Goal: Information Seeking & Learning: Learn about a topic

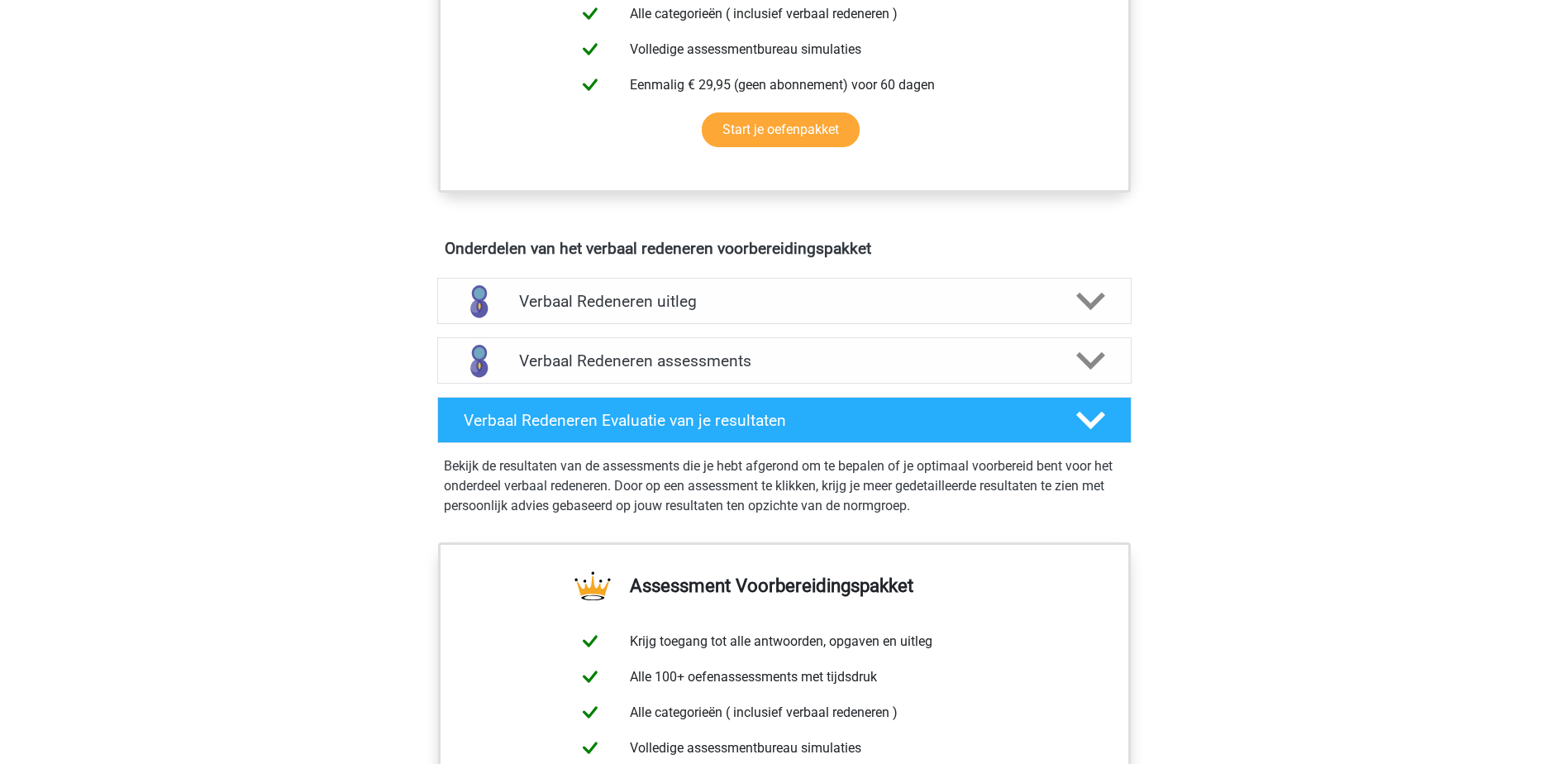
scroll to position [256, 0]
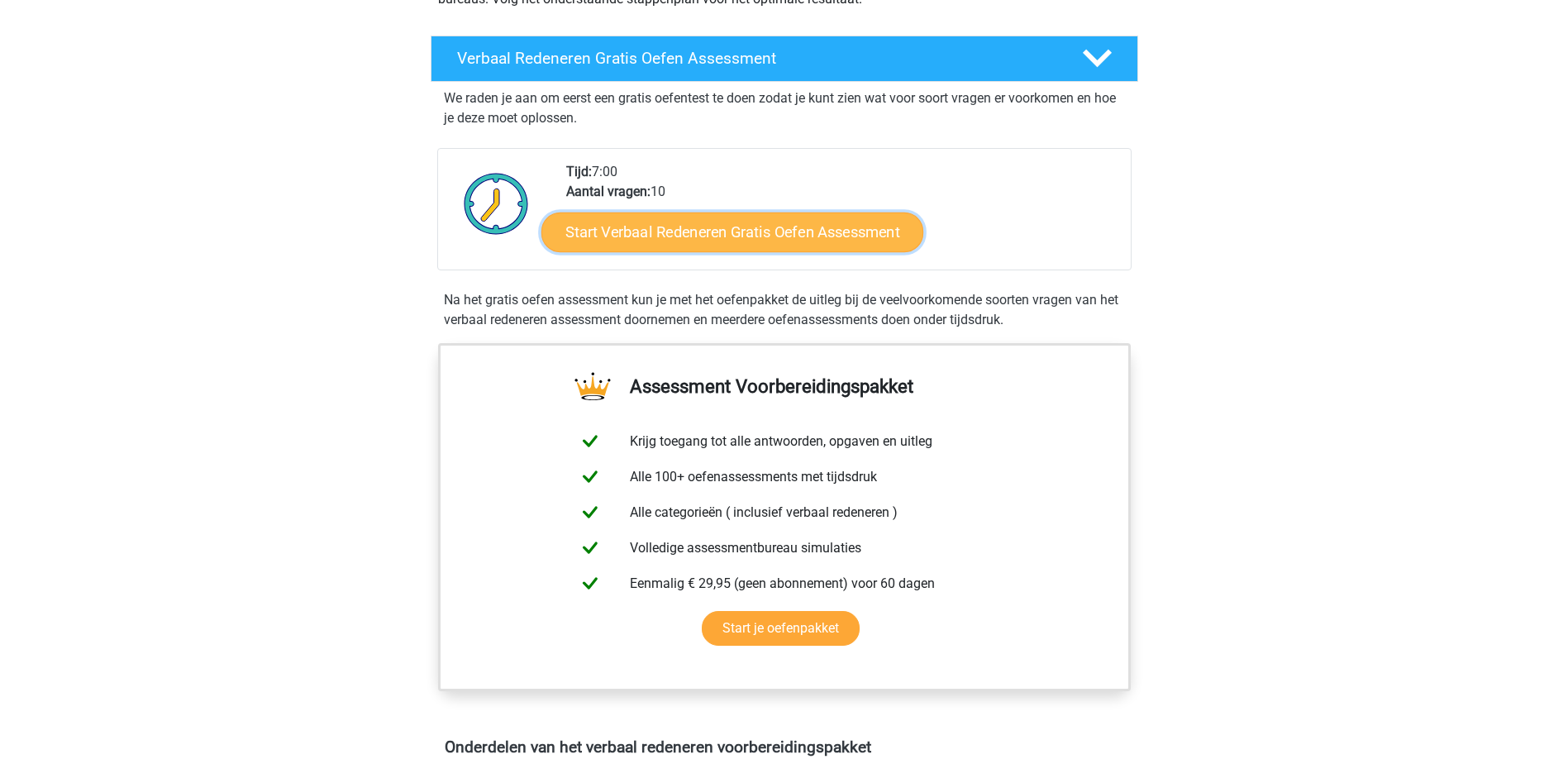
click at [713, 234] on link "Start Verbaal Redeneren Gratis Oefen Assessment" at bounding box center [733, 232] width 382 height 39
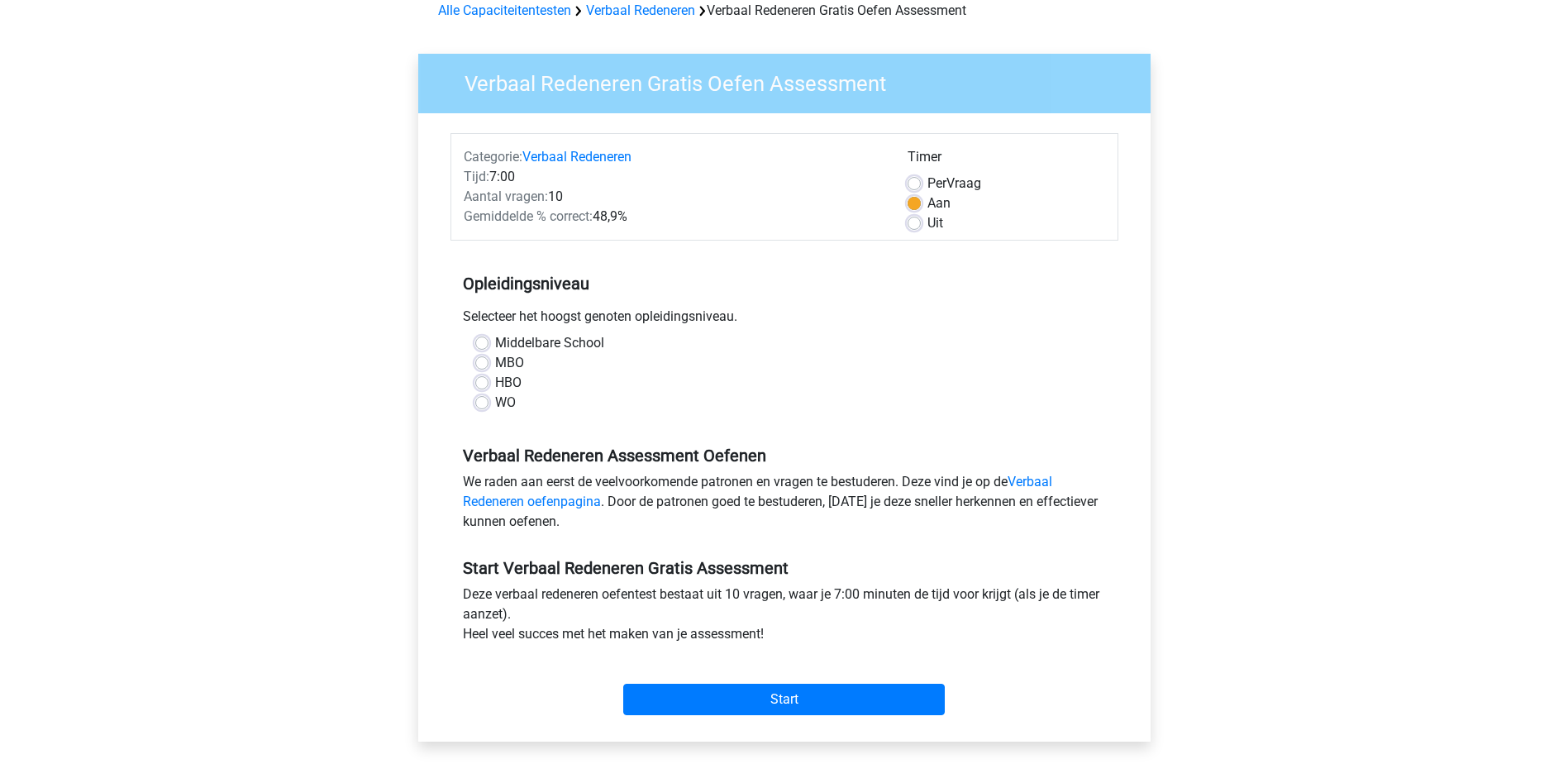
scroll to position [138, 0]
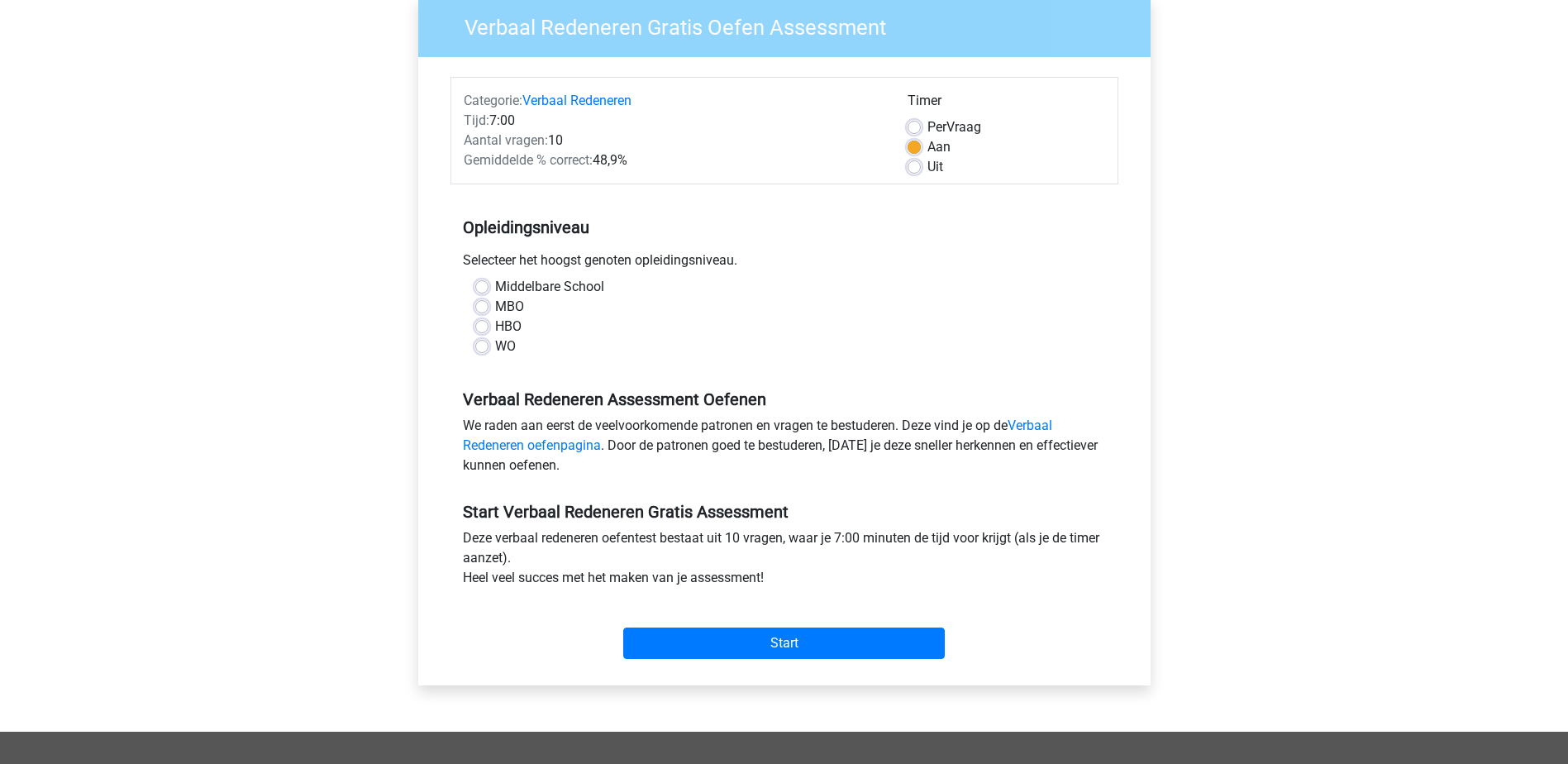
click at [495, 349] on label "WO" at bounding box center [505, 347] width 21 height 20
click at [481, 349] on input "WO" at bounding box center [481, 345] width 13 height 17
radio input "true"
click at [735, 631] on input "Start" at bounding box center [784, 643] width 322 height 31
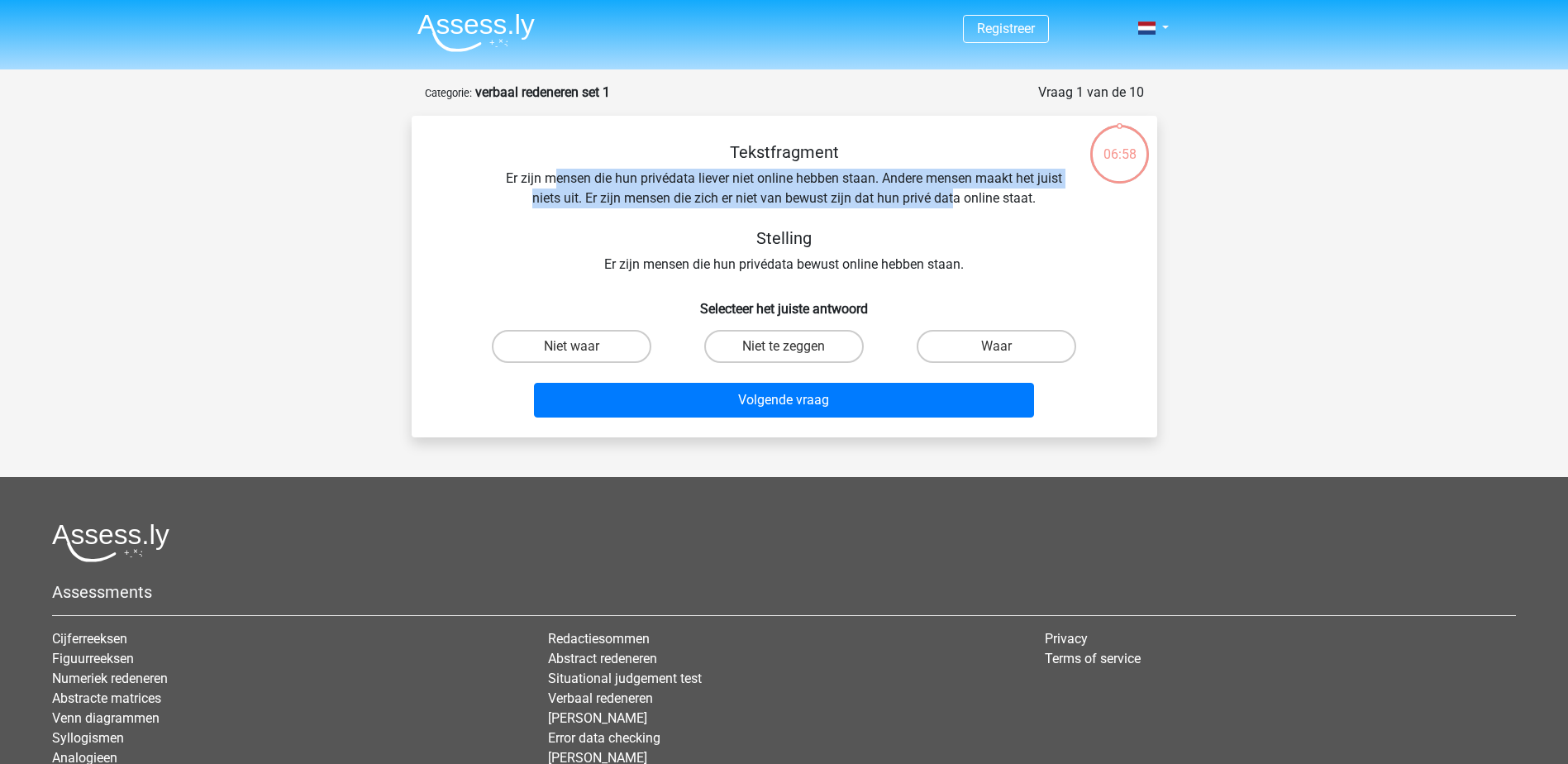
drag, startPoint x: 560, startPoint y: 185, endPoint x: 950, endPoint y: 207, distance: 390.6
click at [955, 202] on div "Tekstfragment Er zijn mensen die hun privédata liever niet online hebben staan.…" at bounding box center [785, 208] width 693 height 132
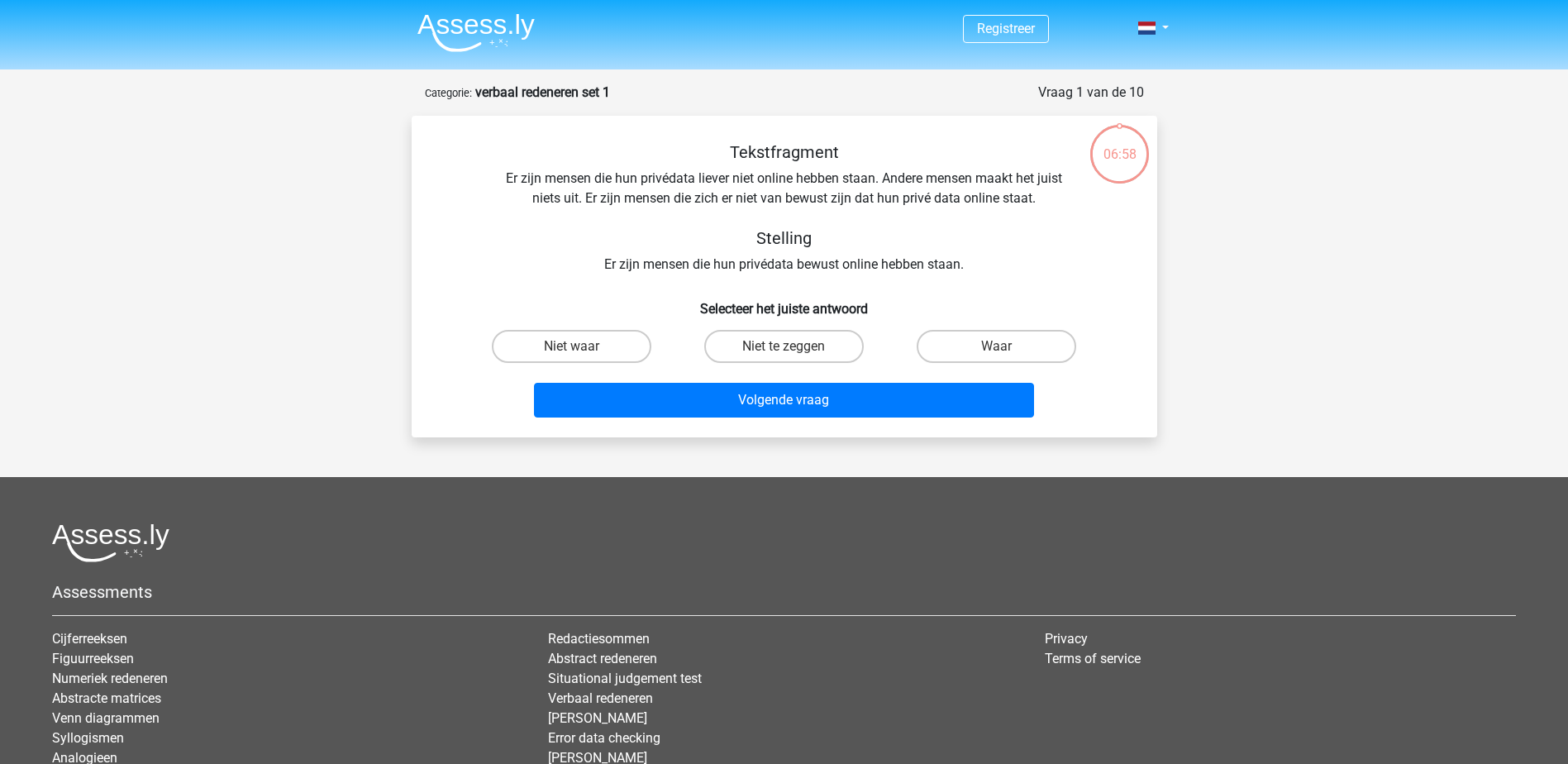
drag, startPoint x: 950, startPoint y: 207, endPoint x: 838, endPoint y: 260, distance: 123.9
click at [838, 260] on div "Tekstfragment Er zijn mensen die hun privédata liever niet online hebben staan.…" at bounding box center [785, 208] width 693 height 132
drag, startPoint x: 646, startPoint y: 267, endPoint x: 892, endPoint y: 263, distance: 246.0
click at [892, 263] on div "Tekstfragment Er zijn mensen die hun privédata liever niet online hebben staan.…" at bounding box center [785, 208] width 693 height 132
click at [963, 257] on div "Tekstfragment Er zijn mensen die hun privédata liever niet online hebben staan.…" at bounding box center [785, 208] width 693 height 132
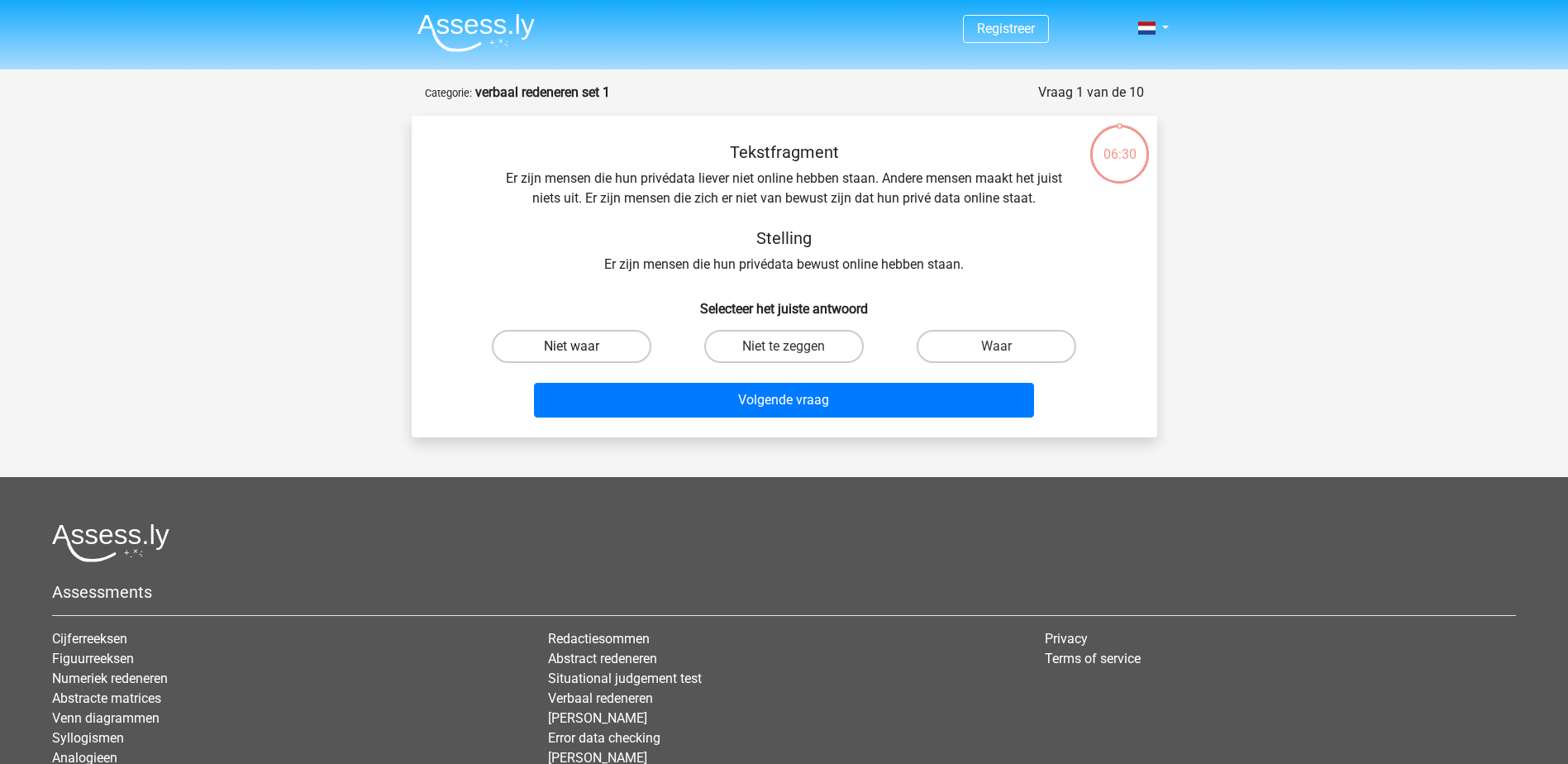
click at [601, 343] on label "Niet waar" at bounding box center [571, 347] width 160 height 33
click at [582, 347] on input "Niet waar" at bounding box center [577, 352] width 11 height 11
radio input "true"
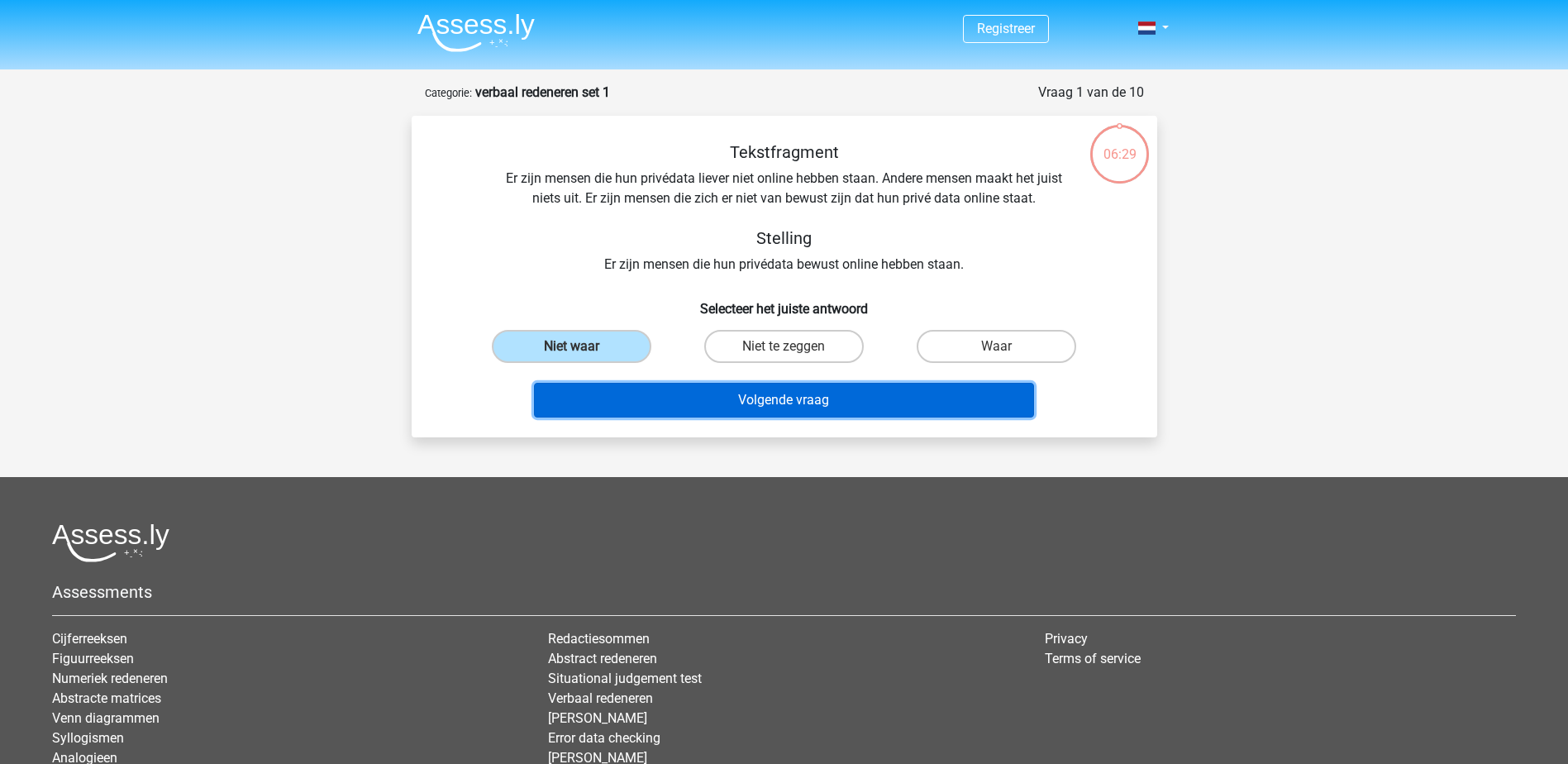
click at [850, 389] on button "Volgende vraag" at bounding box center [783, 400] width 500 height 35
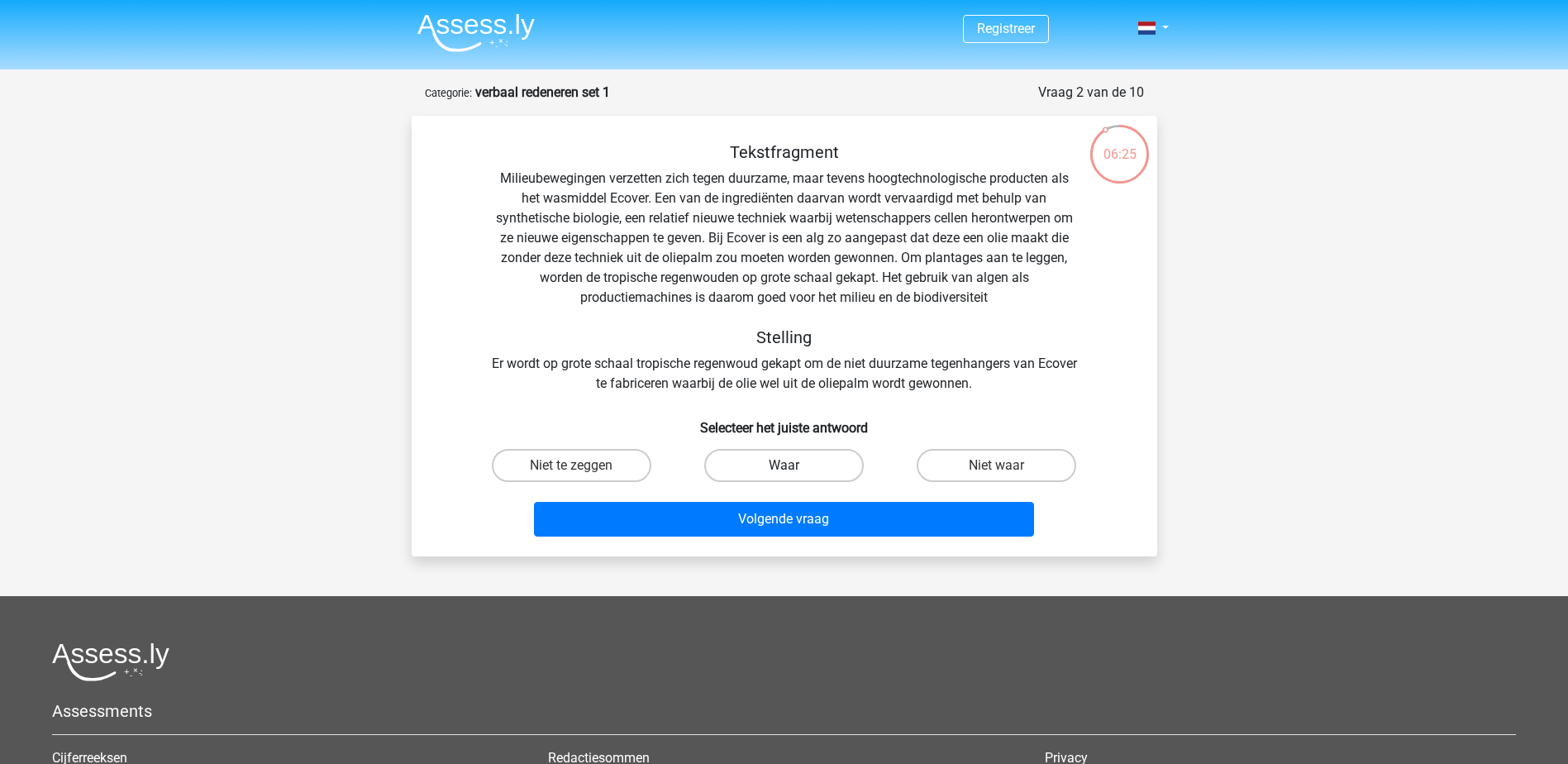
click at [801, 456] on label "Waar" at bounding box center [784, 466] width 160 height 33
click at [794, 466] on input "Waar" at bounding box center [790, 471] width 11 height 11
radio input "true"
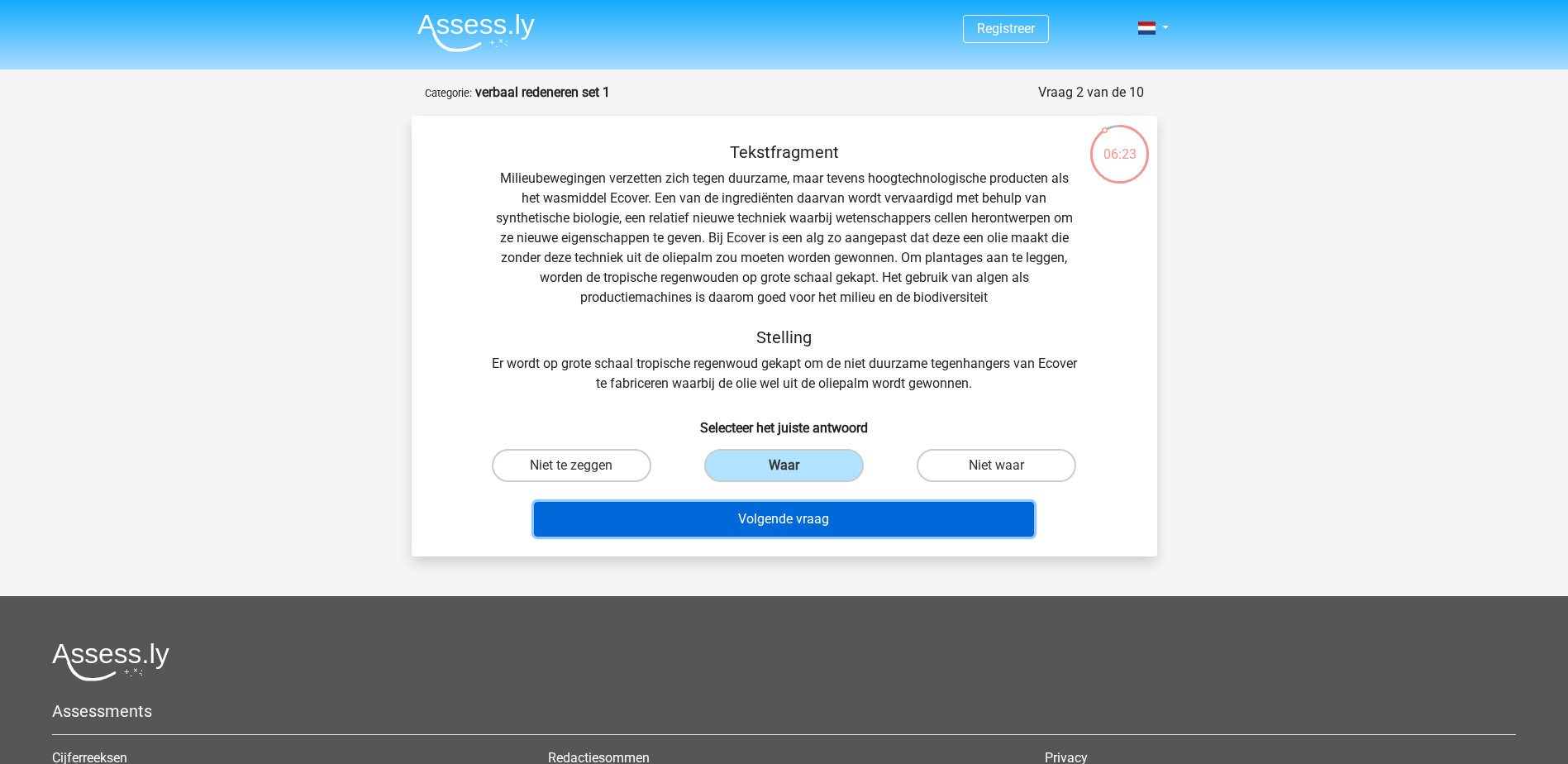
click at [803, 515] on button "Volgende vraag" at bounding box center [783, 519] width 500 height 35
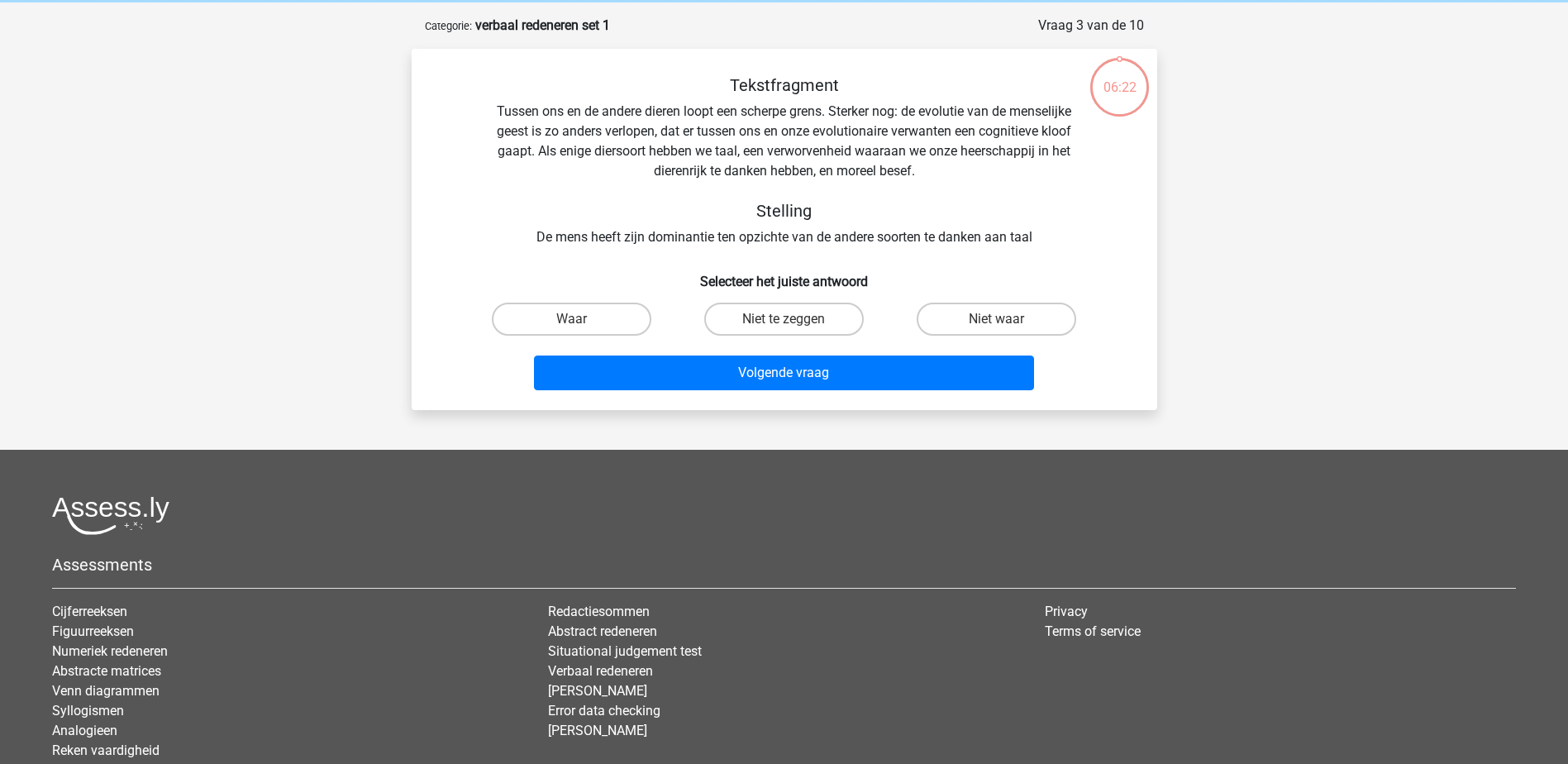
scroll to position [83, 0]
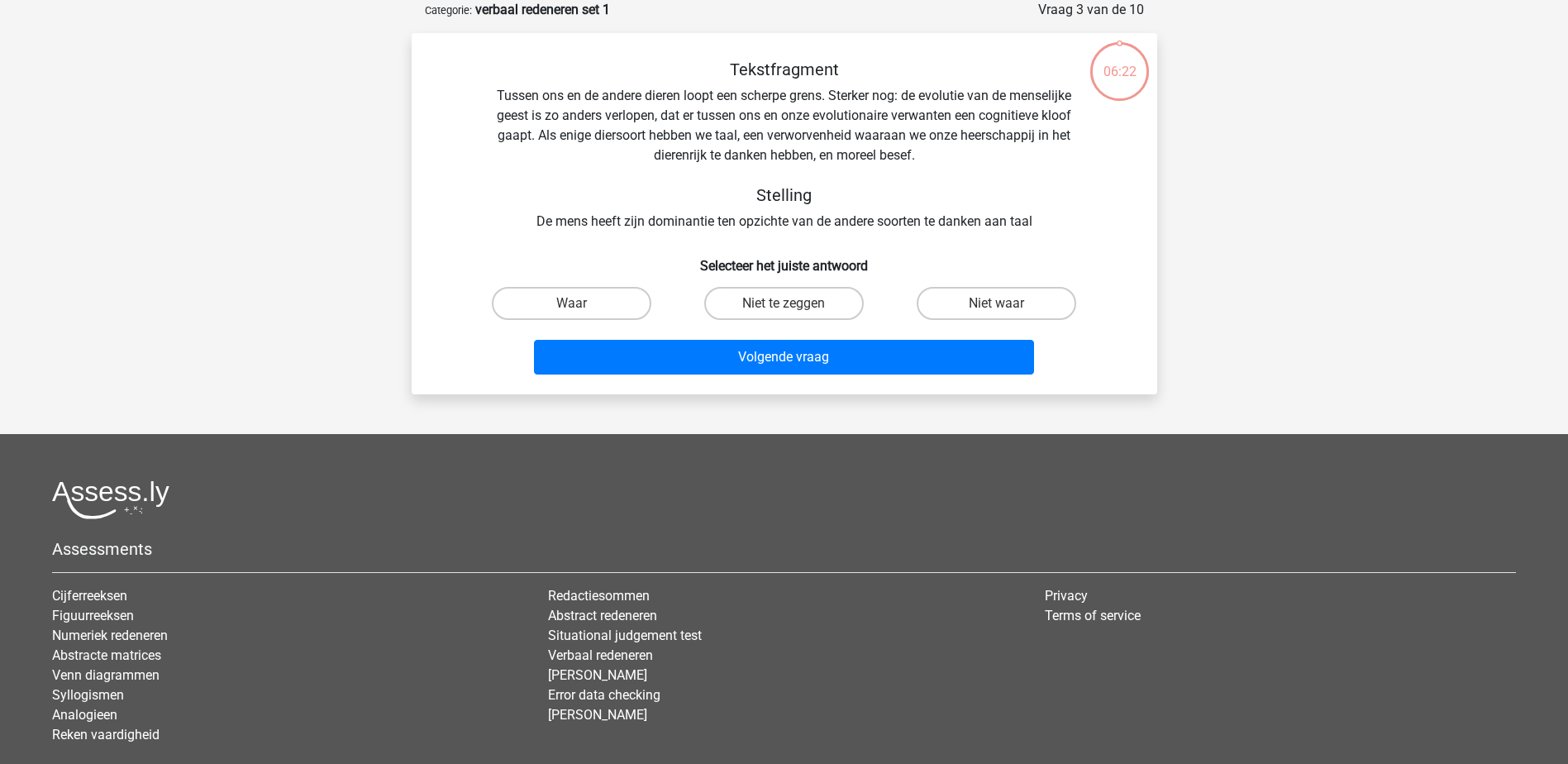
drag, startPoint x: 784, startPoint y: 289, endPoint x: 788, endPoint y: 328, distance: 39.2
click at [784, 291] on label "Niet te zeggen" at bounding box center [784, 304] width 160 height 33
click at [784, 304] on input "Niet te zeggen" at bounding box center [790, 309] width 11 height 11
radio input "true"
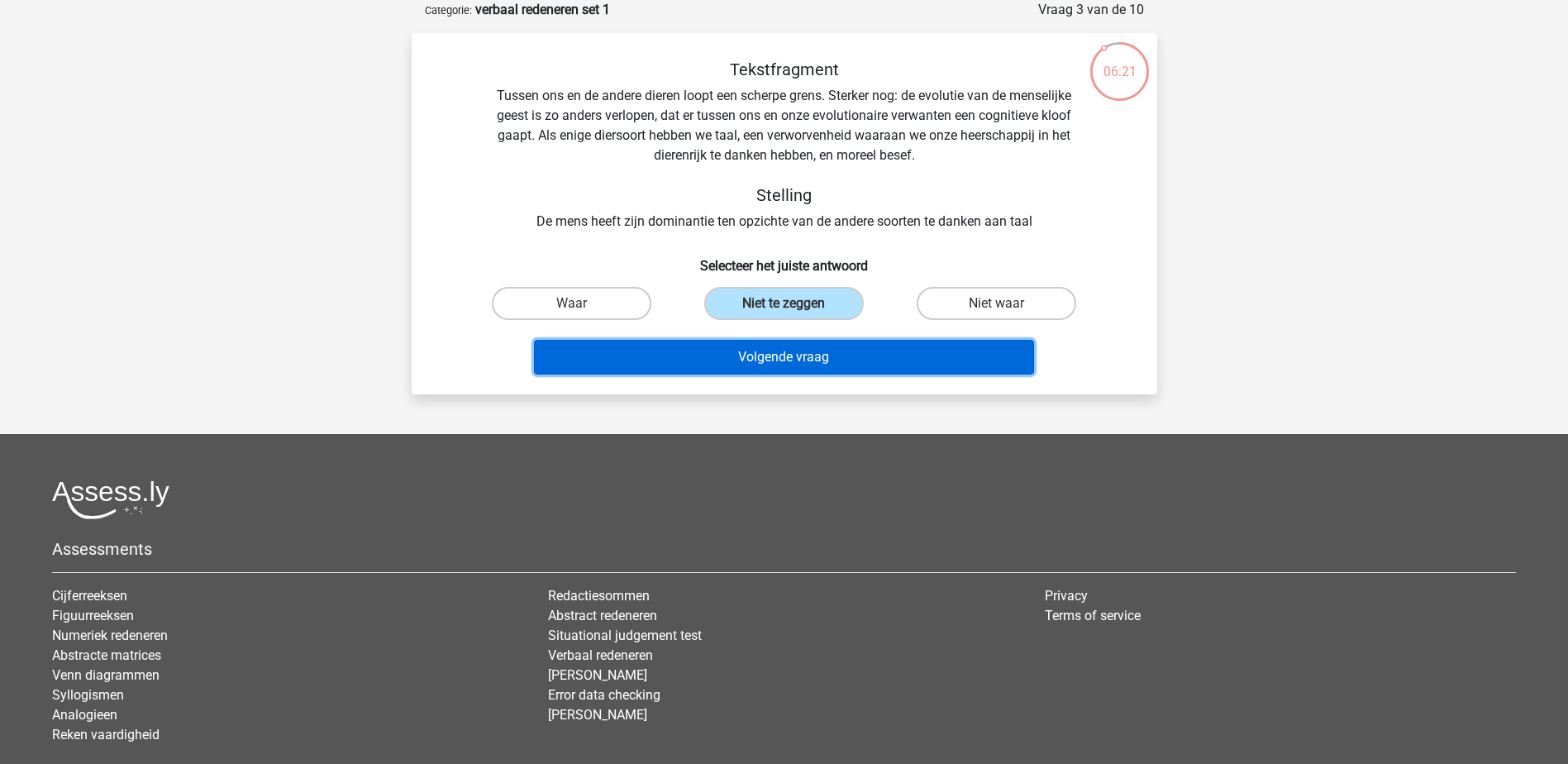
click at [793, 356] on button "Volgende vraag" at bounding box center [783, 358] width 500 height 35
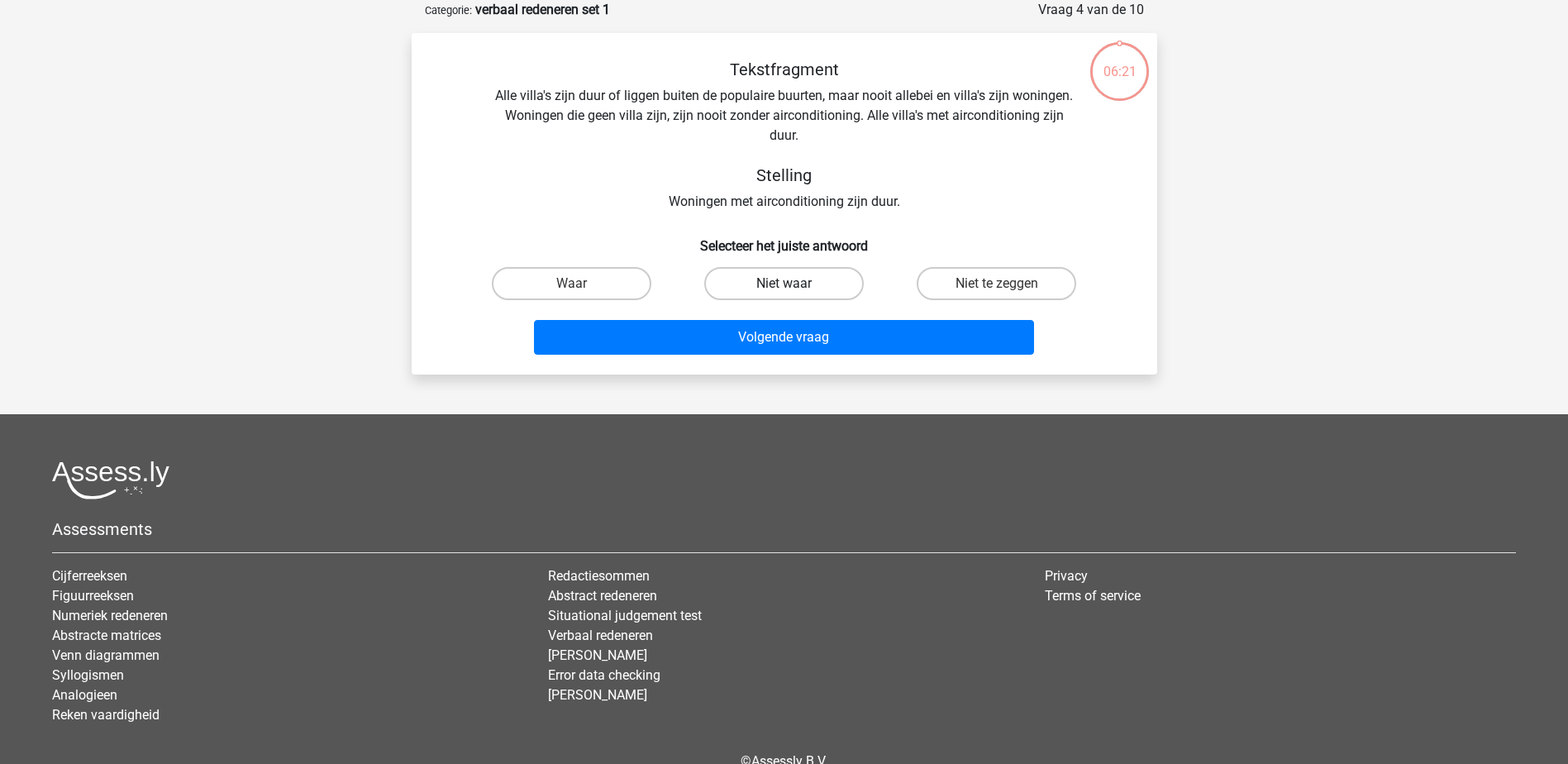
click at [785, 282] on label "Niet waar" at bounding box center [784, 283] width 160 height 33
click at [785, 283] on input "Niet waar" at bounding box center [790, 289] width 11 height 11
radio input "true"
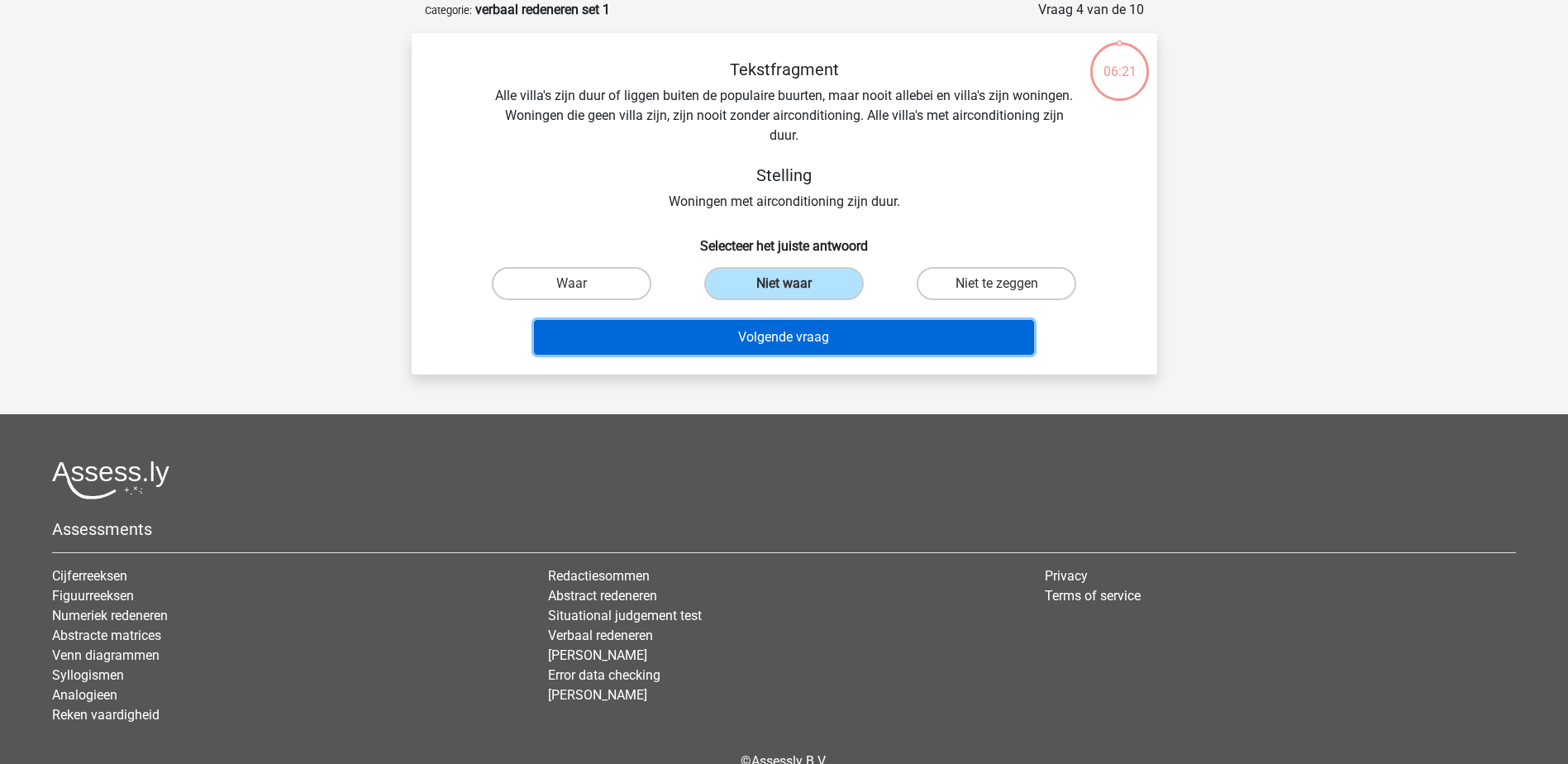
click at [789, 332] on button "Volgende vraag" at bounding box center [783, 338] width 500 height 35
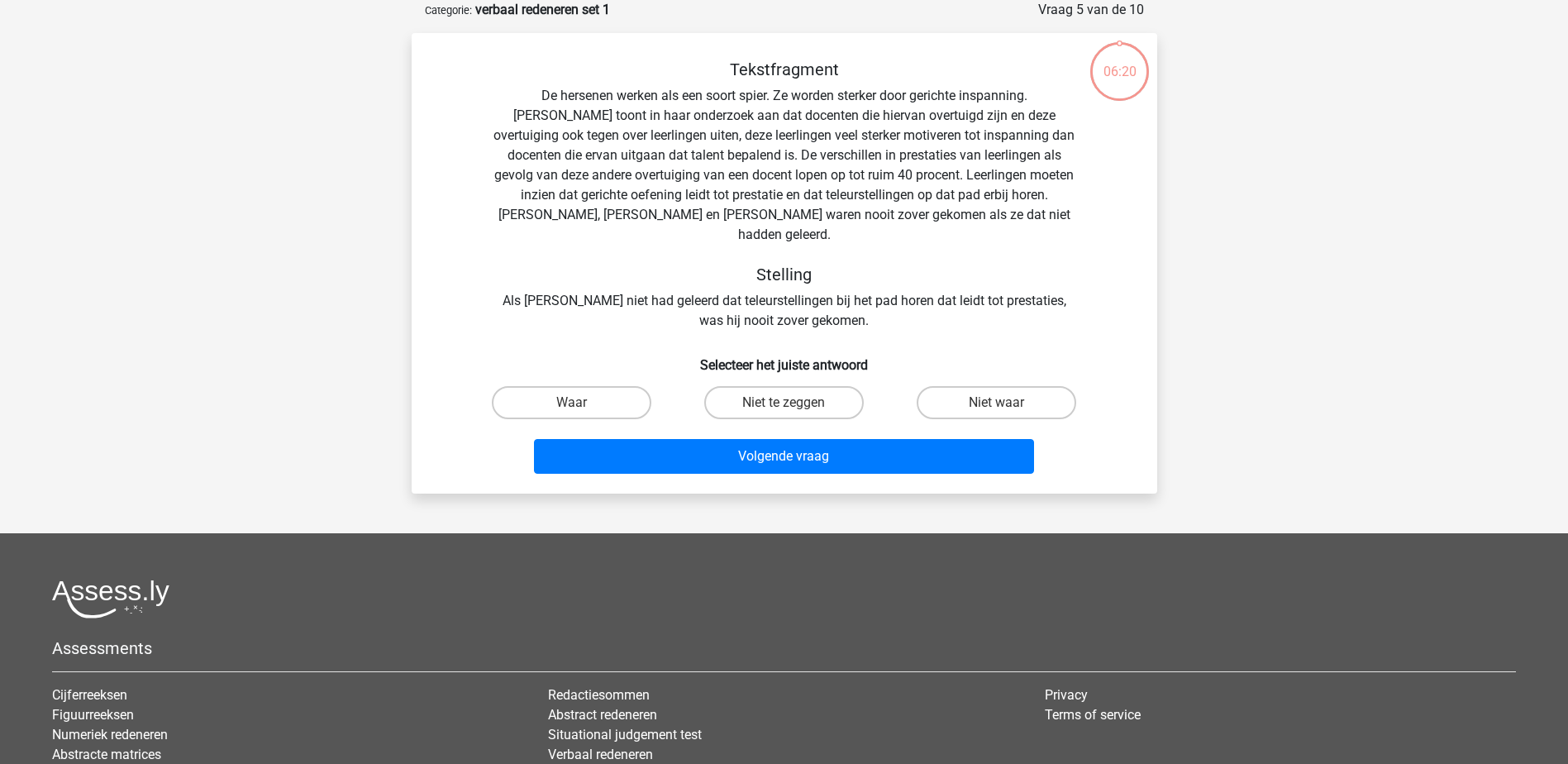
click at [790, 403] on input "Niet te zeggen" at bounding box center [790, 408] width 11 height 11
radio input "true"
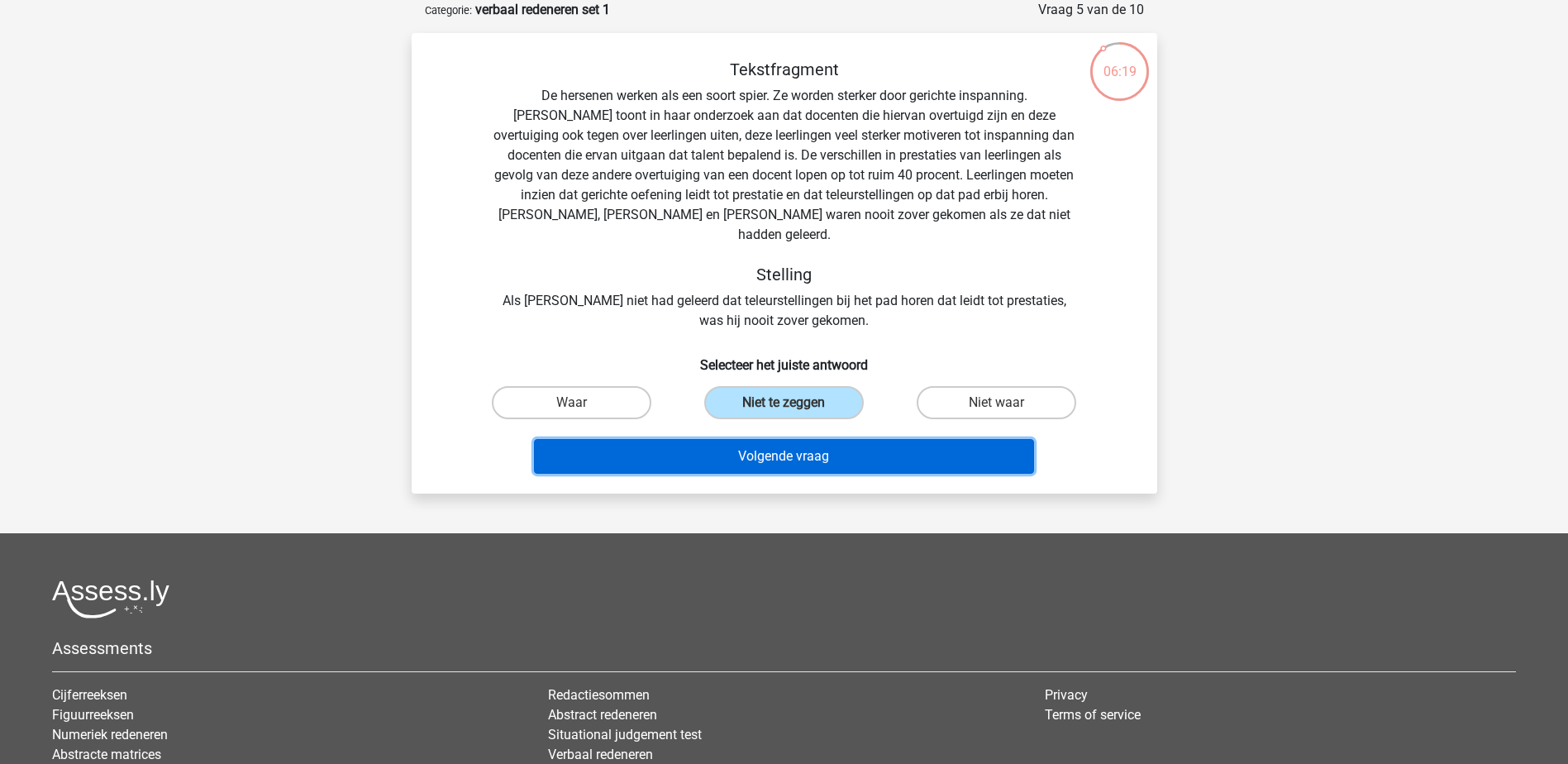
click at [787, 439] on button "Volgende vraag" at bounding box center [783, 457] width 500 height 35
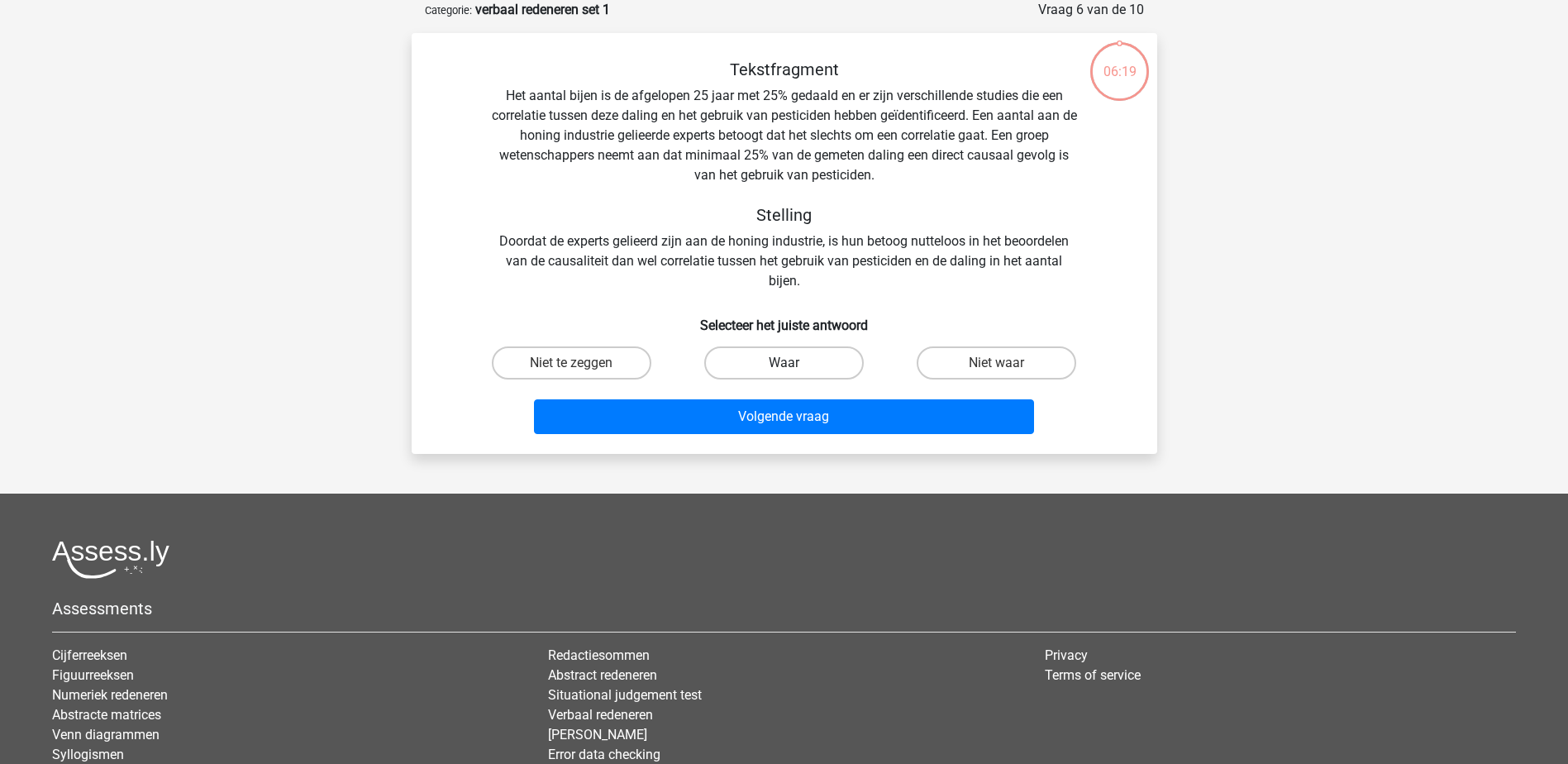
click at [791, 360] on label "Waar" at bounding box center [784, 363] width 160 height 33
click at [791, 363] on input "Waar" at bounding box center [790, 369] width 11 height 11
radio input "true"
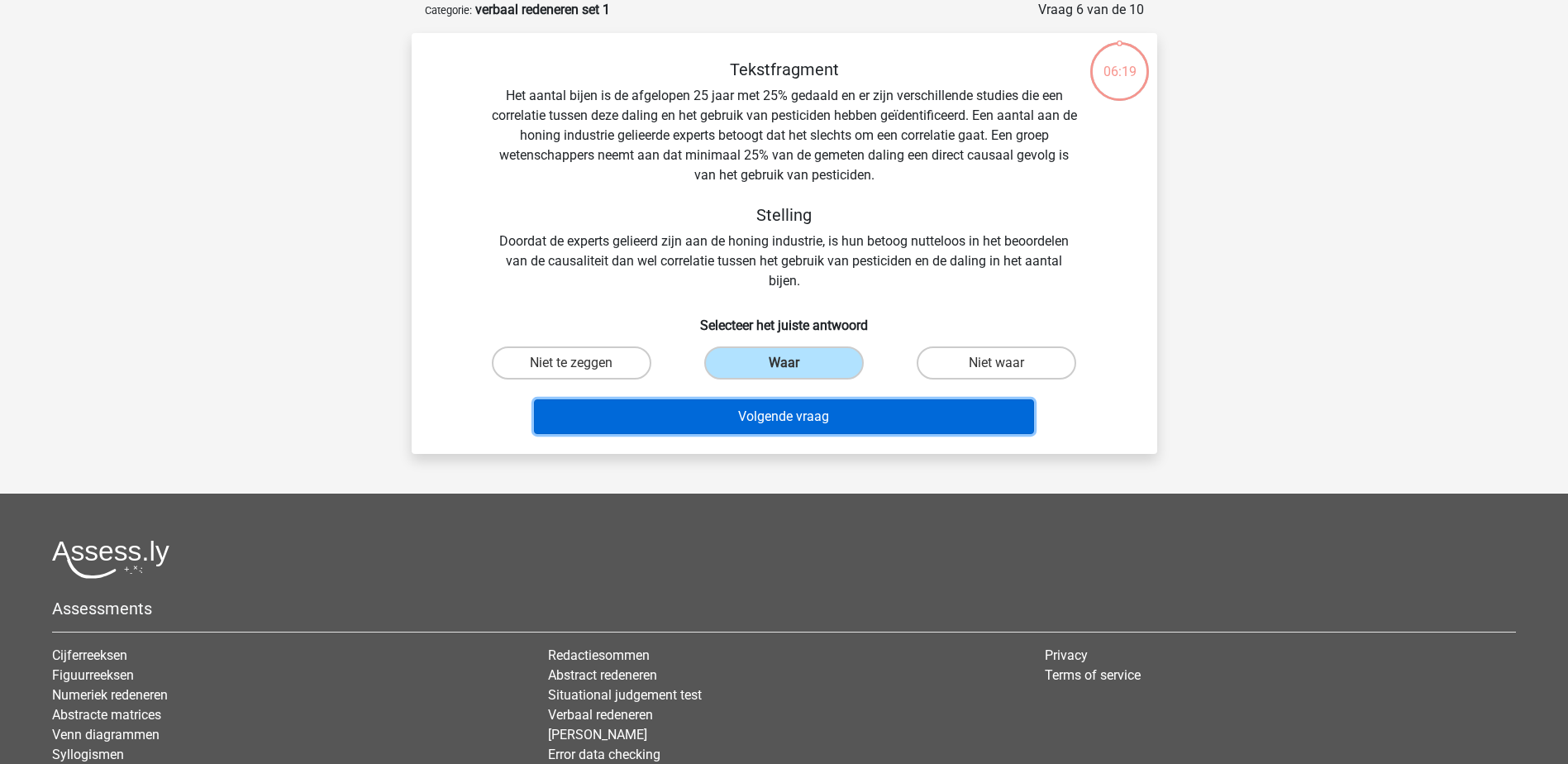
click at [800, 415] on button "Volgende vraag" at bounding box center [783, 416] width 500 height 35
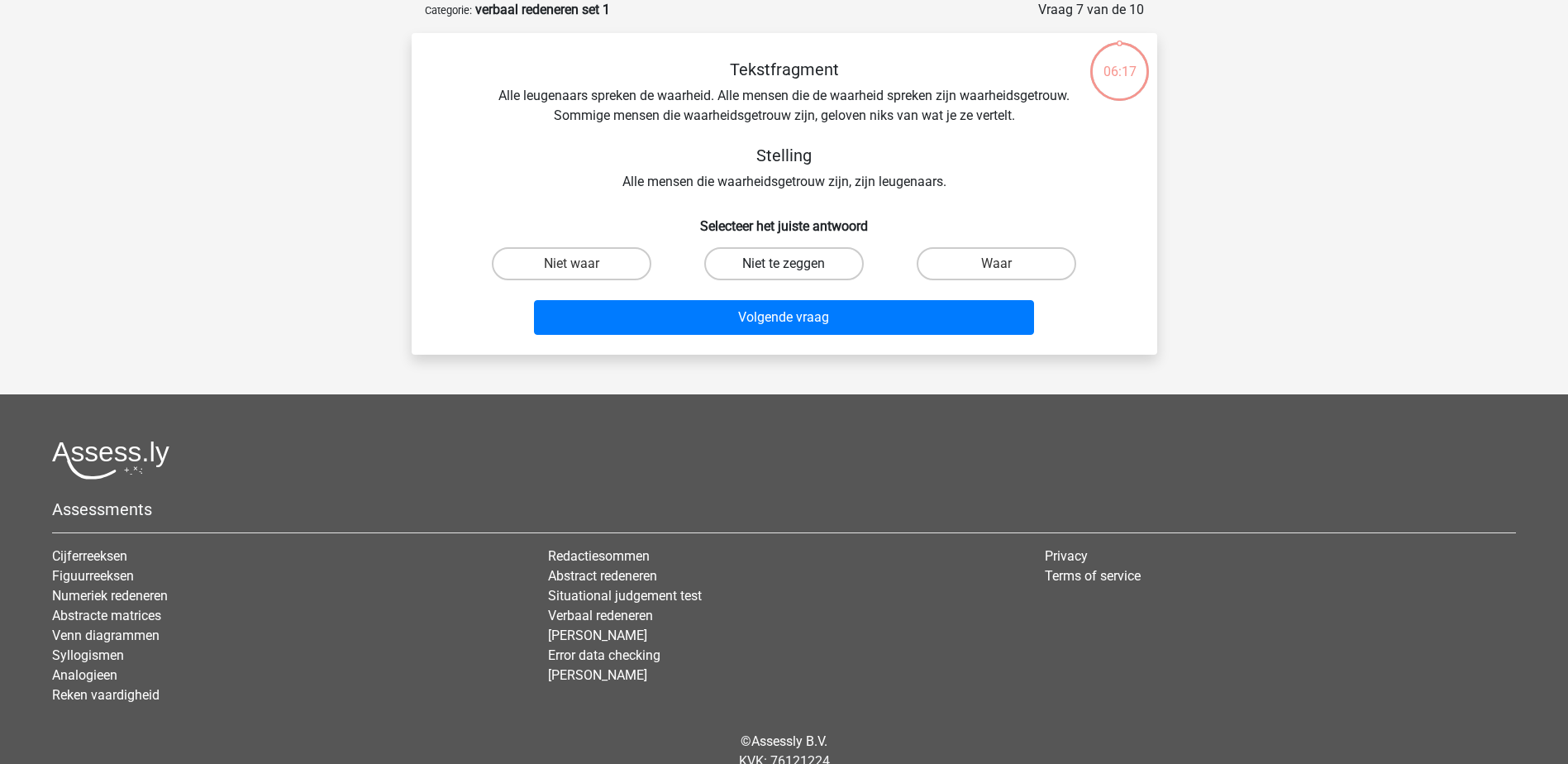
click at [798, 273] on label "Niet te zeggen" at bounding box center [784, 264] width 160 height 33
click at [794, 273] on input "Niet te zeggen" at bounding box center [790, 270] width 11 height 11
radio input "true"
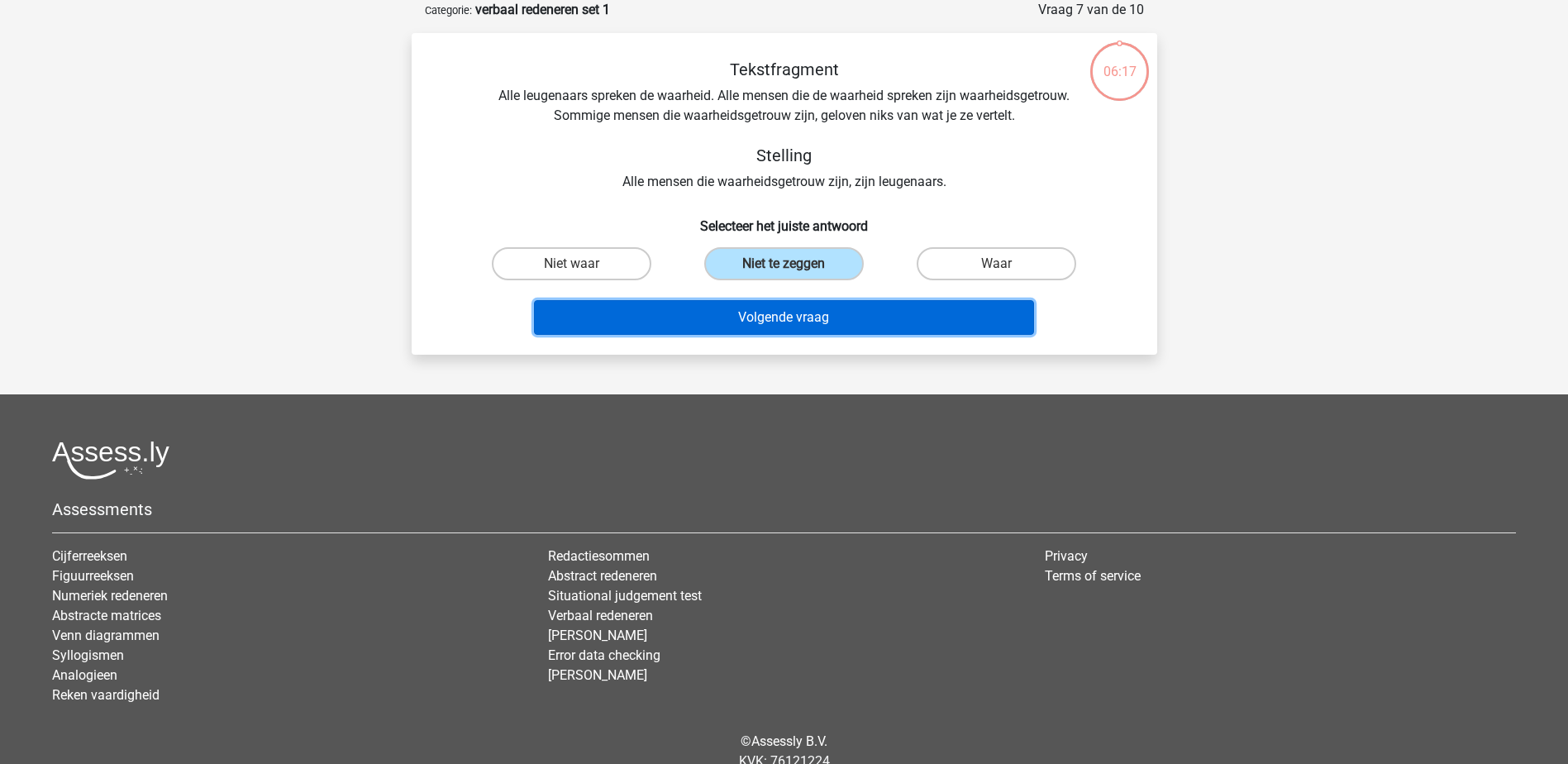
click at [801, 308] on button "Volgende vraag" at bounding box center [783, 317] width 500 height 35
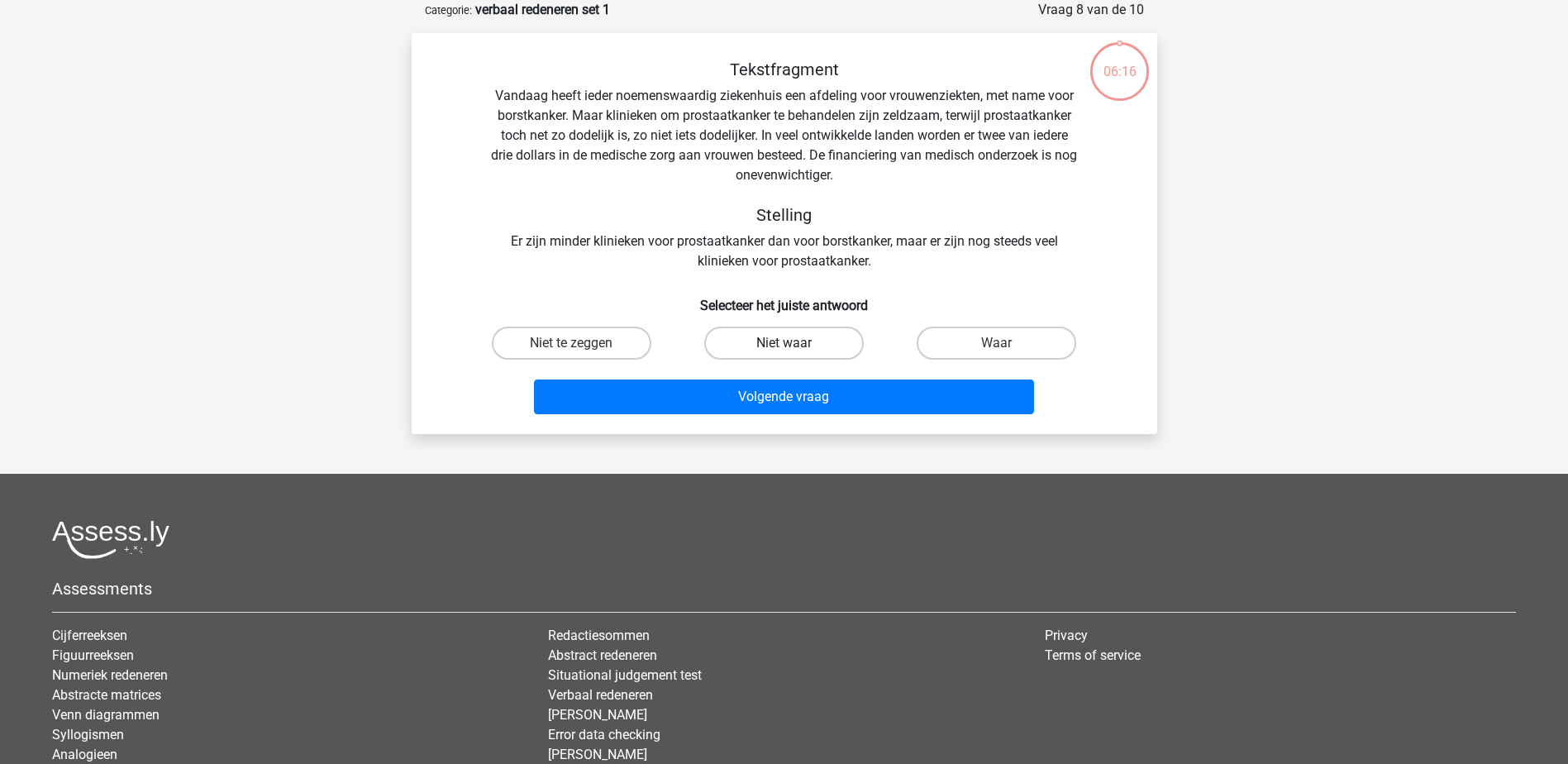
click at [786, 338] on label "Niet waar" at bounding box center [784, 343] width 160 height 33
click at [786, 343] on input "Niet waar" at bounding box center [790, 349] width 11 height 11
radio input "true"
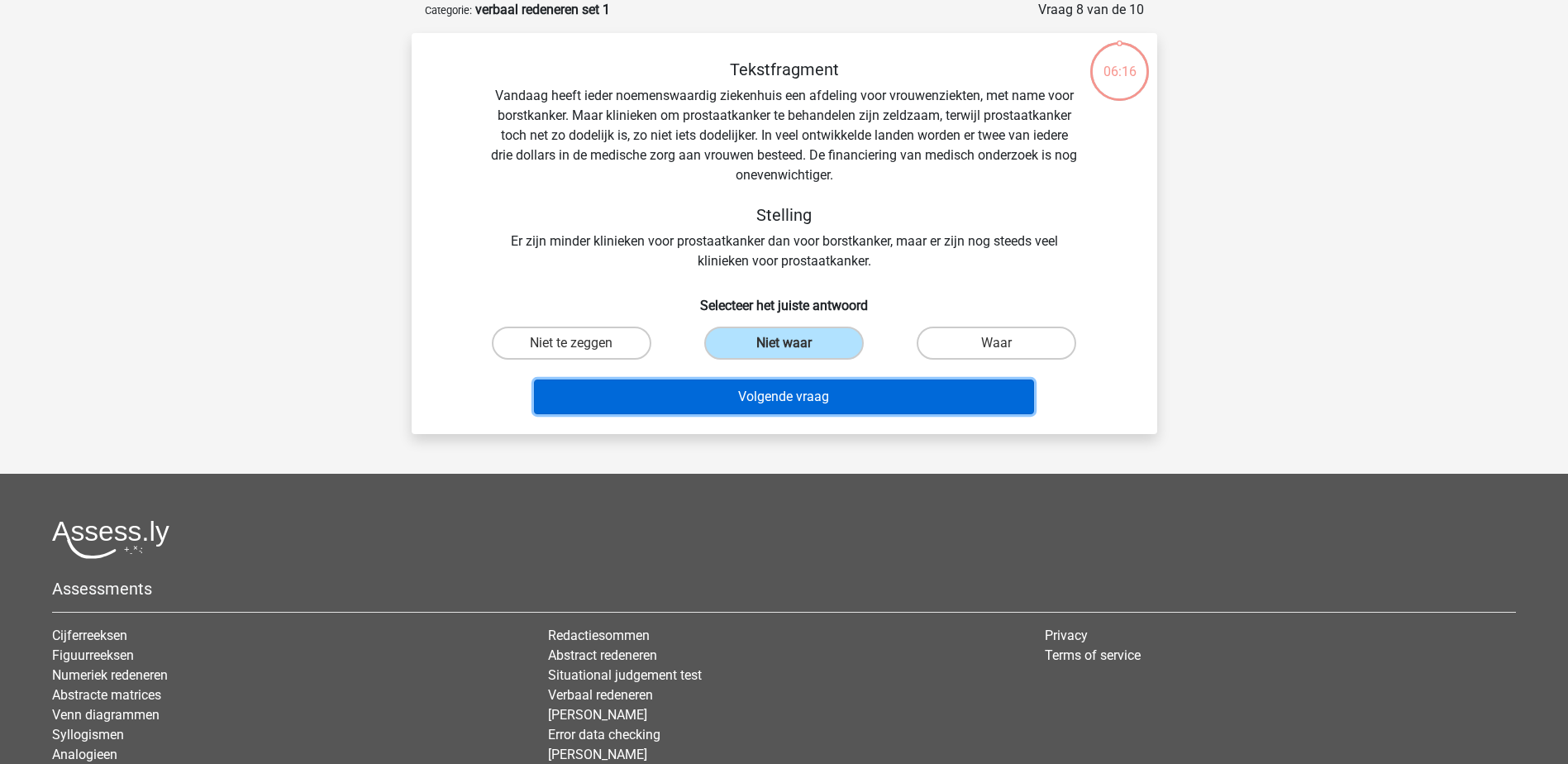
click at [787, 393] on button "Volgende vraag" at bounding box center [783, 397] width 500 height 35
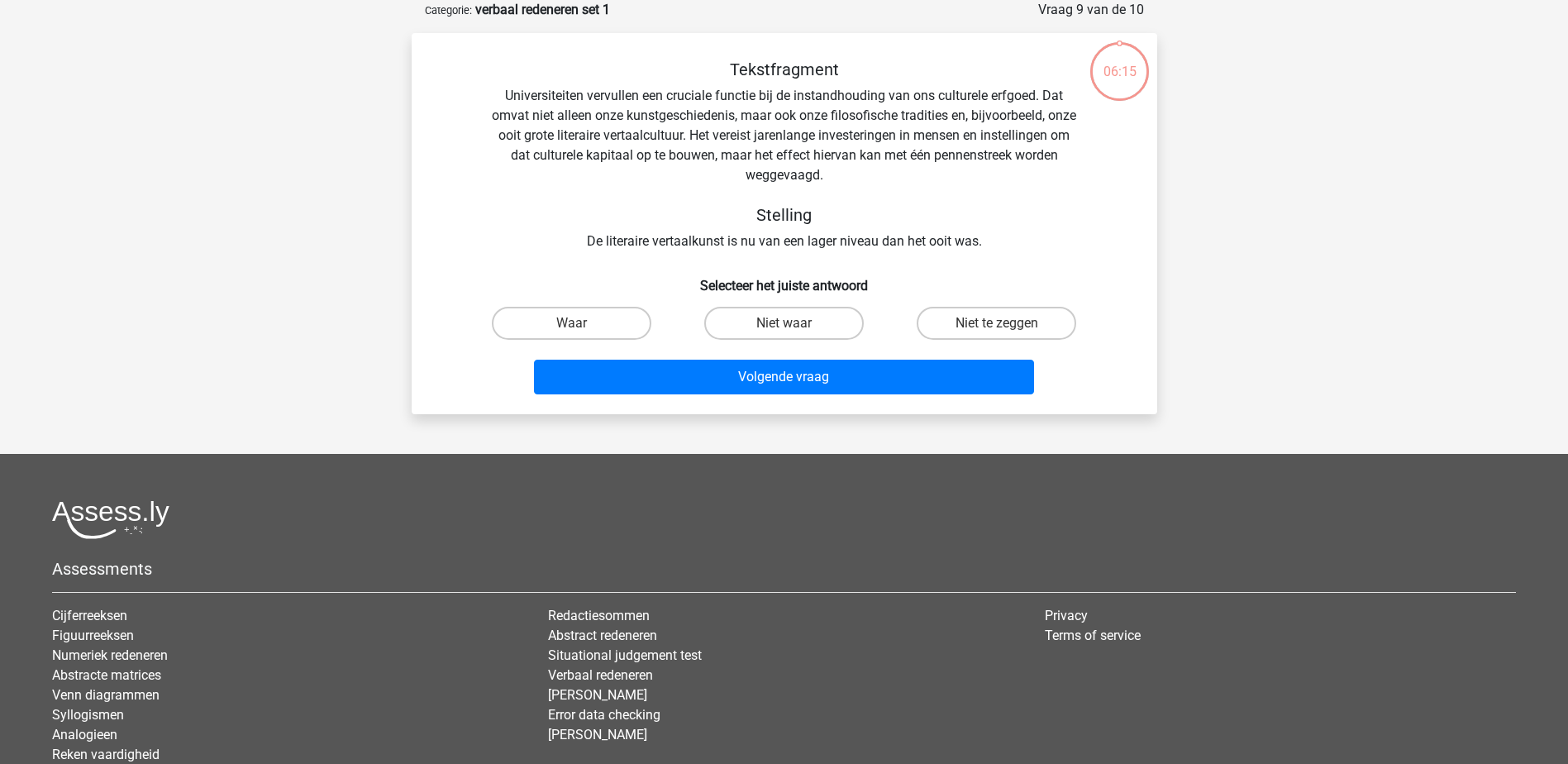
click at [790, 327] on input "Niet waar" at bounding box center [790, 329] width 11 height 11
radio input "true"
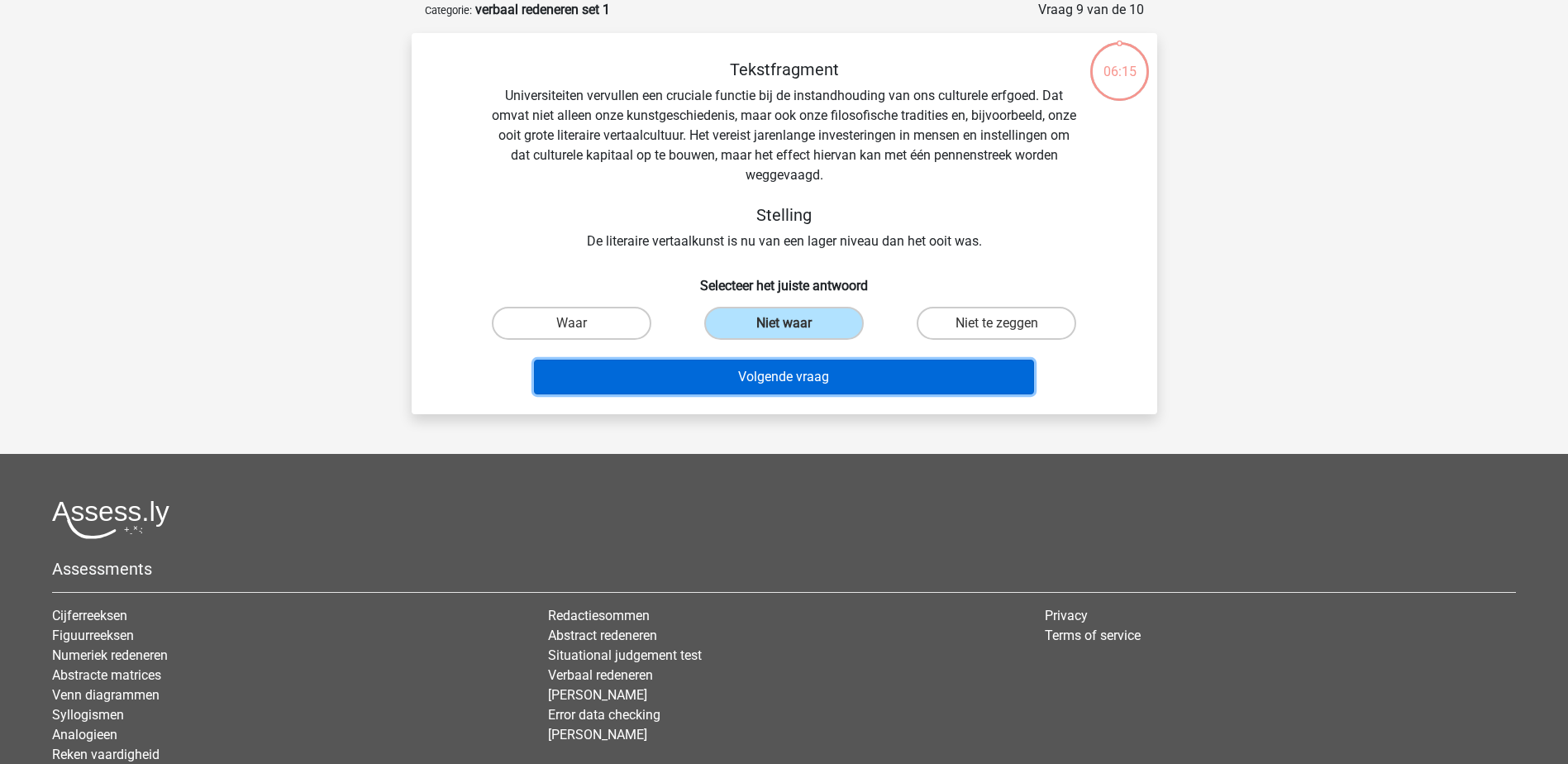
click at [787, 369] on button "Volgende vraag" at bounding box center [783, 377] width 500 height 35
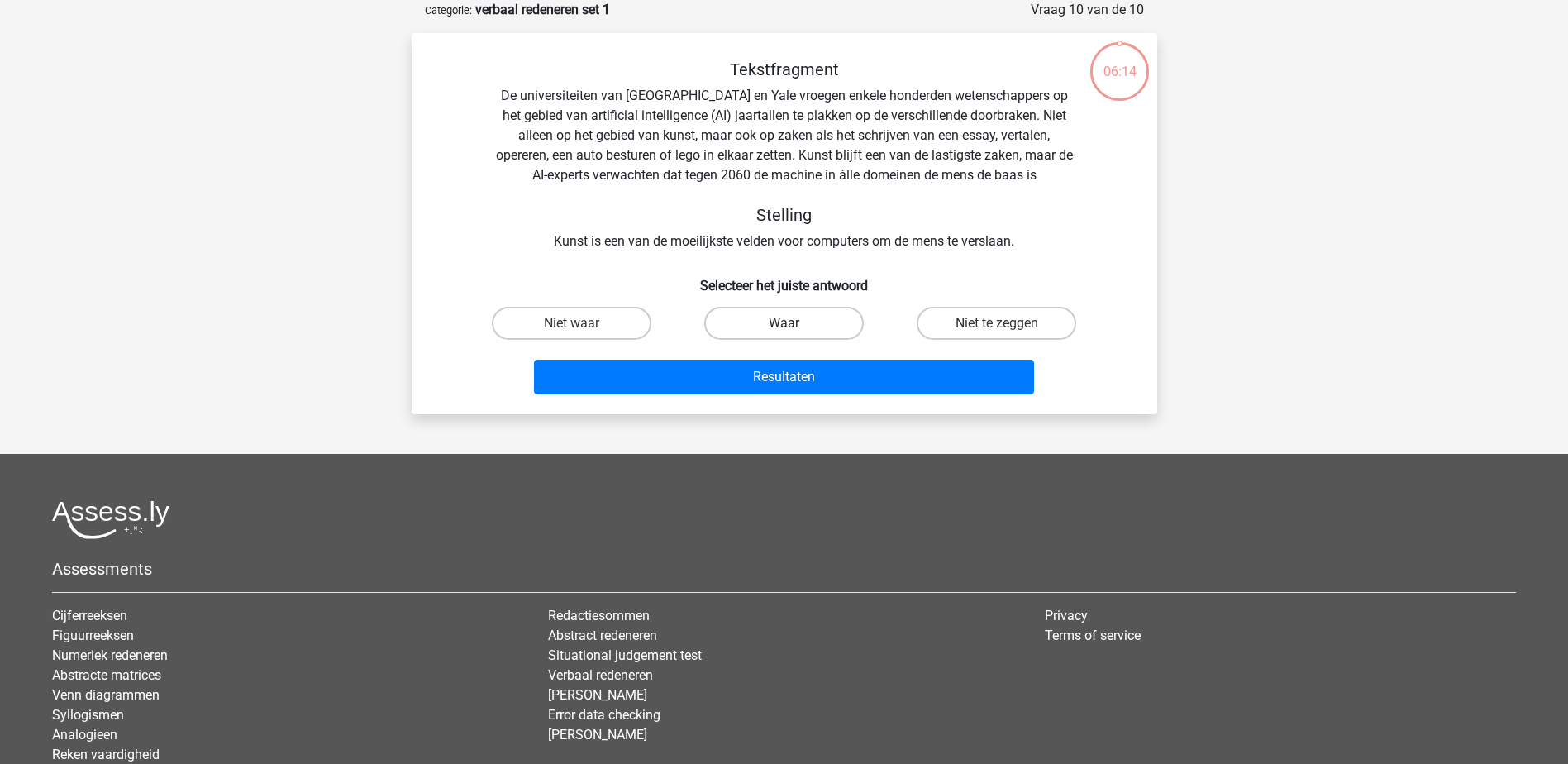
click at [794, 316] on label "Waar" at bounding box center [784, 323] width 160 height 33
click at [794, 324] on input "Waar" at bounding box center [790, 329] width 11 height 11
radio input "true"
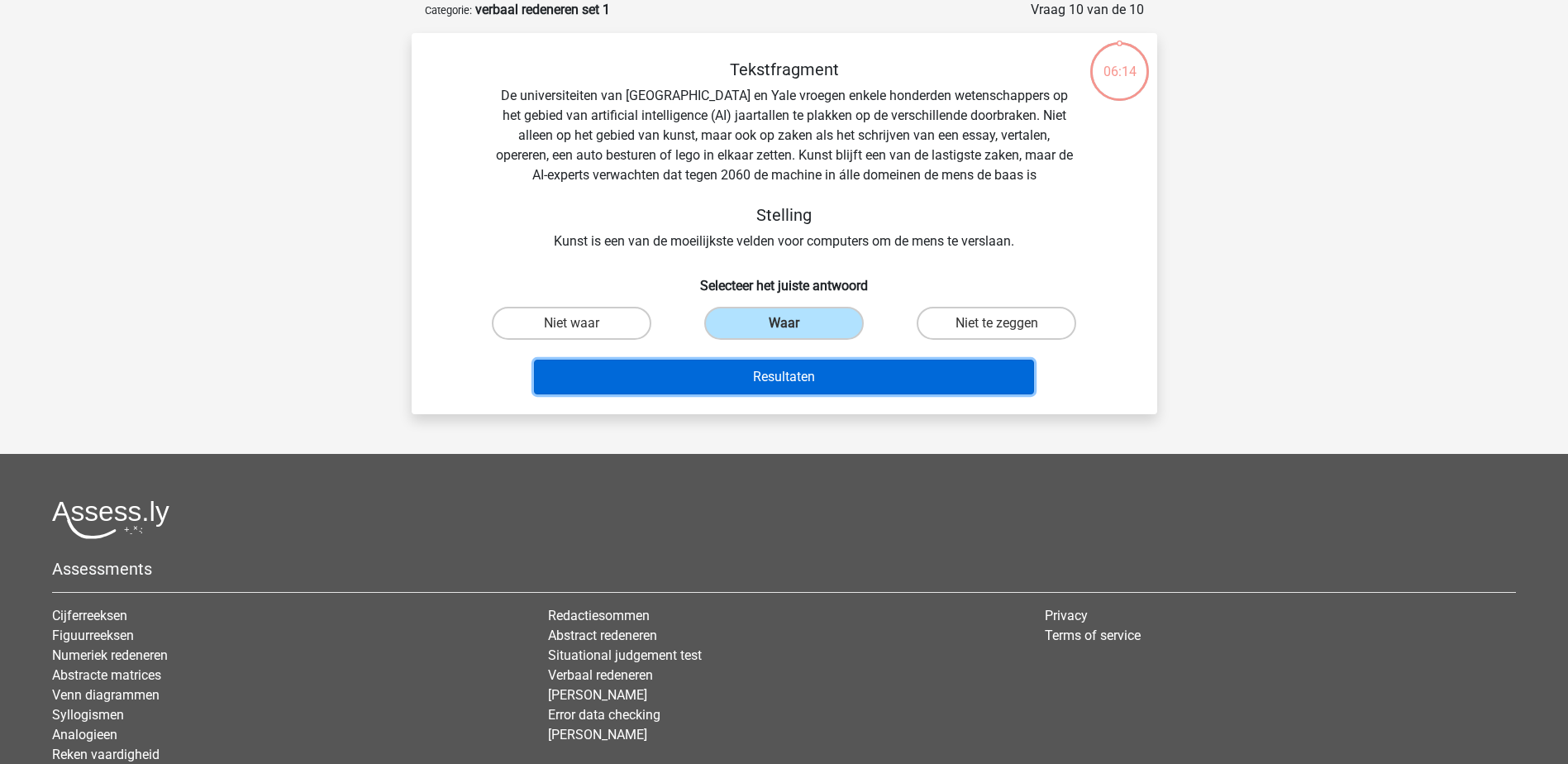
click at [801, 370] on button "Resultaten" at bounding box center [783, 377] width 500 height 35
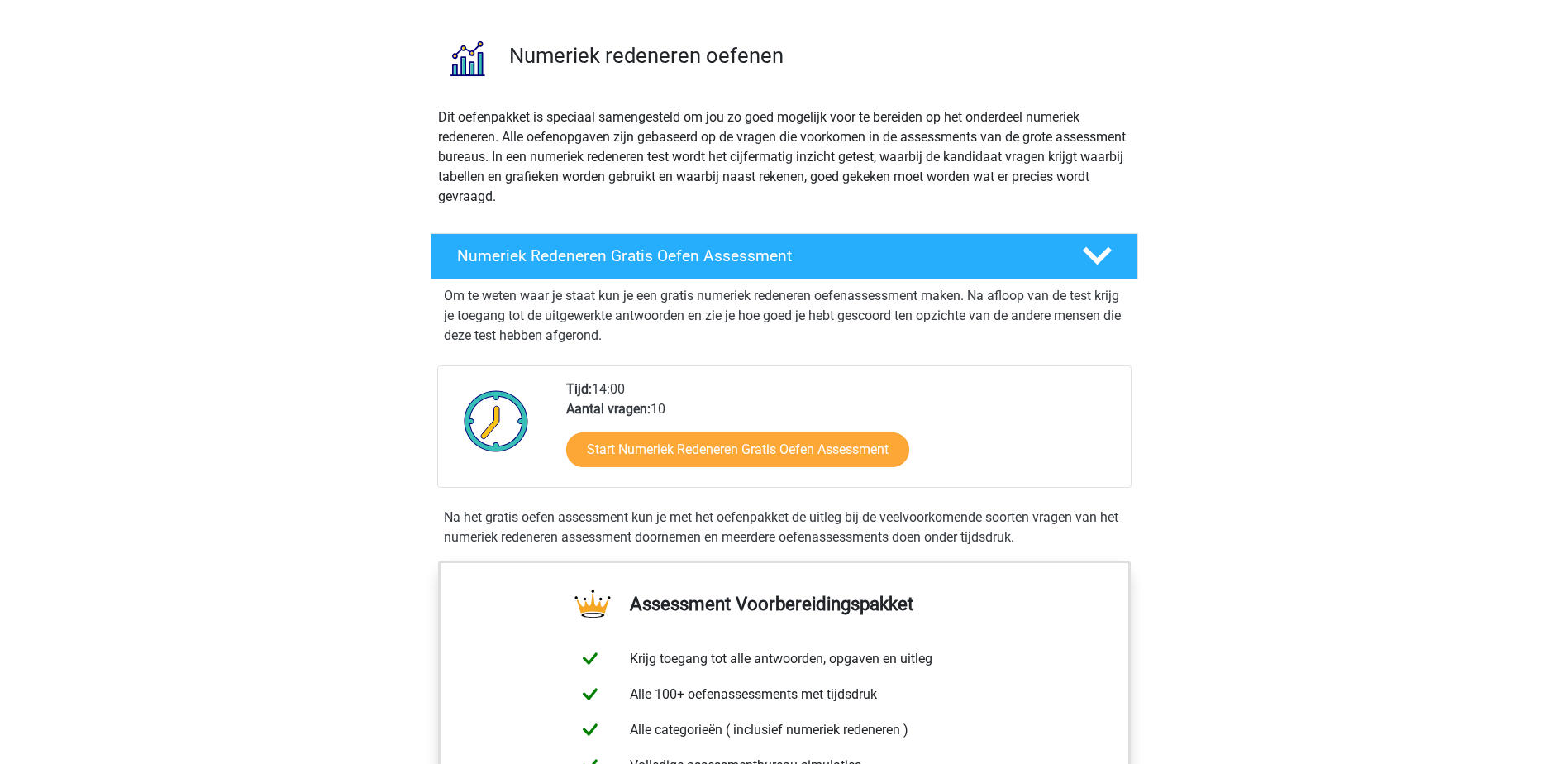
scroll to position [138, 0]
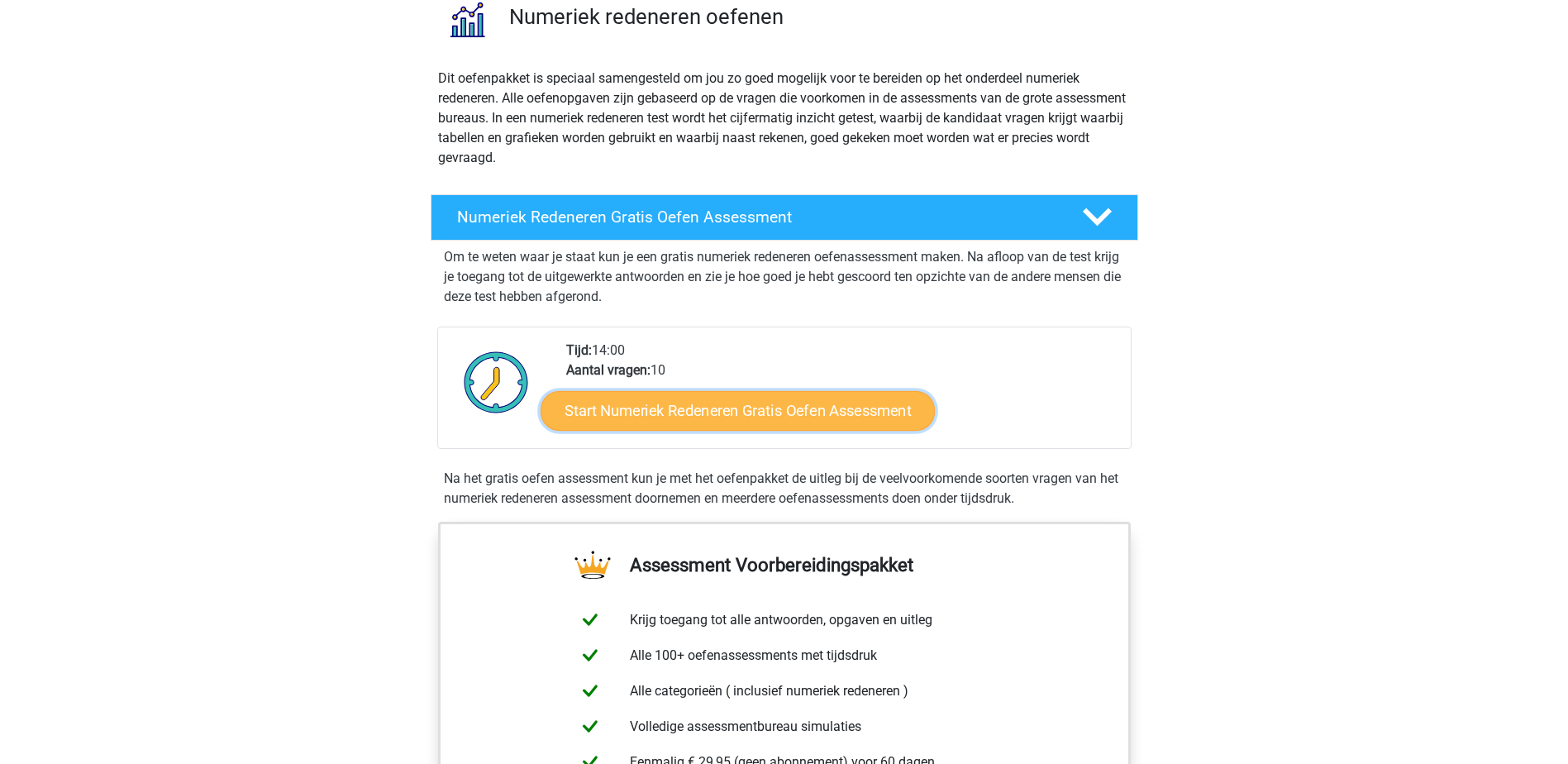
click at [749, 425] on link "Start Numeriek Redeneren Gratis Oefen Assessment" at bounding box center [738, 410] width 394 height 39
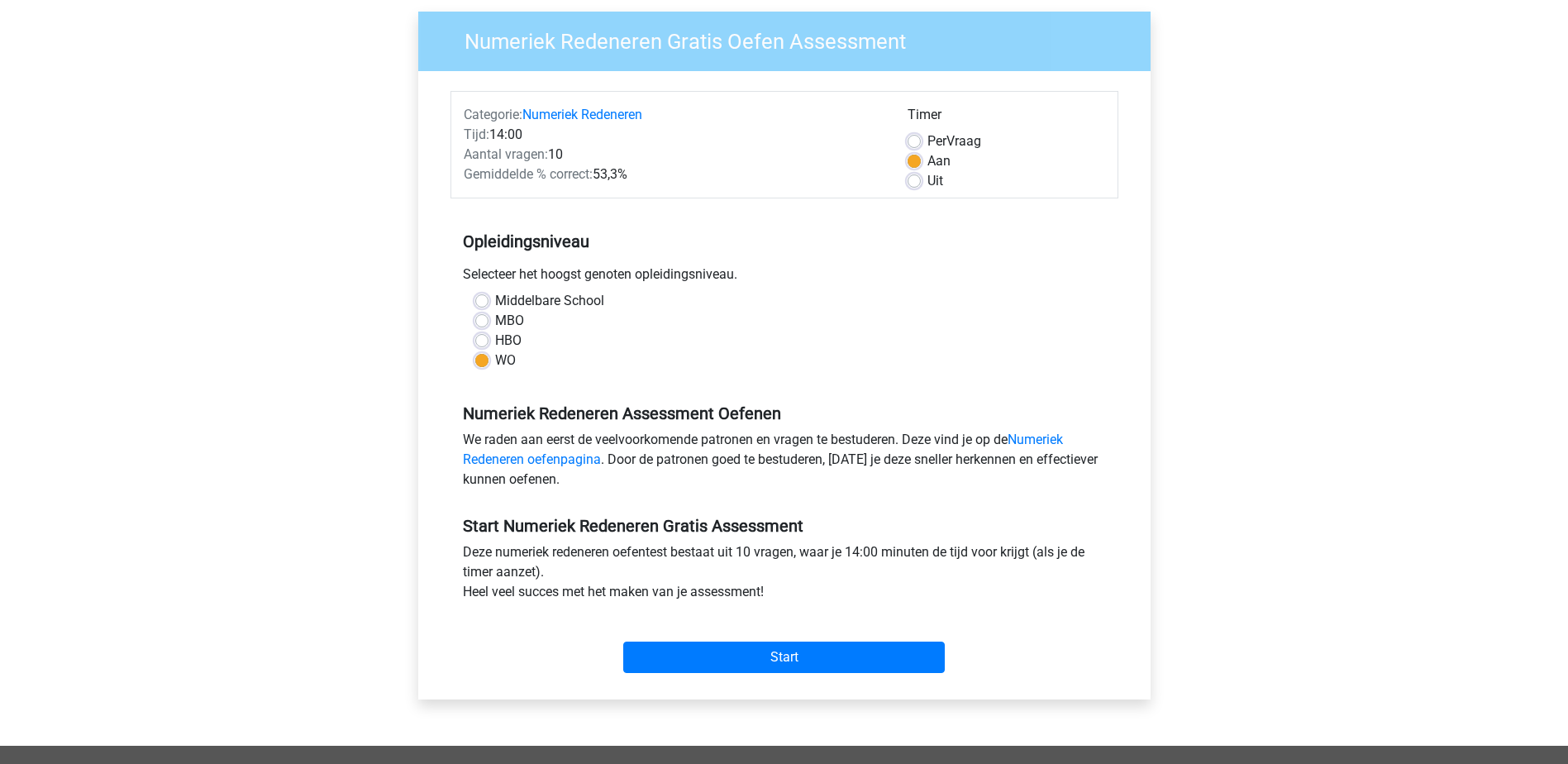
scroll to position [275, 0]
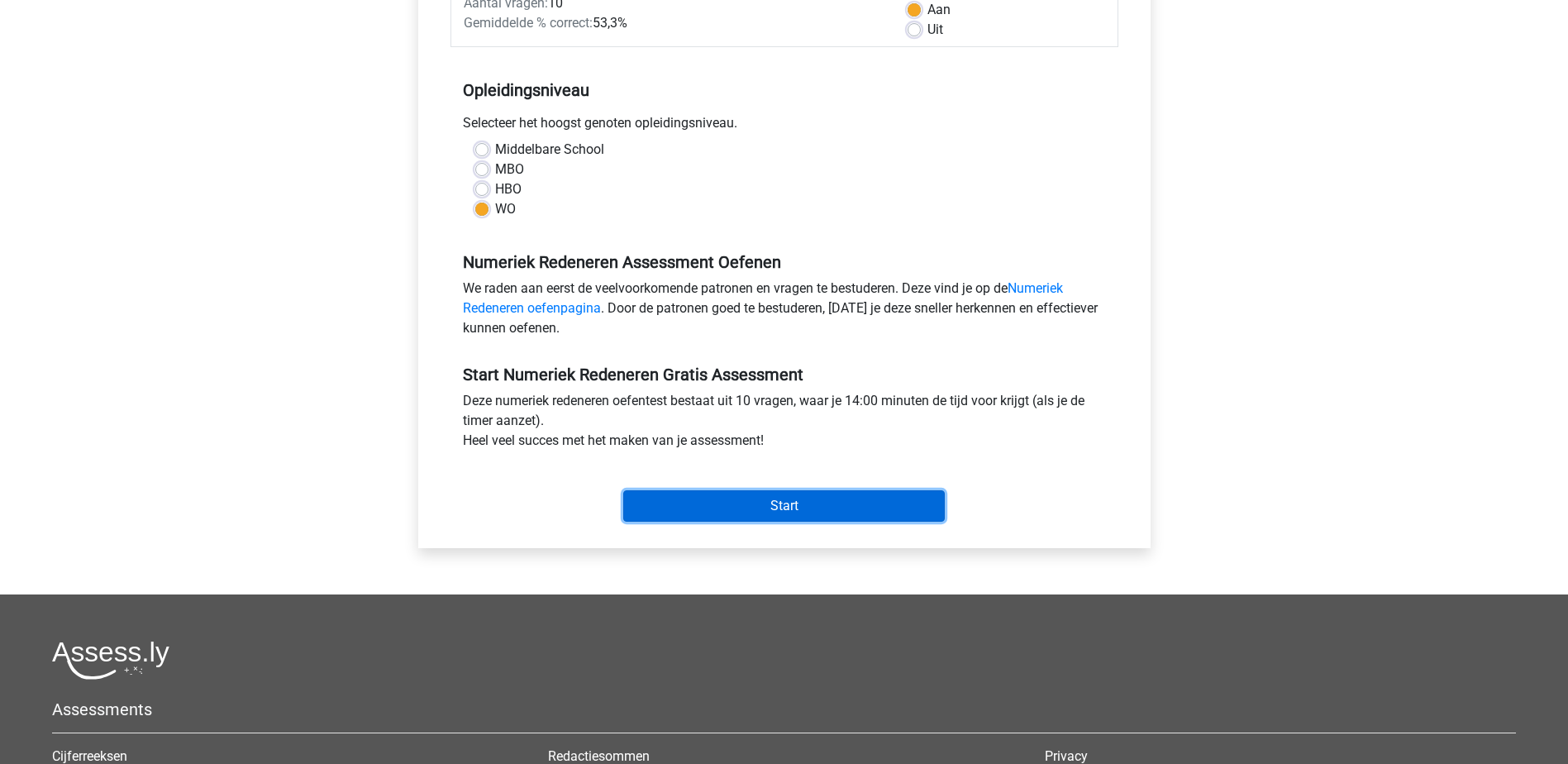
click at [764, 510] on input "Start" at bounding box center [784, 506] width 322 height 31
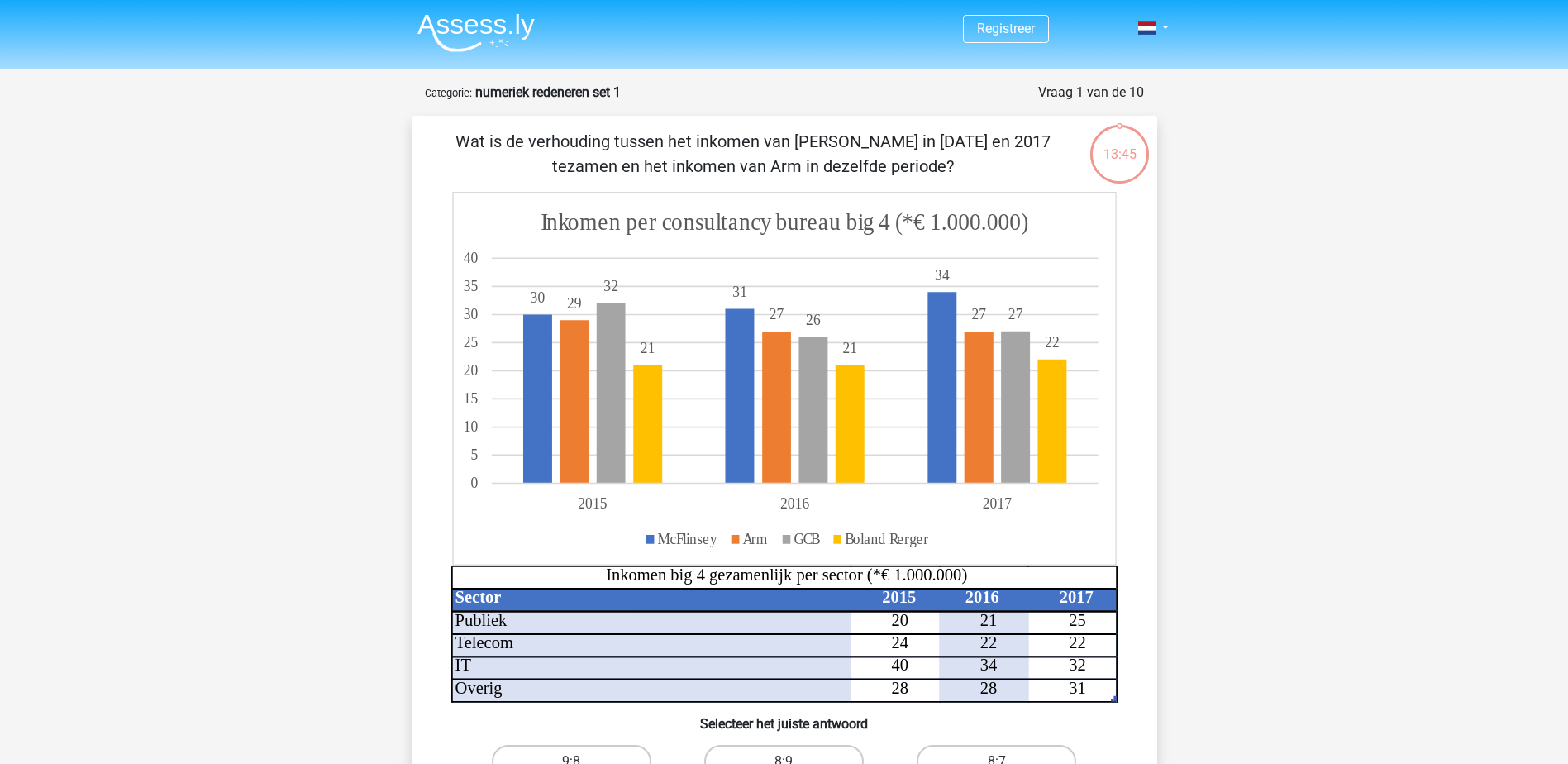
click at [822, 138] on p "Wat is de verhouding tussen het inkomen van [PERSON_NAME] in [DATE] en 2017 tez…" at bounding box center [754, 154] width 631 height 50
drag, startPoint x: 822, startPoint y: 138, endPoint x: 902, endPoint y: 142, distance: 80.1
click at [902, 142] on p "Wat is de verhouding tussen het inkomen van [PERSON_NAME] in [DATE] en 2017 tez…" at bounding box center [754, 154] width 631 height 50
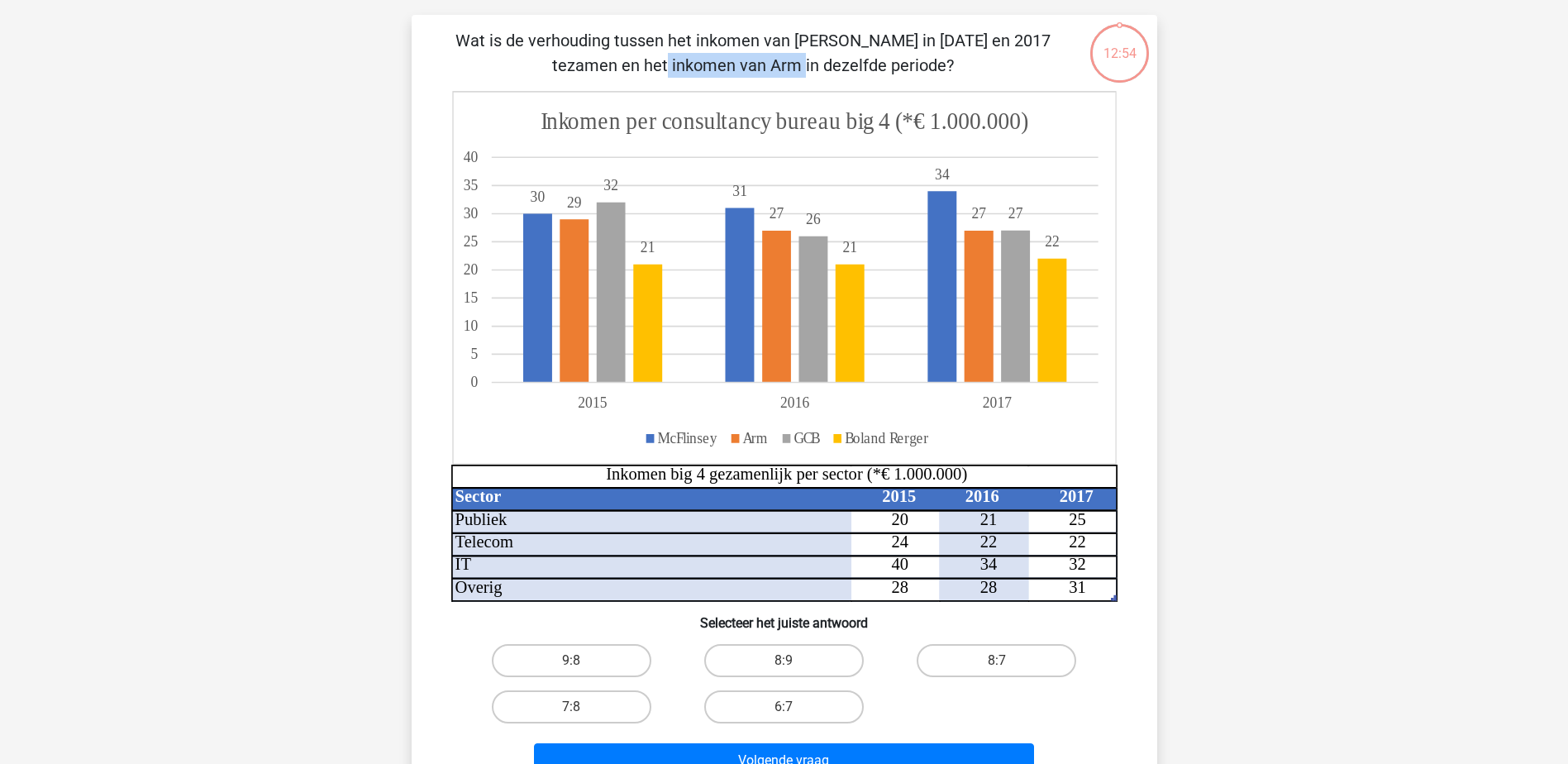
scroll to position [138, 0]
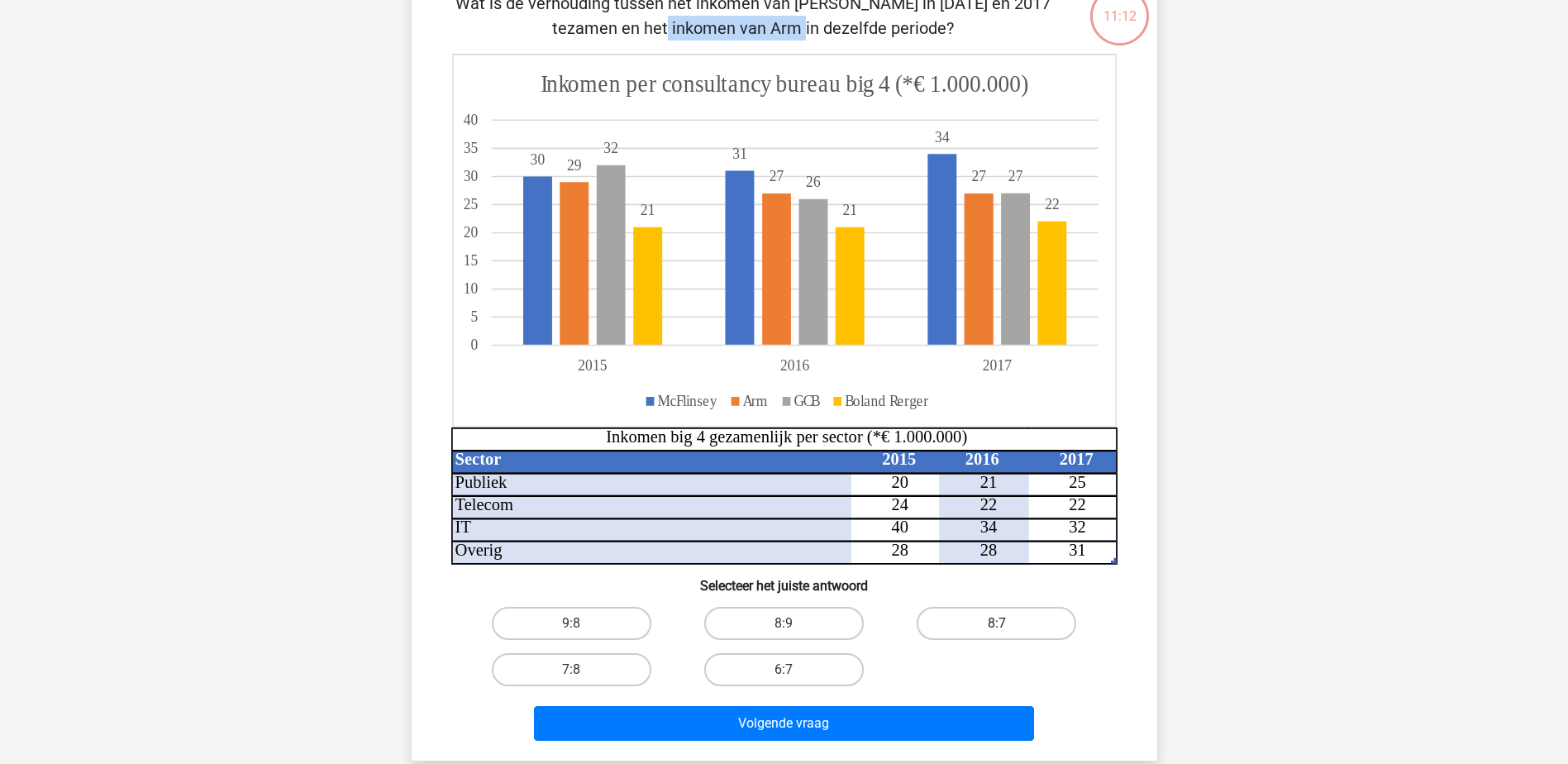
click at [1052, 622] on label "8:7" at bounding box center [997, 624] width 160 height 33
click at [1008, 624] on input "8:7" at bounding box center [1002, 629] width 11 height 11
radio input "true"
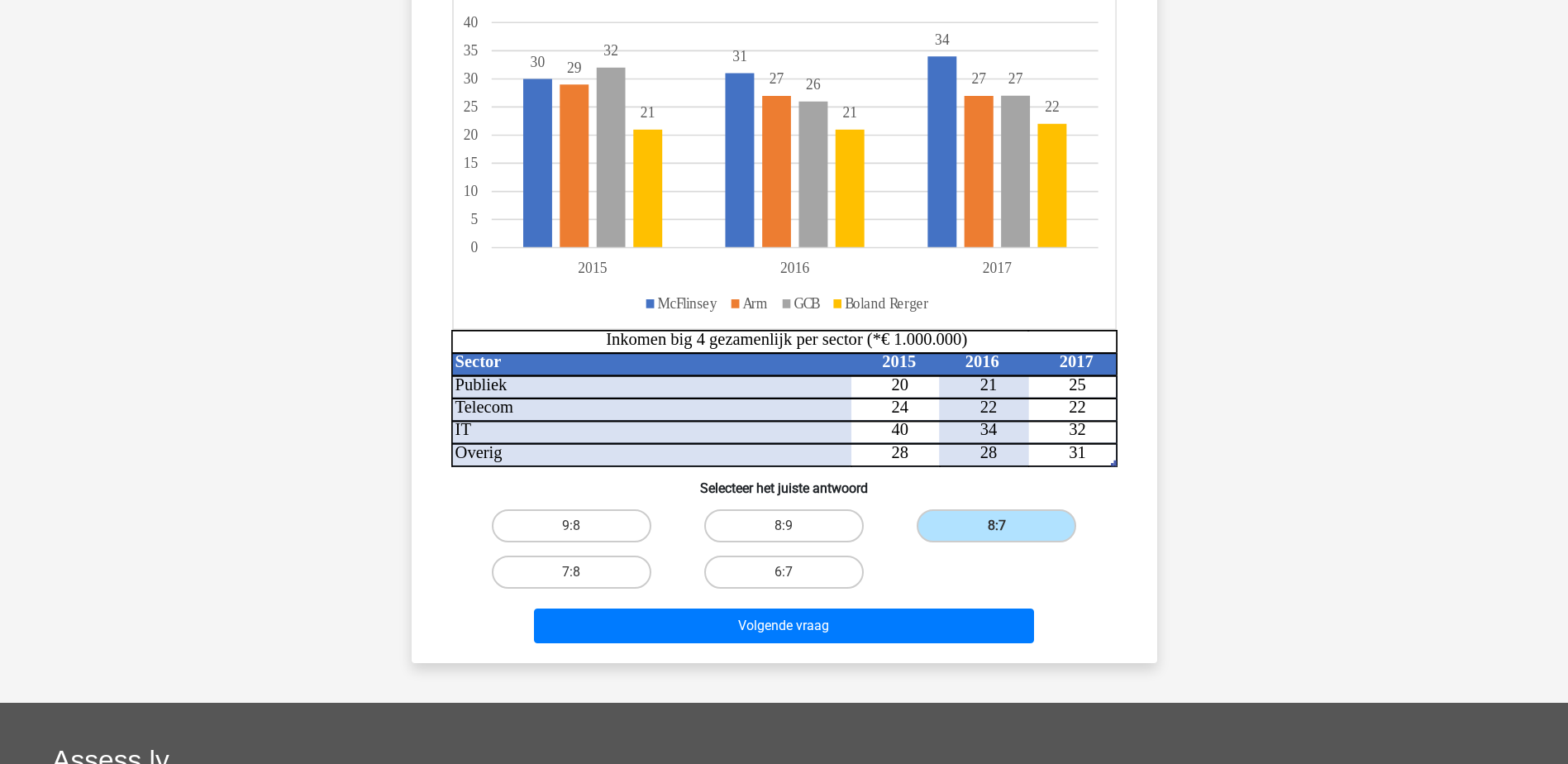
scroll to position [275, 0]
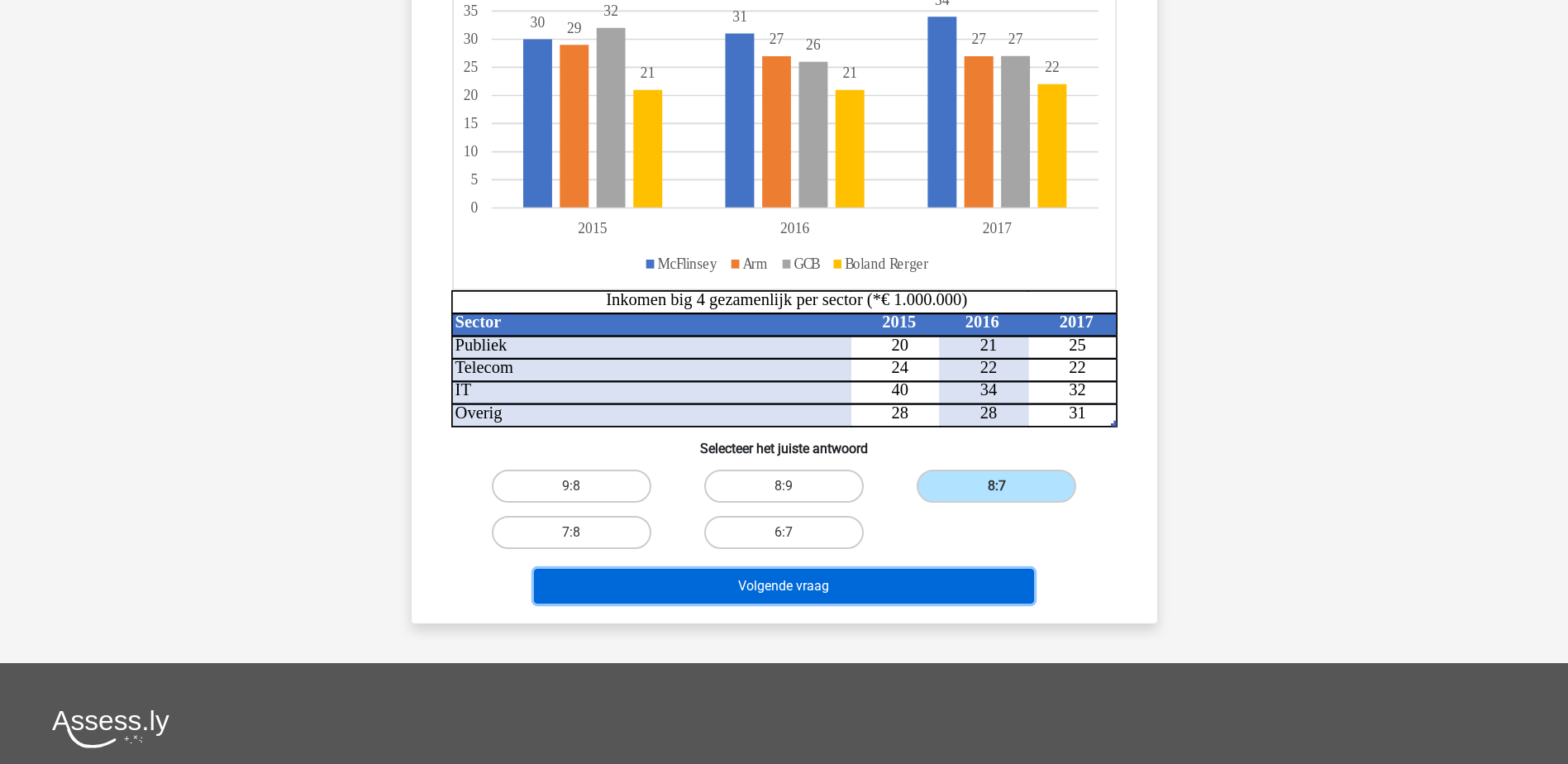
click at [1007, 589] on button "Volgende vraag" at bounding box center [783, 586] width 500 height 35
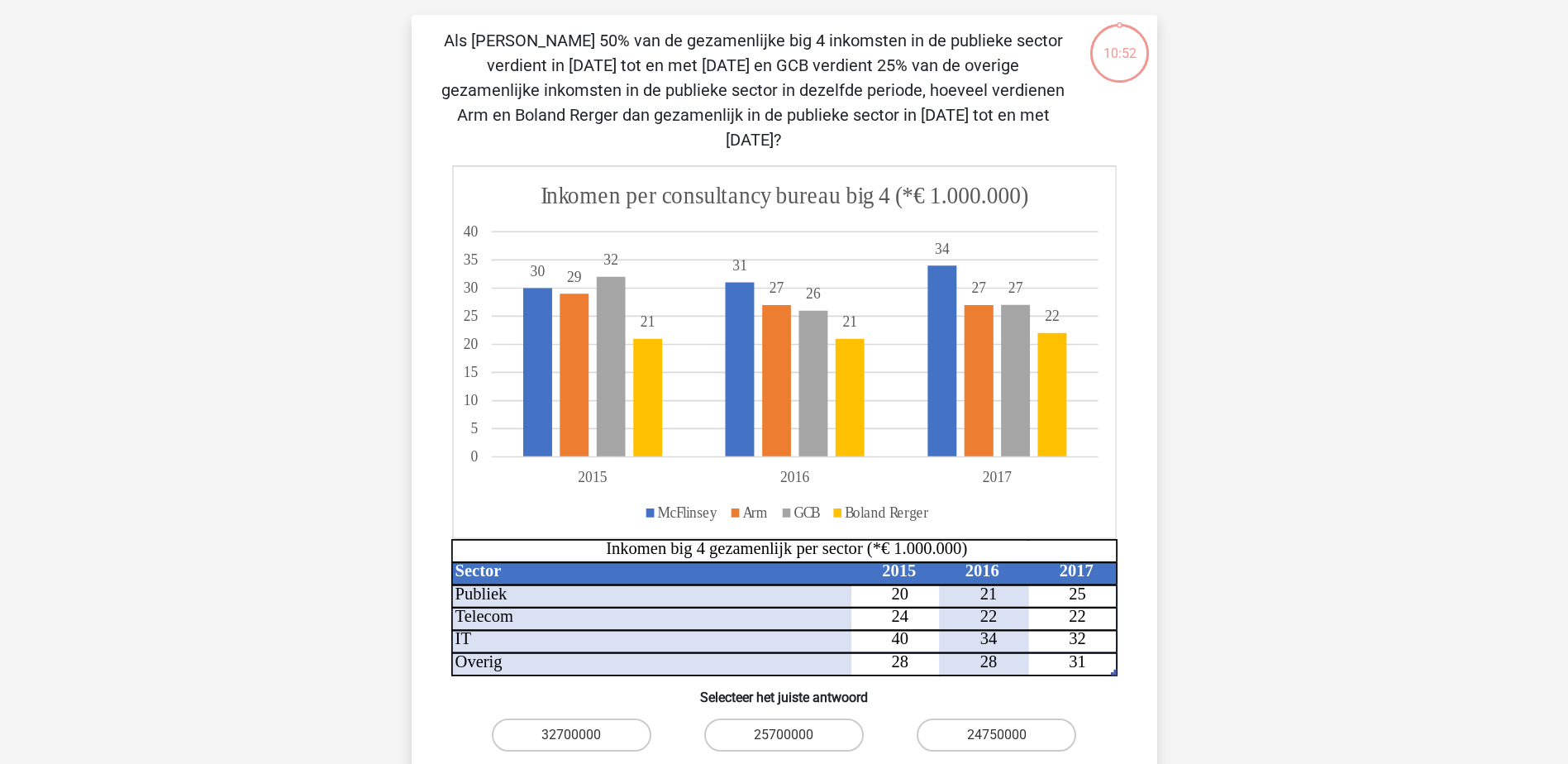
scroll to position [83, 0]
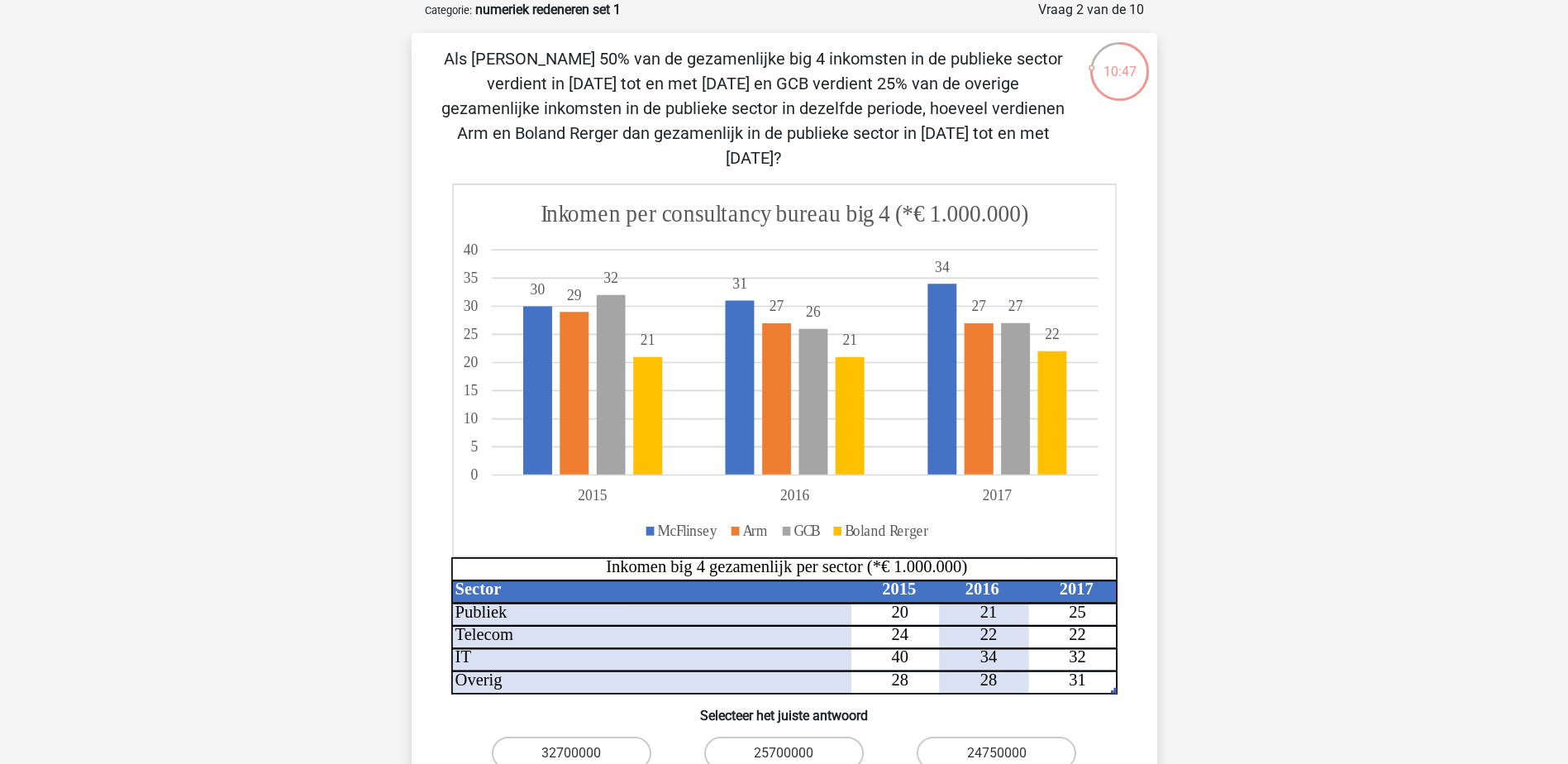
drag, startPoint x: 779, startPoint y: 138, endPoint x: 688, endPoint y: 72, distance: 112.4
click at [688, 72] on p "Als [PERSON_NAME] 50% van de gezamenlijke big 4 inkomsten in de publieke sector…" at bounding box center [754, 107] width 631 height 124
click at [521, 60] on p "Als [PERSON_NAME] 50% van de gezamenlijke big 4 inkomsten in de publieke sector…" at bounding box center [754, 107] width 631 height 124
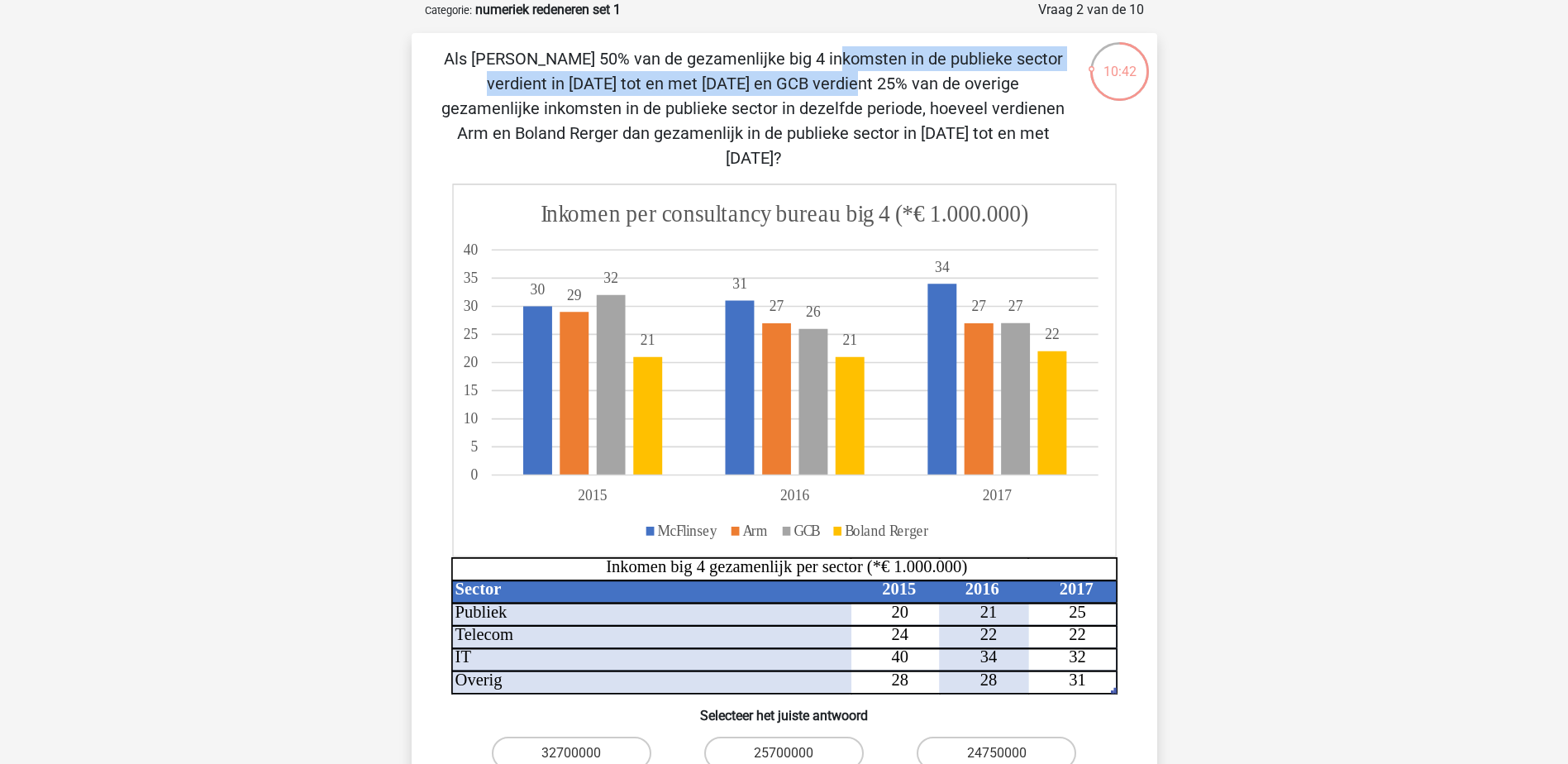
drag, startPoint x: 521, startPoint y: 60, endPoint x: 1010, endPoint y: 59, distance: 489.0
click at [1010, 59] on p "Als [PERSON_NAME] 50% van de gezamenlijke big 4 inkomsten in de publieke sector…" at bounding box center [754, 107] width 631 height 124
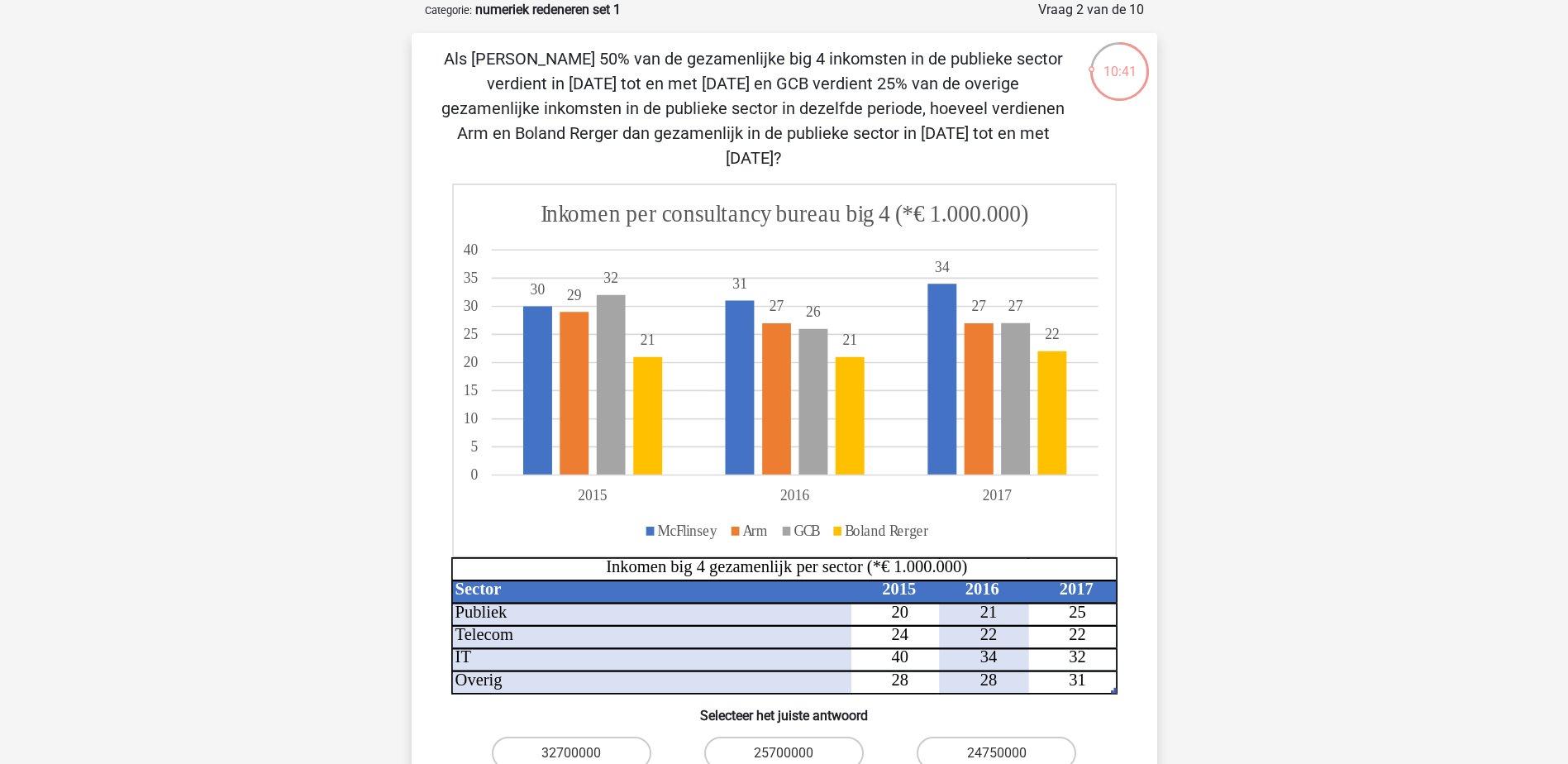
click at [491, 83] on p "Als [PERSON_NAME] 50% van de gezamenlijke big 4 inkomsten in de publieke sector…" at bounding box center [754, 107] width 631 height 124
drag, startPoint x: 491, startPoint y: 83, endPoint x: 523, endPoint y: 83, distance: 32.0
click at [523, 83] on p "Als [PERSON_NAME] 50% van de gezamenlijke big 4 inkomsten in de publieke sector…" at bounding box center [754, 107] width 631 height 124
drag, startPoint x: 523, startPoint y: 83, endPoint x: 626, endPoint y: 83, distance: 103.0
click at [626, 83] on p "Als [PERSON_NAME] 50% van de gezamenlijke big 4 inkomsten in de publieke sector…" at bounding box center [754, 107] width 631 height 124
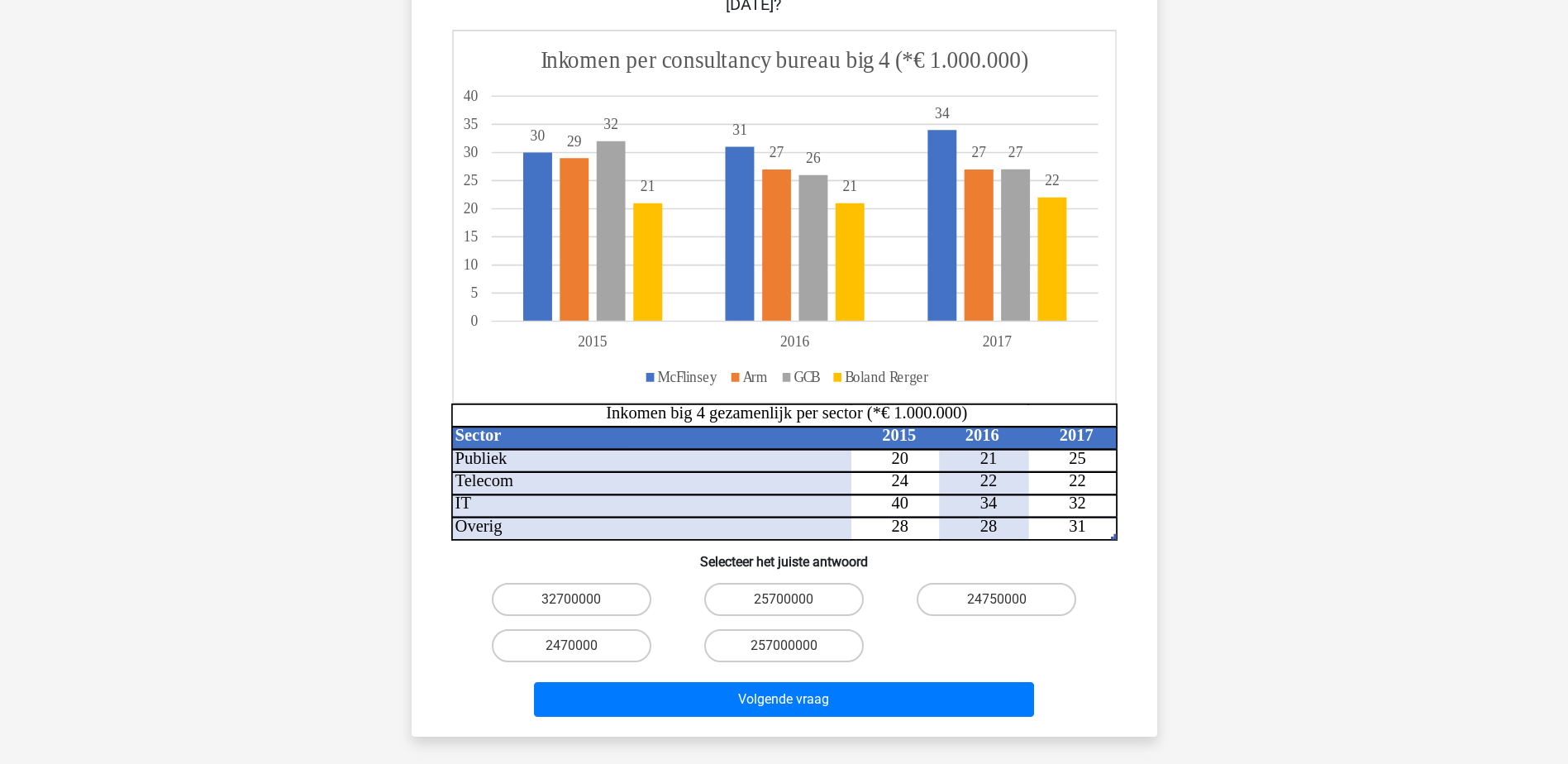
scroll to position [496, 0]
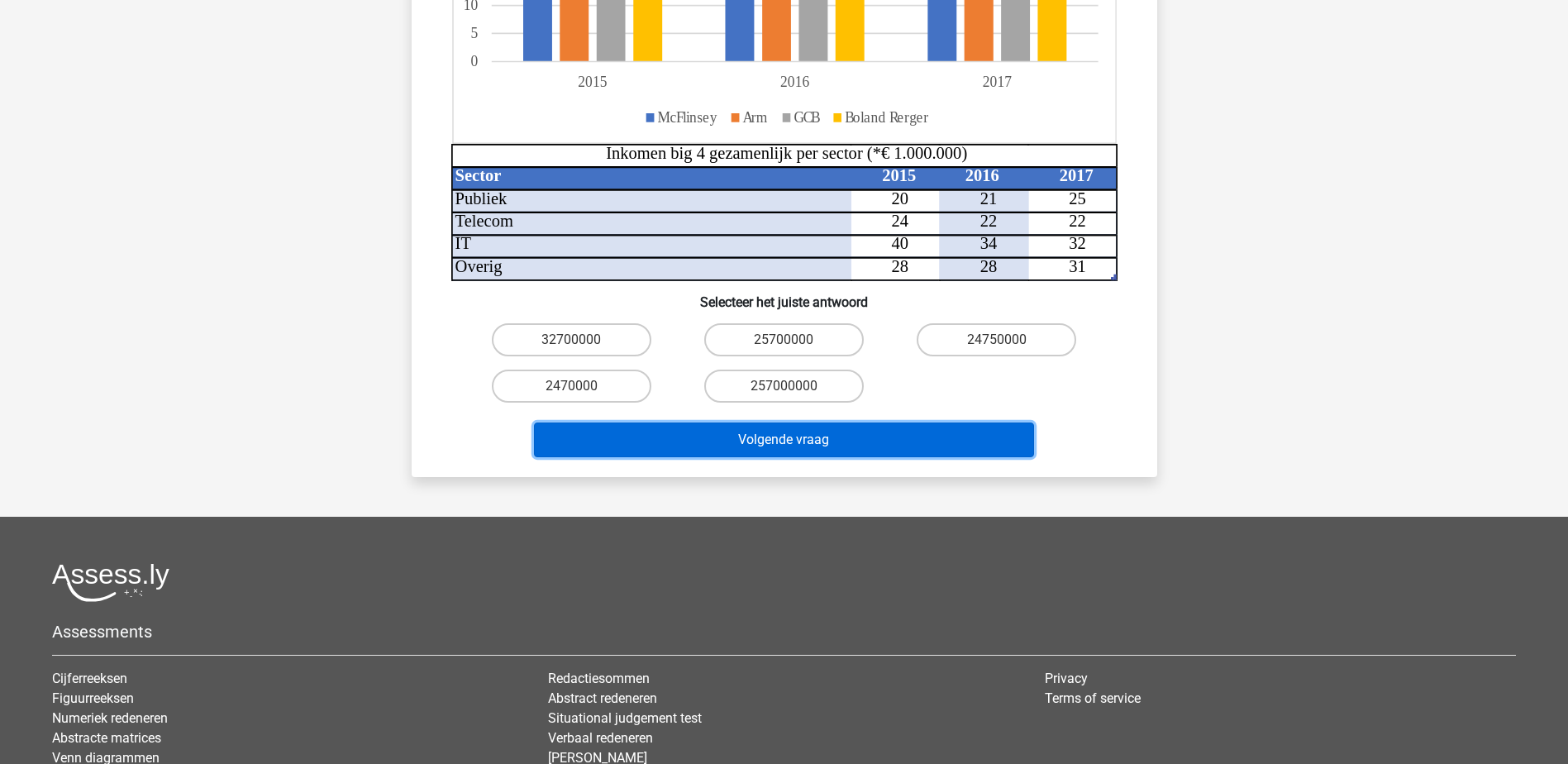
click at [842, 423] on button "Volgende vraag" at bounding box center [783, 440] width 500 height 35
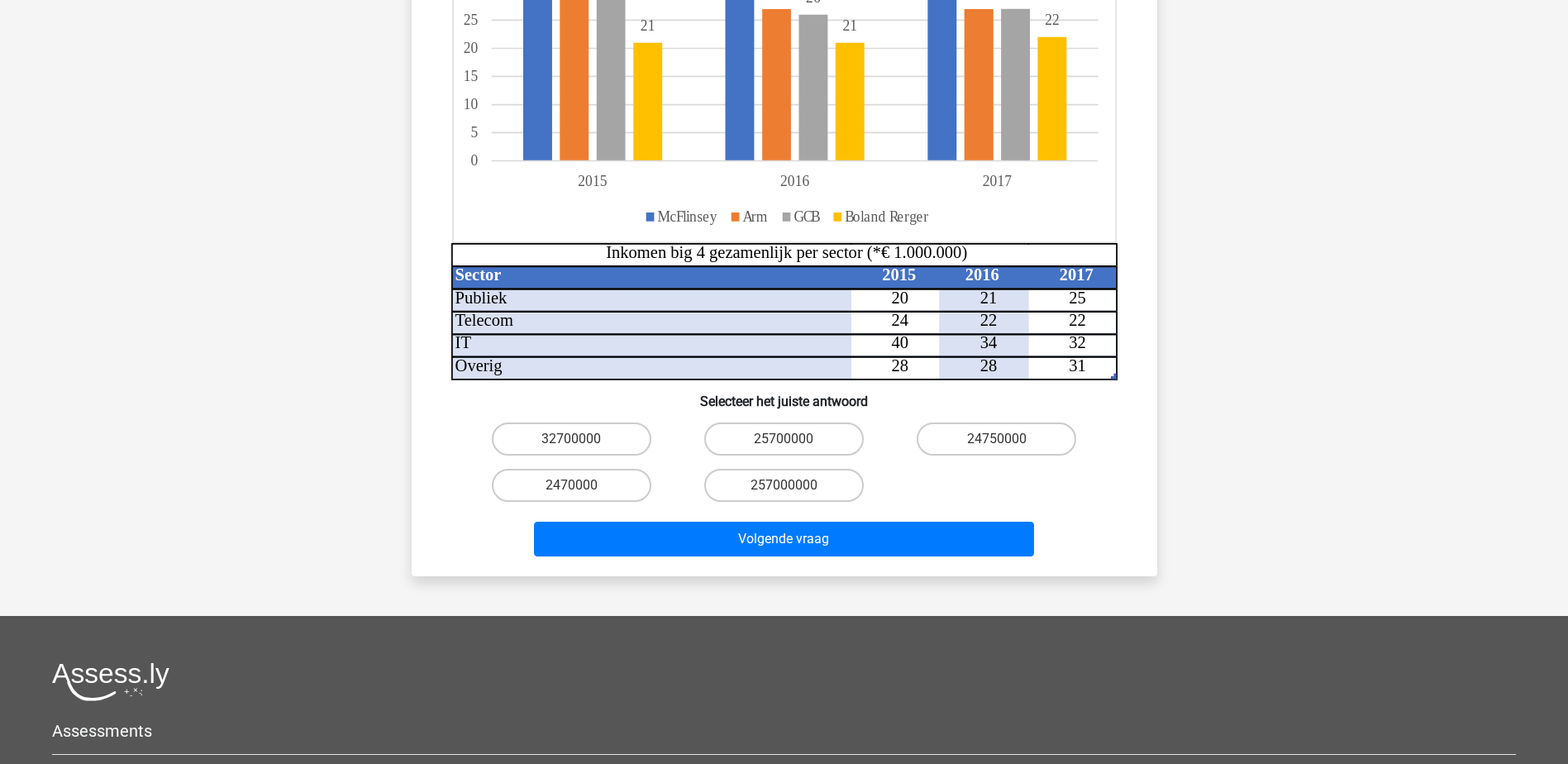
scroll to position [359, 0]
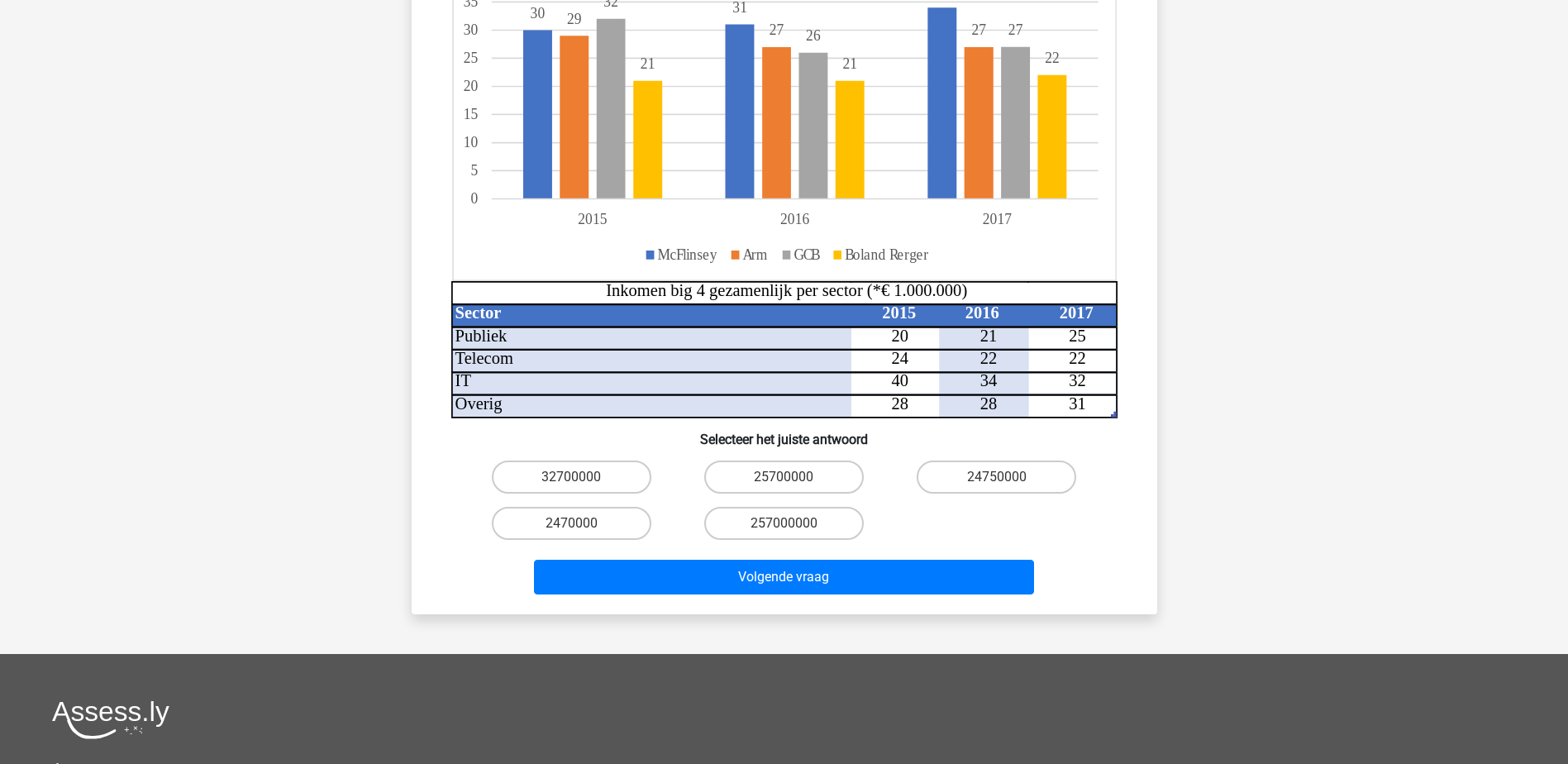
click at [785, 477] on input "25700000" at bounding box center [790, 482] width 11 height 11
radio input "true"
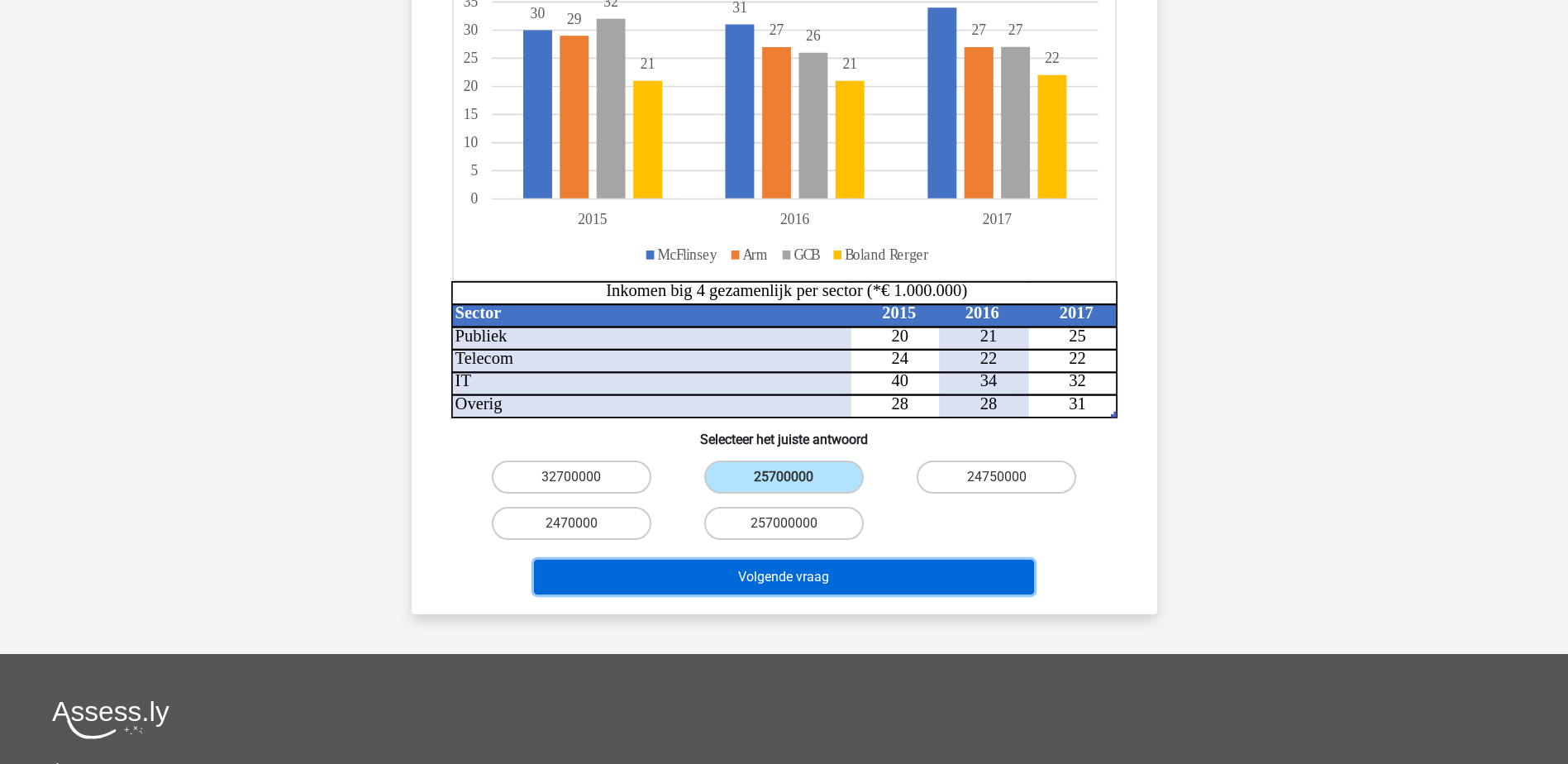
click at [817, 567] on button "Volgende vraag" at bounding box center [783, 577] width 500 height 35
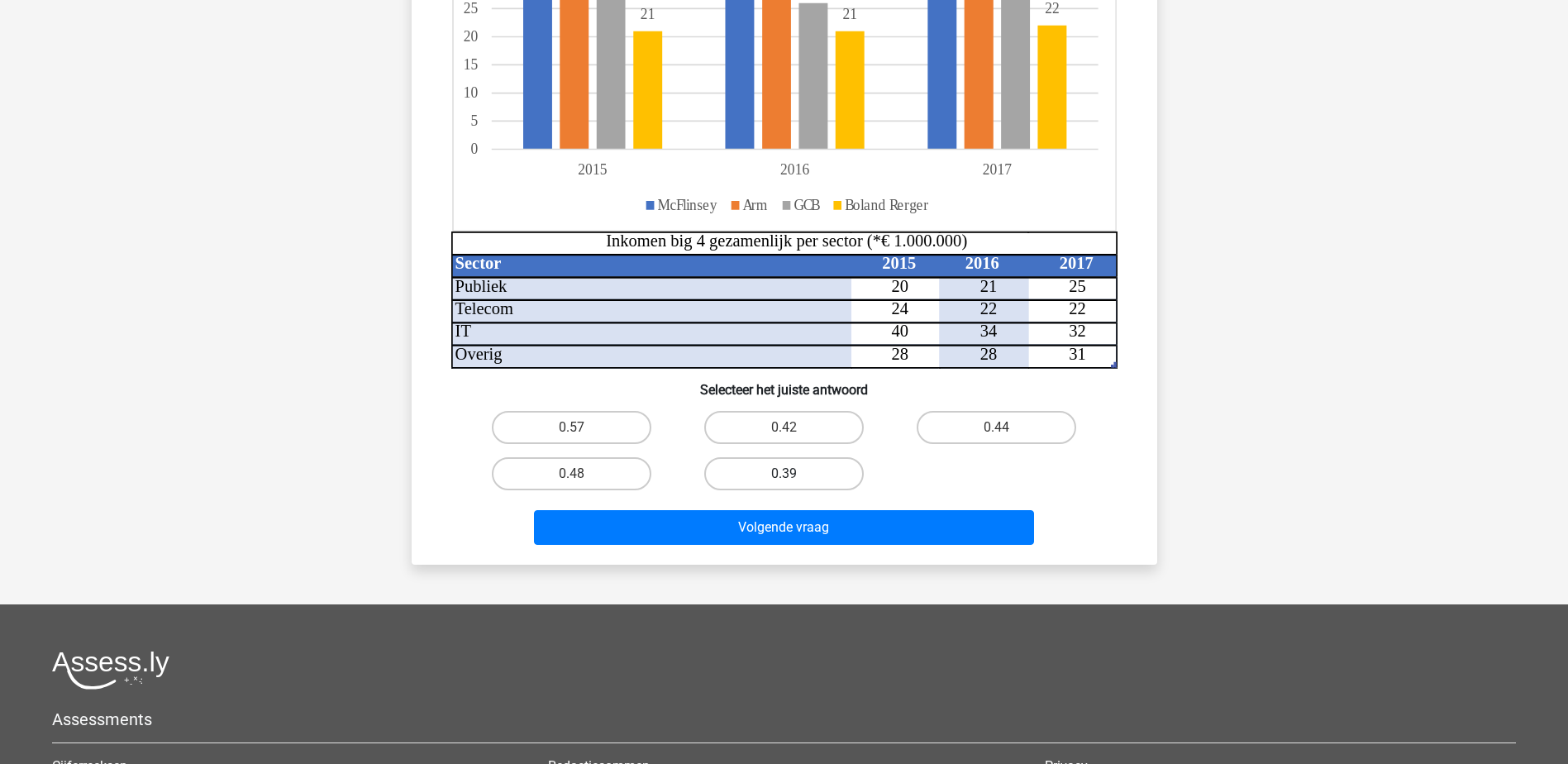
click at [792, 472] on label "0.39" at bounding box center [784, 474] width 160 height 33
click at [792, 474] on input "0.39" at bounding box center [790, 480] width 11 height 11
radio input "true"
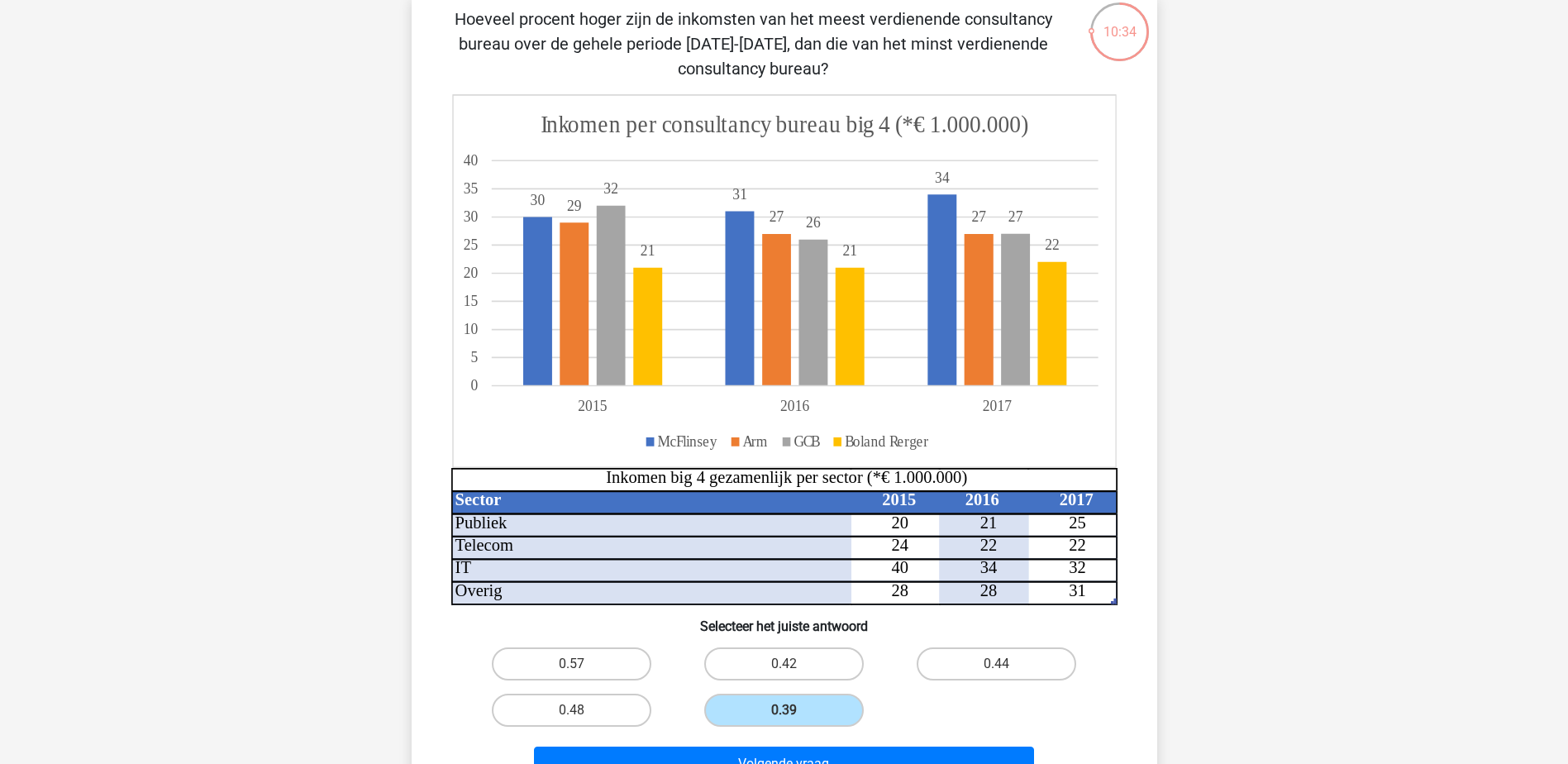
scroll to position [83, 0]
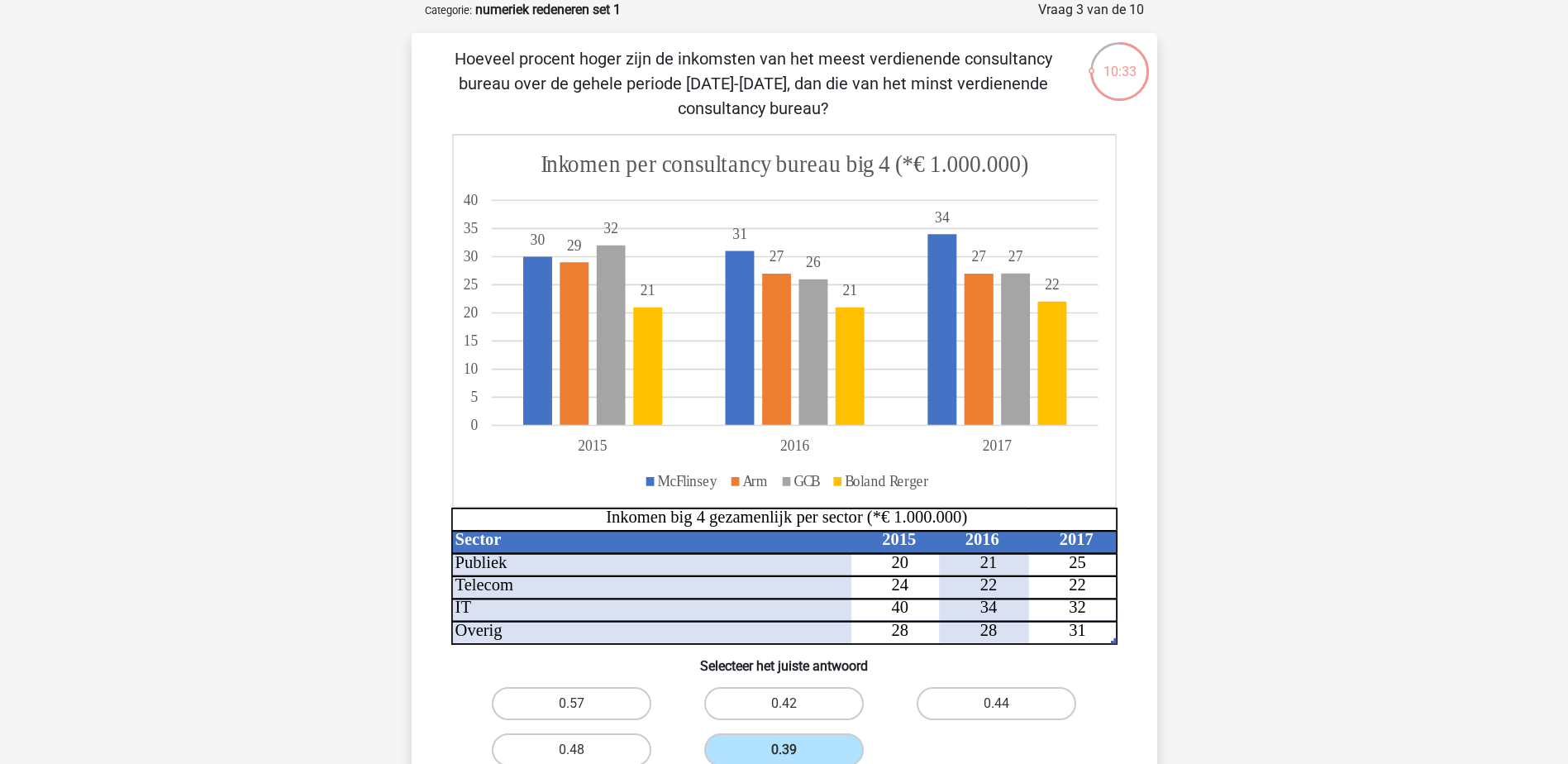
click at [530, 61] on p "Hoeveel procent hoger zijn de inkomsten van het meest verdienende consultancy b…" at bounding box center [754, 83] width 631 height 74
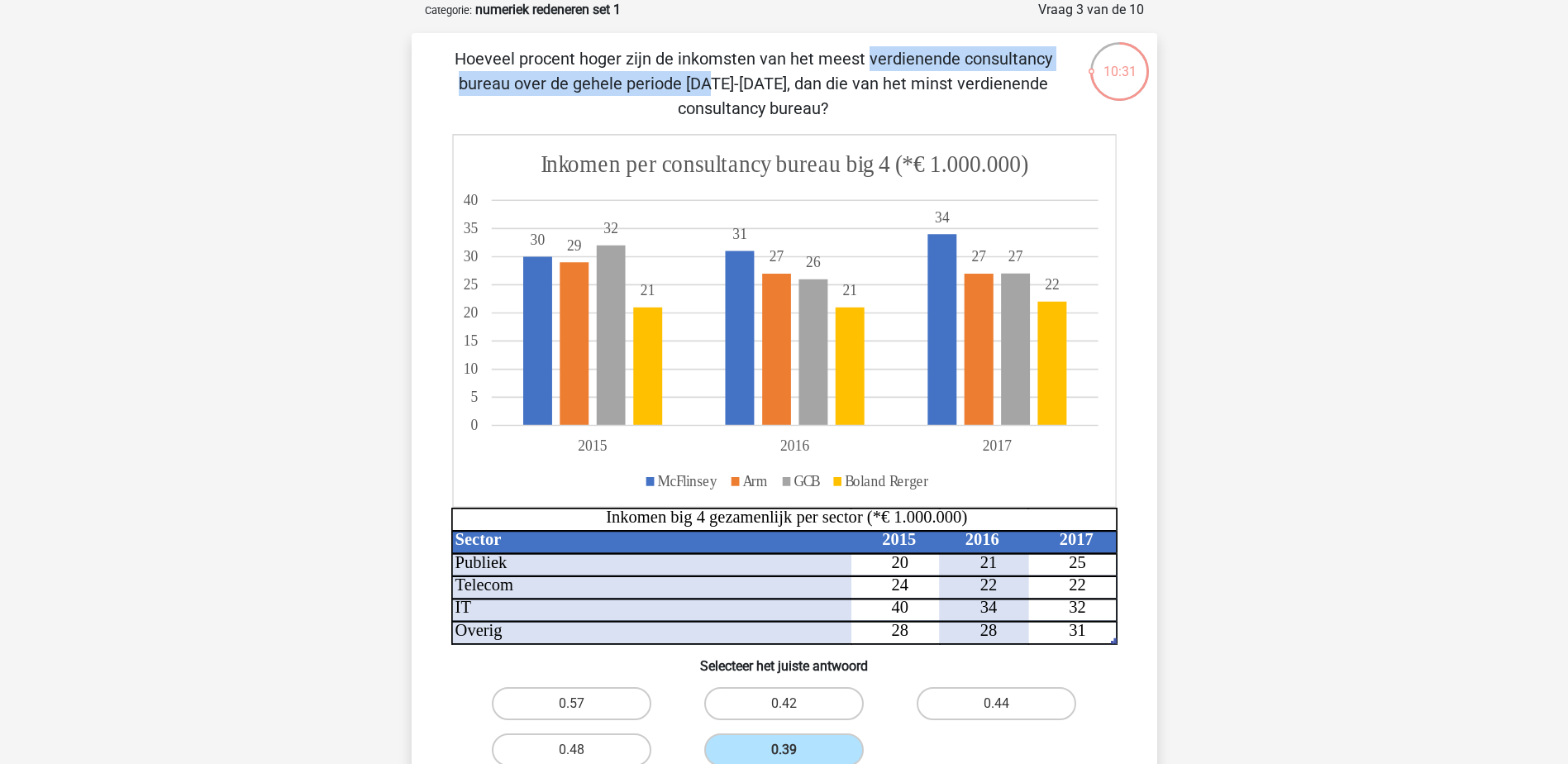
drag, startPoint x: 530, startPoint y: 61, endPoint x: 934, endPoint y: 57, distance: 404.0
click at [934, 57] on p "Hoeveel procent hoger zijn de inkomsten van het meest verdienende consultancy b…" at bounding box center [754, 83] width 631 height 74
drag, startPoint x: 934, startPoint y: 57, endPoint x: 881, endPoint y: 92, distance: 63.5
click at [881, 92] on p "Hoeveel procent hoger zijn de inkomsten van het meest verdienende consultancy b…" at bounding box center [754, 83] width 631 height 74
drag, startPoint x: 881, startPoint y: 92, endPoint x: 609, endPoint y: 66, distance: 273.2
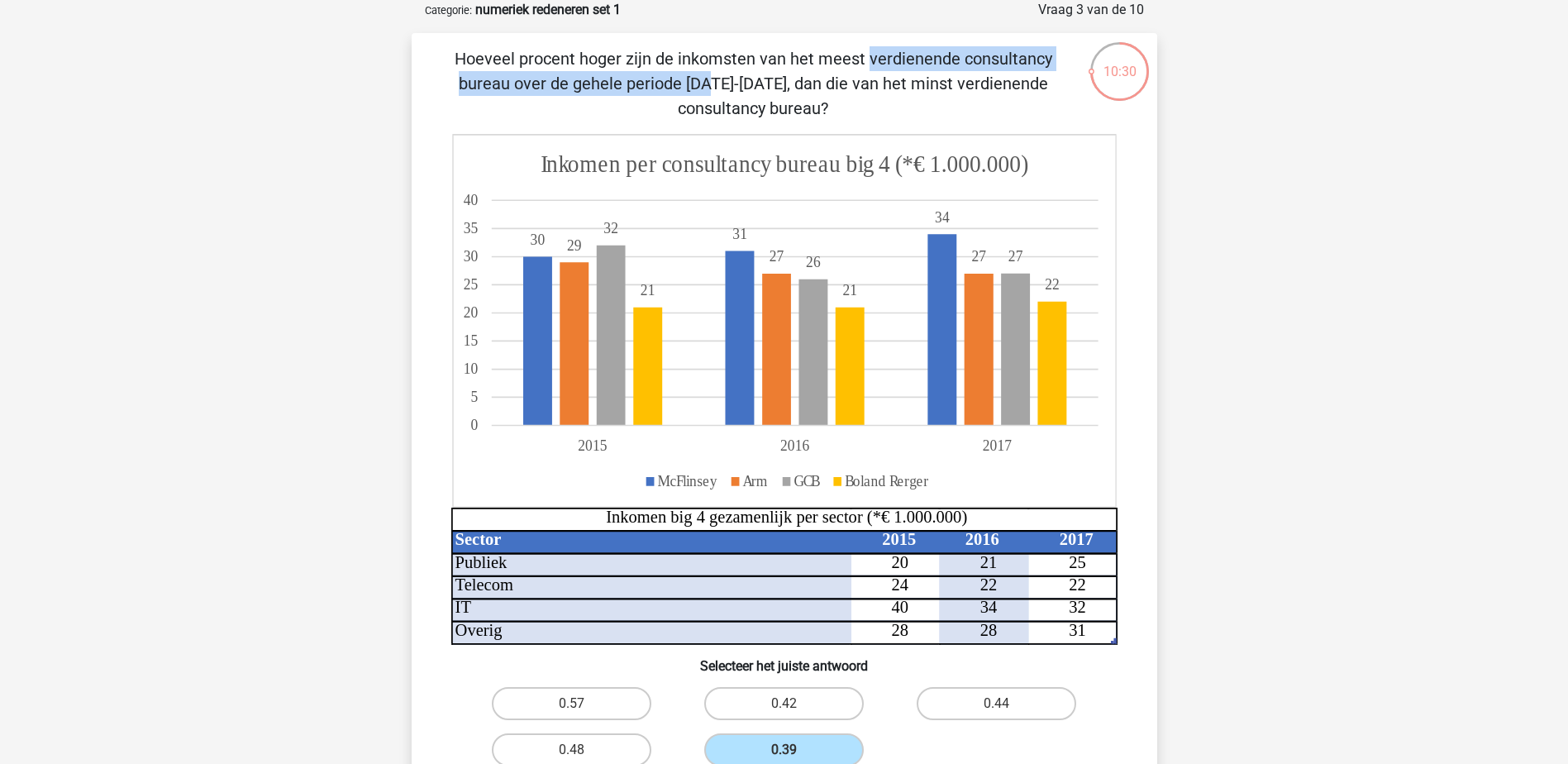
click at [609, 66] on p "Hoeveel procent hoger zijn de inkomsten van het meest verdienende consultancy b…" at bounding box center [754, 83] width 631 height 74
drag, startPoint x: 609, startPoint y: 66, endPoint x: 620, endPoint y: 68, distance: 11.2
click at [609, 66] on p "Hoeveel procent hoger zijn de inkomsten van het meest verdienende consultancy b…" at bounding box center [754, 83] width 631 height 74
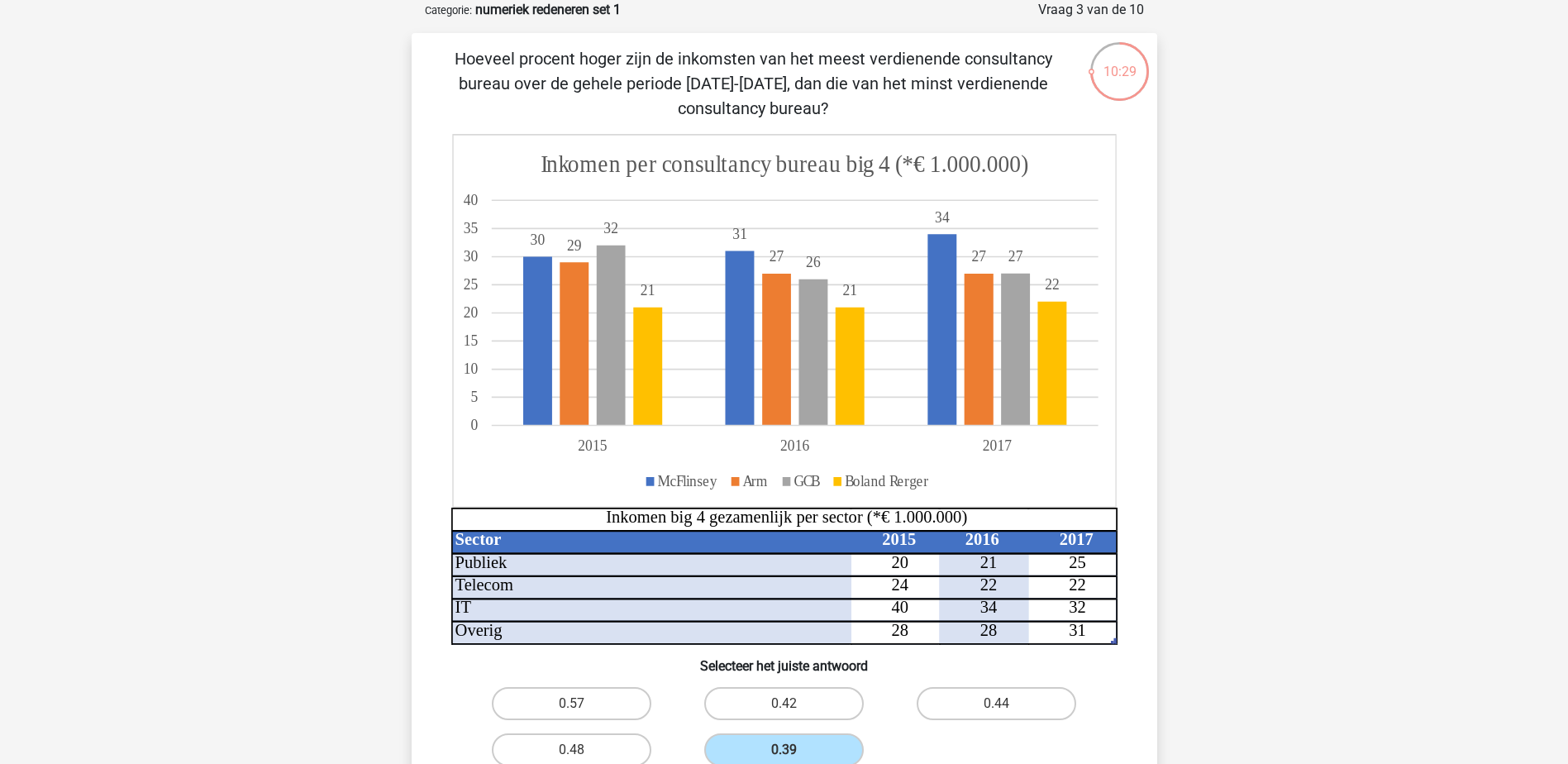
click at [766, 114] on p "Hoeveel procent hoger zijn de inkomsten van het meest verdienende consultancy b…" at bounding box center [754, 83] width 631 height 74
drag, startPoint x: 766, startPoint y: 114, endPoint x: 651, endPoint y: 65, distance: 125.0
click at [651, 65] on p "Hoeveel procent hoger zijn de inkomsten van het meest verdienende consultancy b…" at bounding box center [754, 83] width 631 height 74
drag, startPoint x: 552, startPoint y: 60, endPoint x: 938, endPoint y: 63, distance: 386.0
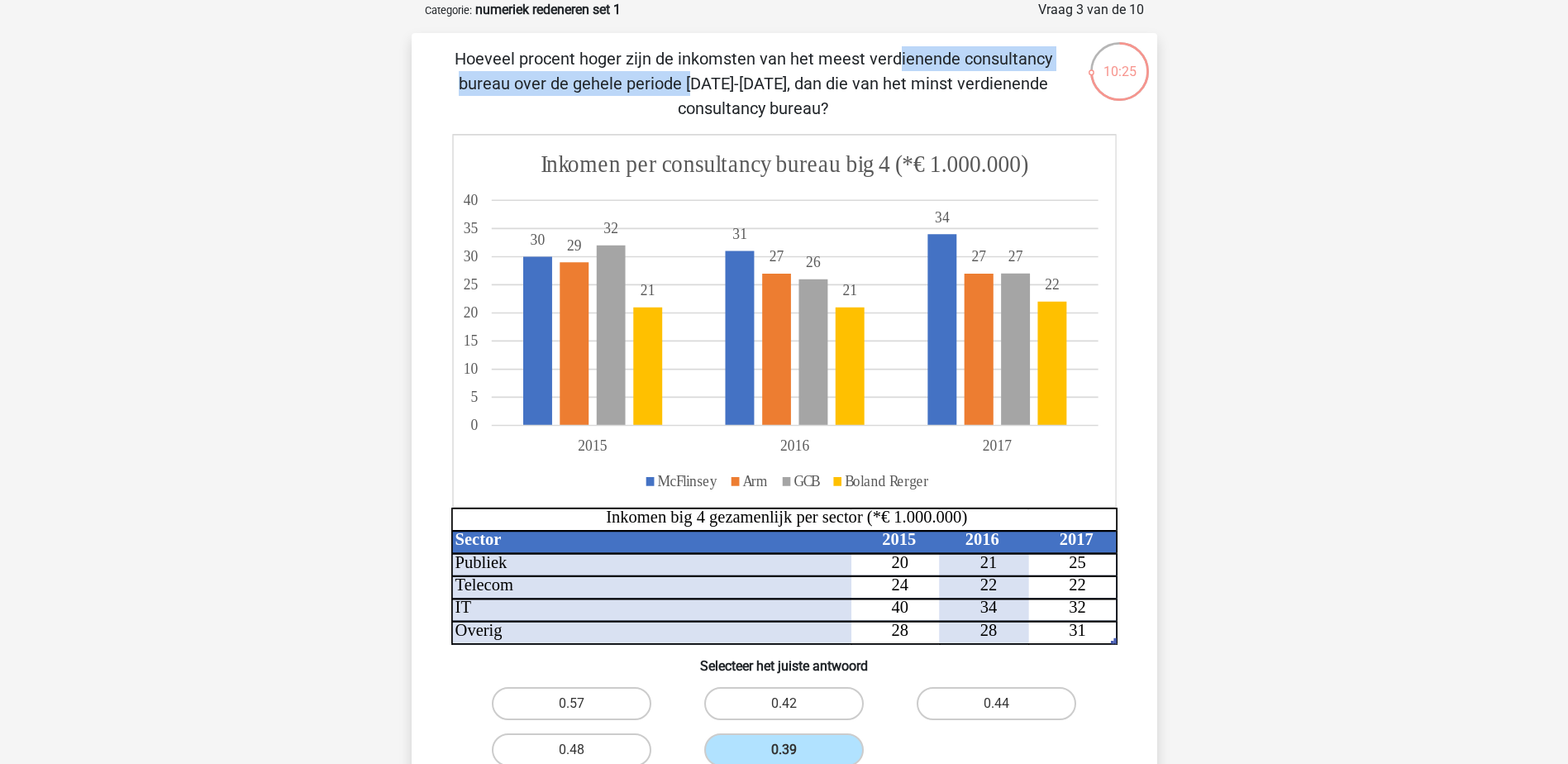
click at [938, 63] on p "Hoeveel procent hoger zijn de inkomsten van het meest verdienende consultancy b…" at bounding box center [754, 83] width 631 height 74
click at [663, 62] on p "Hoeveel procent hoger zijn de inkomsten van het meest verdienende consultancy b…" at bounding box center [754, 83] width 631 height 74
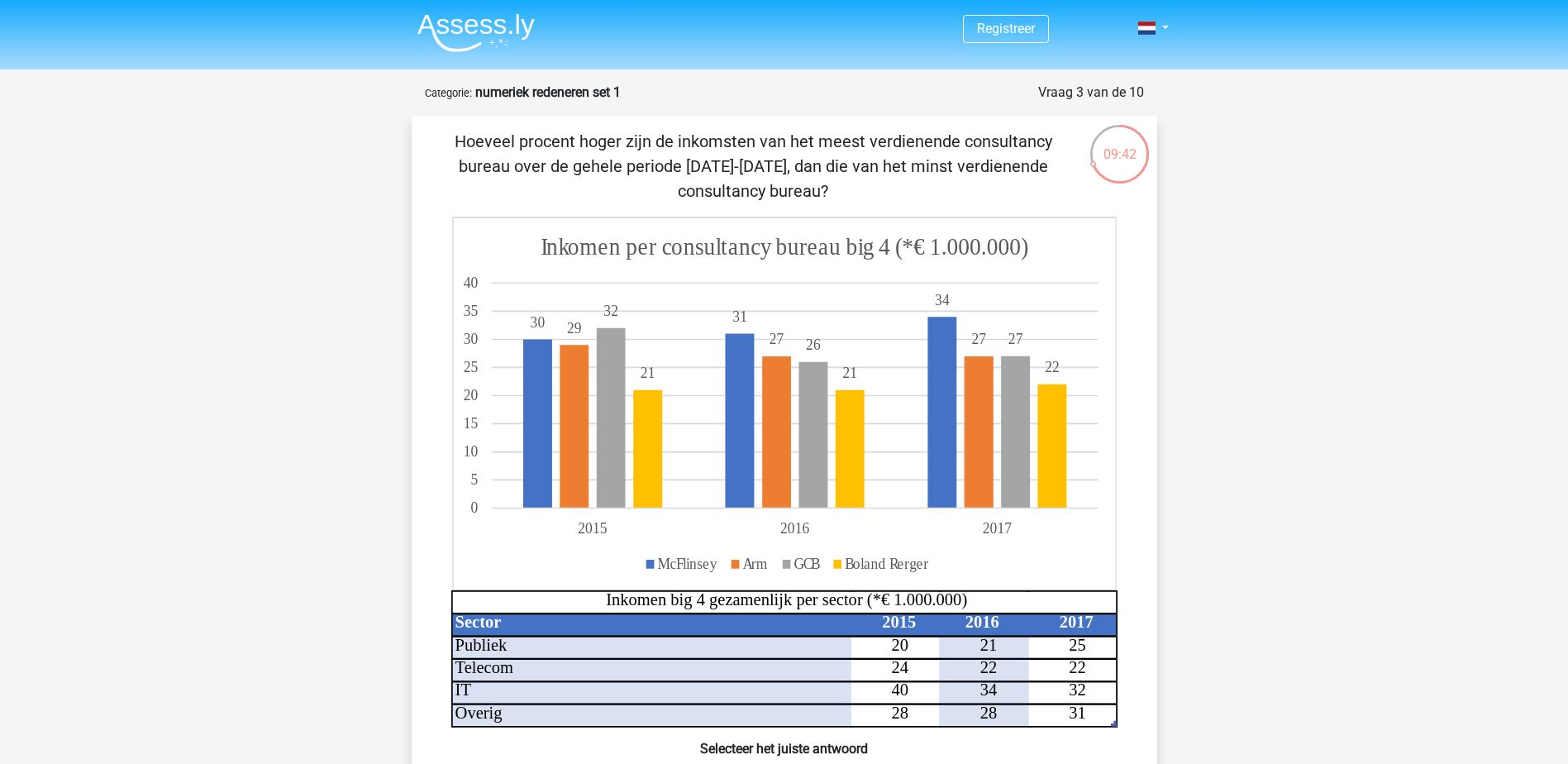
scroll to position [138, 0]
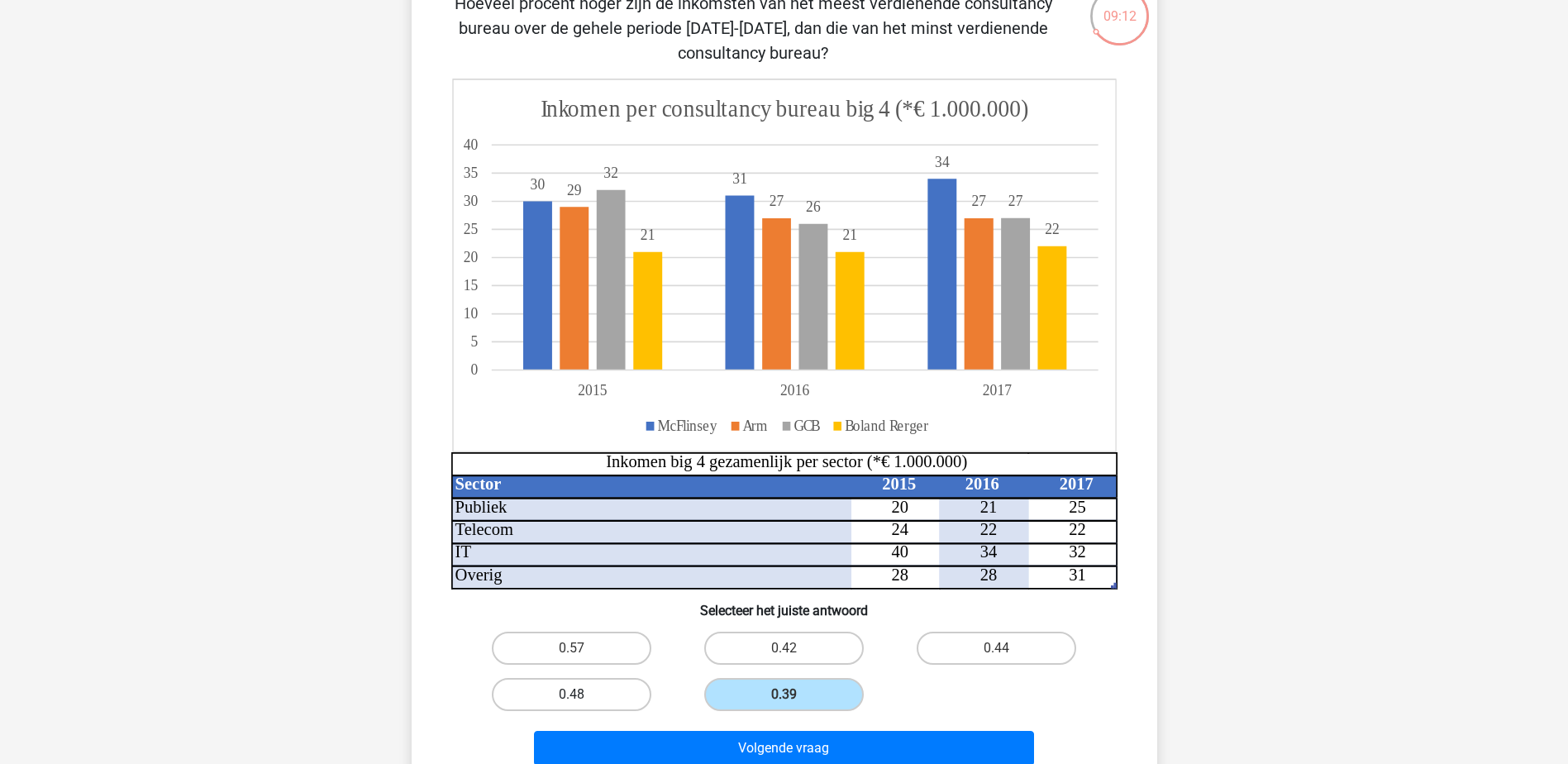
click at [548, 692] on label "0.48" at bounding box center [571, 694] width 160 height 33
click at [571, 694] on input "0.48" at bounding box center [577, 700] width 11 height 11
radio input "true"
click at [534, 731] on button "Volgende vraag" at bounding box center [783, 748] width 500 height 35
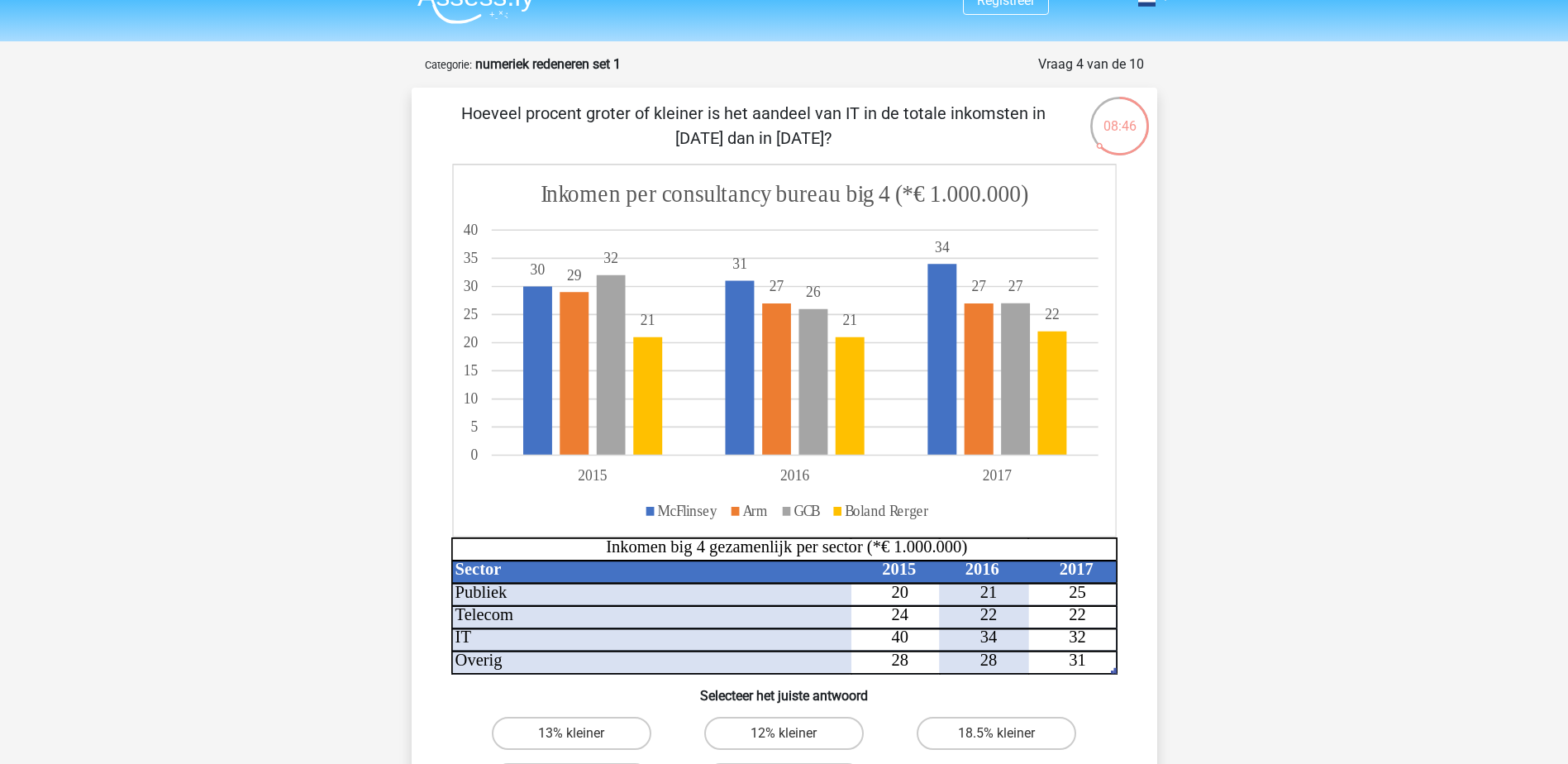
scroll to position [0, 0]
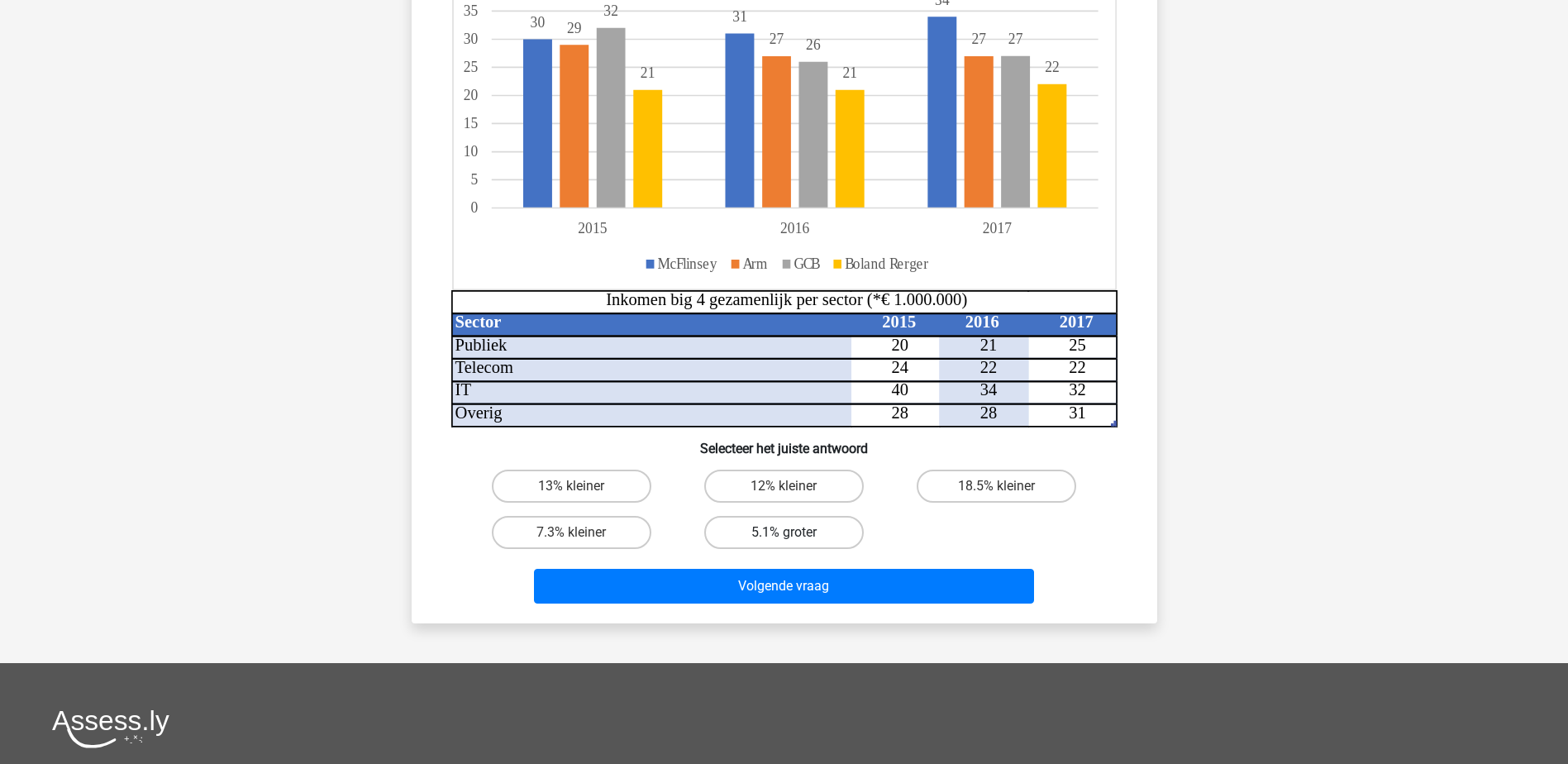
click at [790, 529] on label "5.1% groter" at bounding box center [784, 533] width 160 height 33
click at [790, 533] on input "5.1% groter" at bounding box center [790, 538] width 11 height 11
radio input "true"
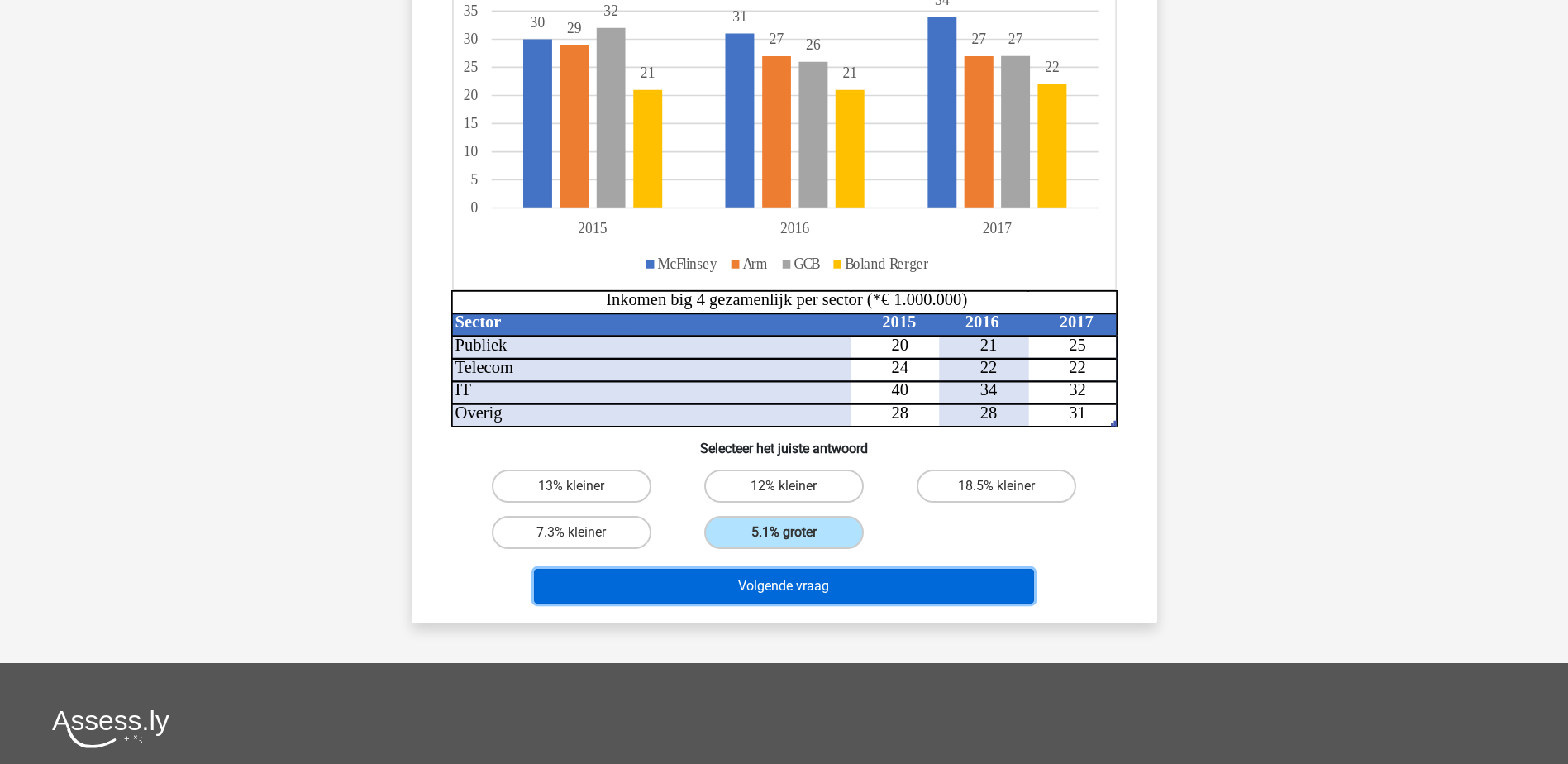
click at [807, 592] on button "Volgende vraag" at bounding box center [783, 586] width 500 height 35
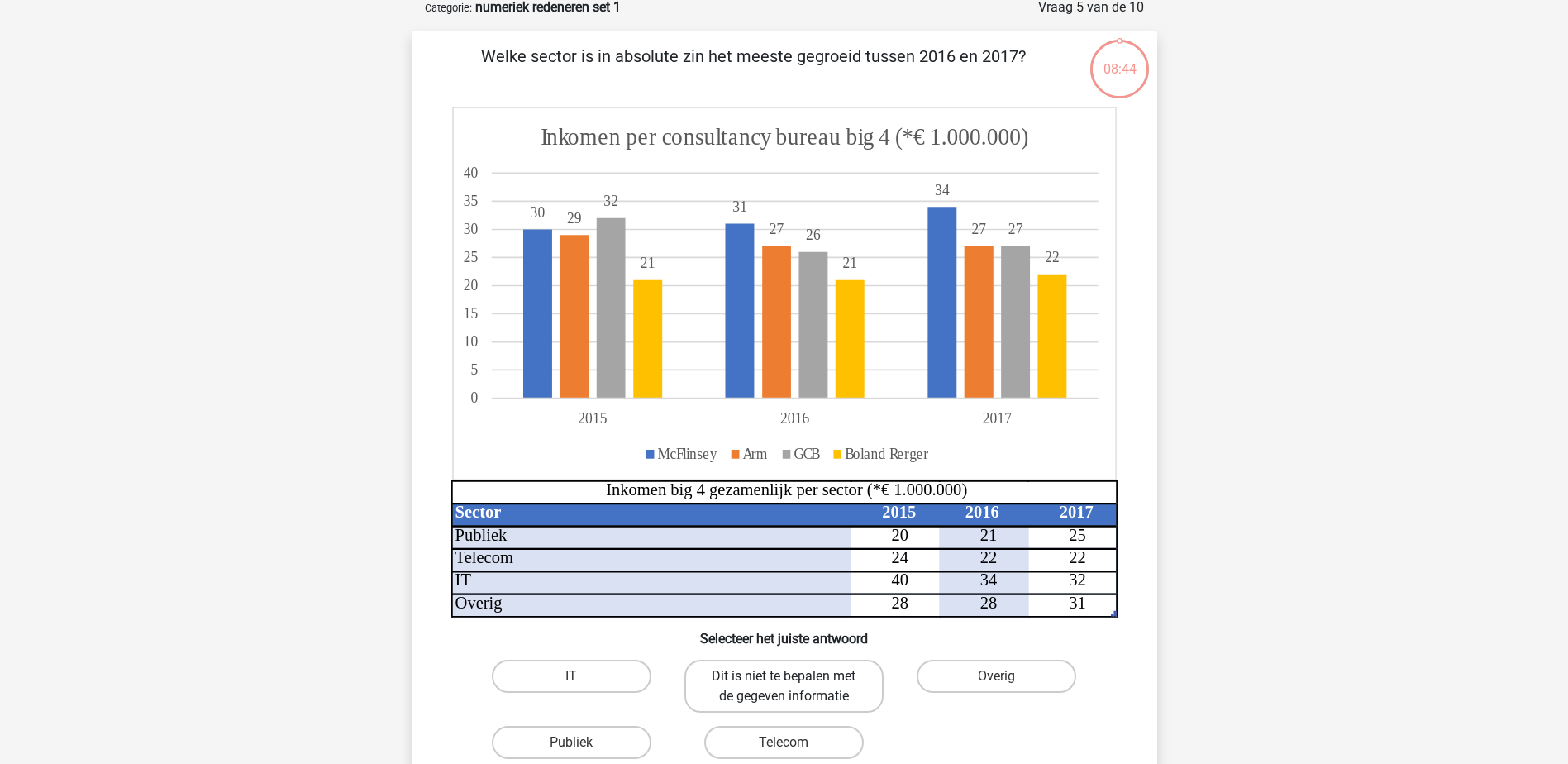
scroll to position [83, 0]
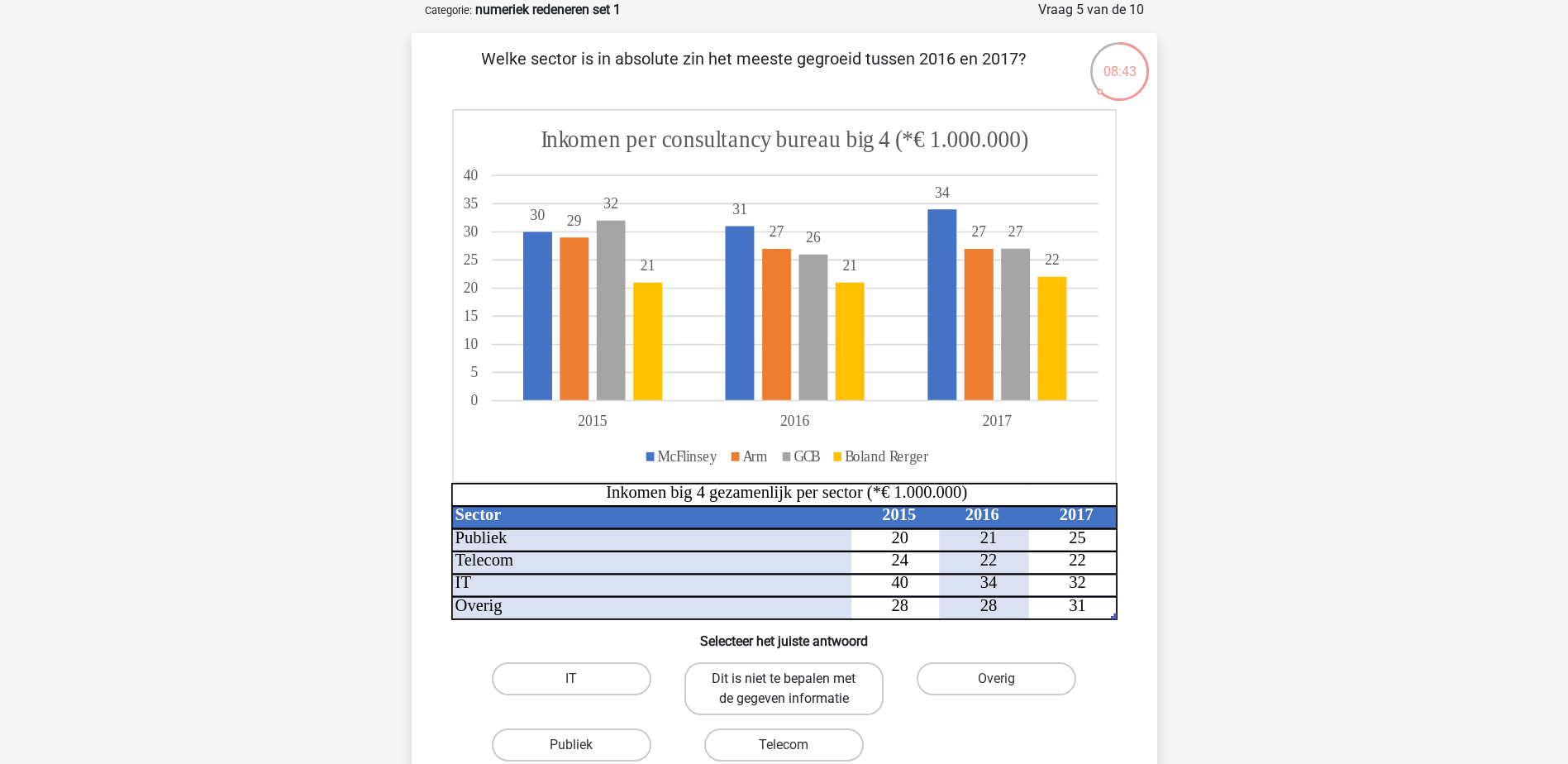
click at [819, 694] on label "Dit is niet te bepalen met de gegeven informatie" at bounding box center [784, 689] width 199 height 53
click at [794, 690] on input "Dit is niet te bepalen met de gegeven informatie" at bounding box center [790, 684] width 11 height 11
radio input "true"
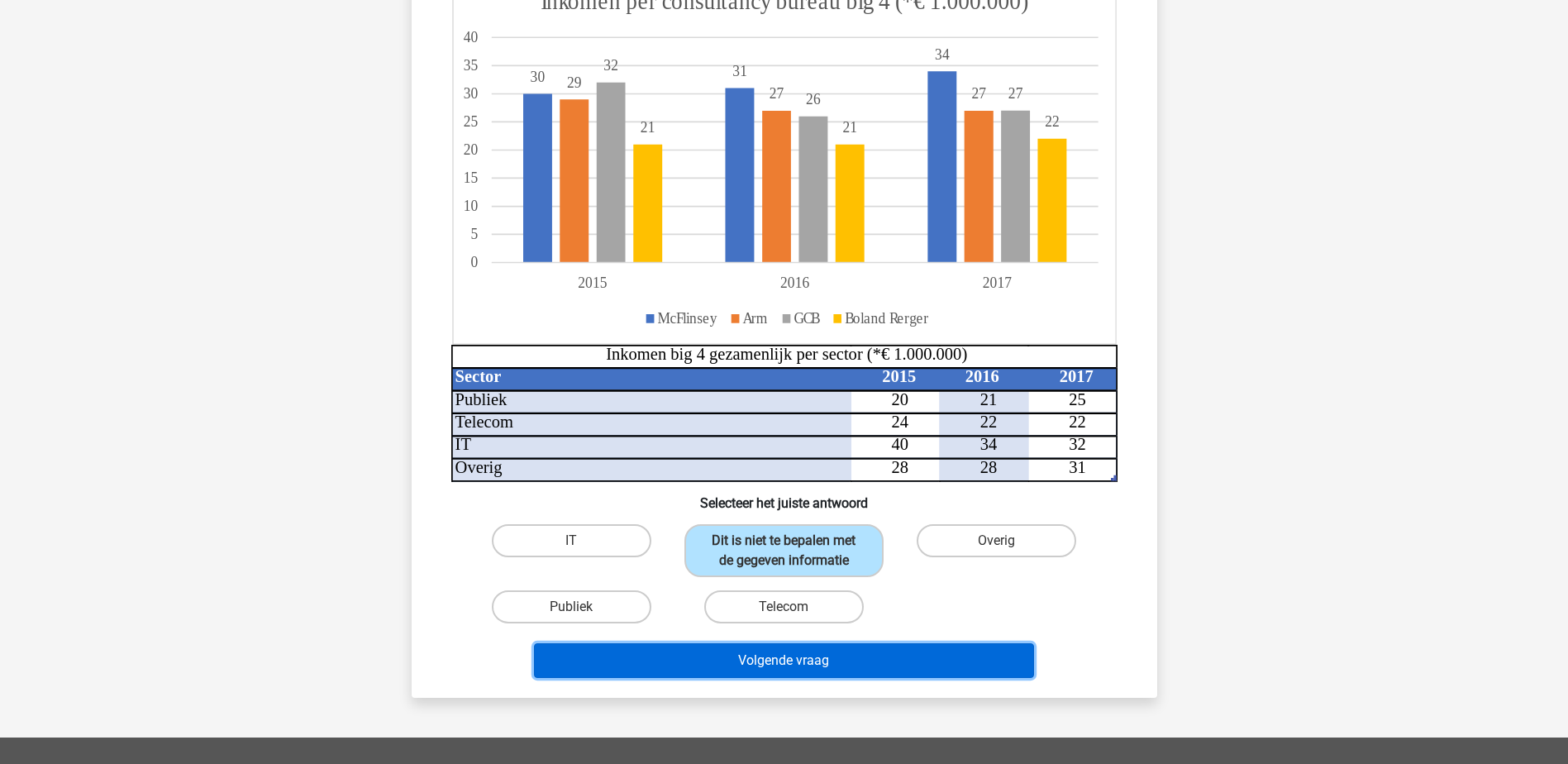
click at [853, 648] on button "Volgende vraag" at bounding box center [783, 660] width 500 height 35
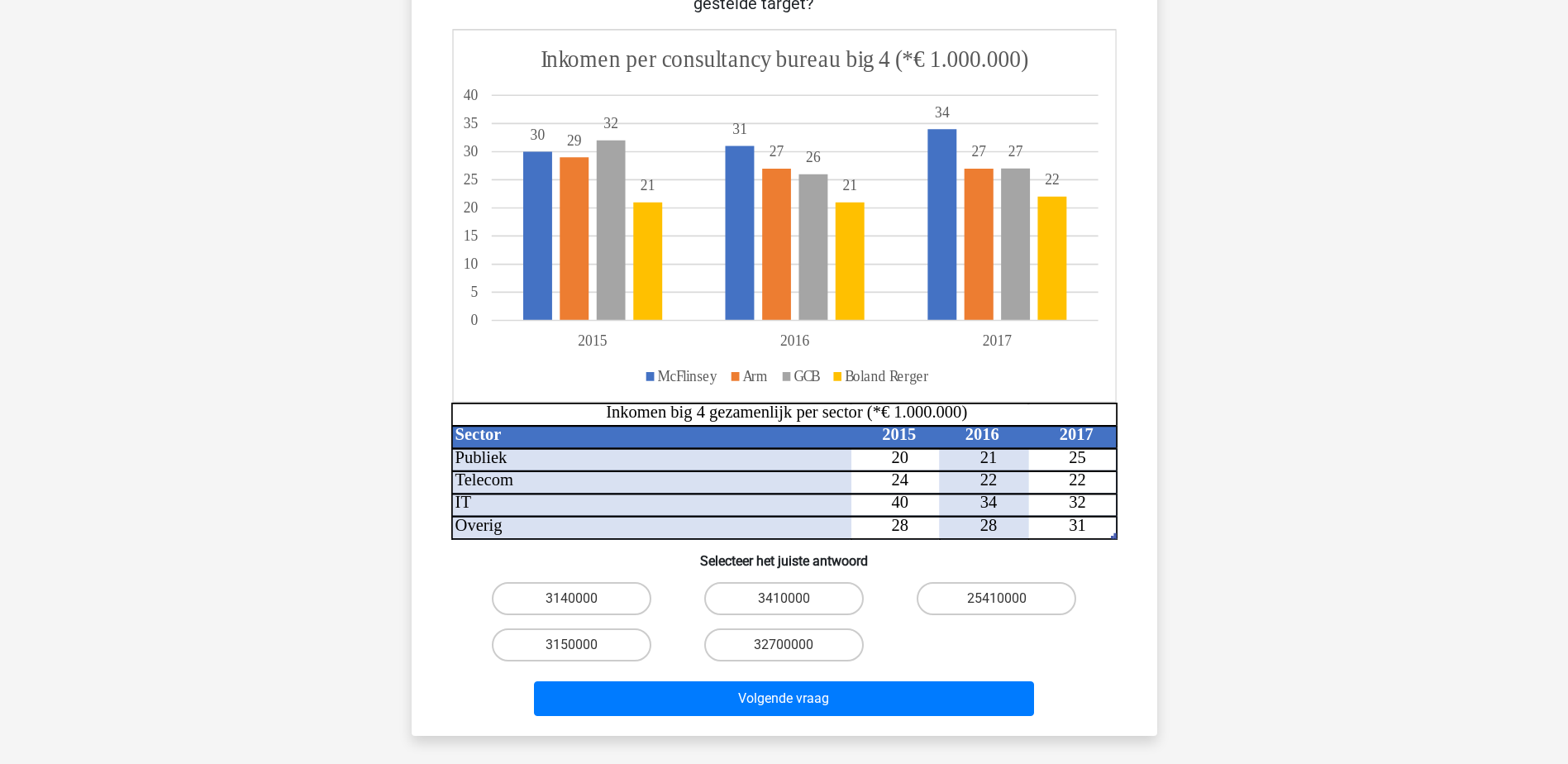
scroll to position [221, 0]
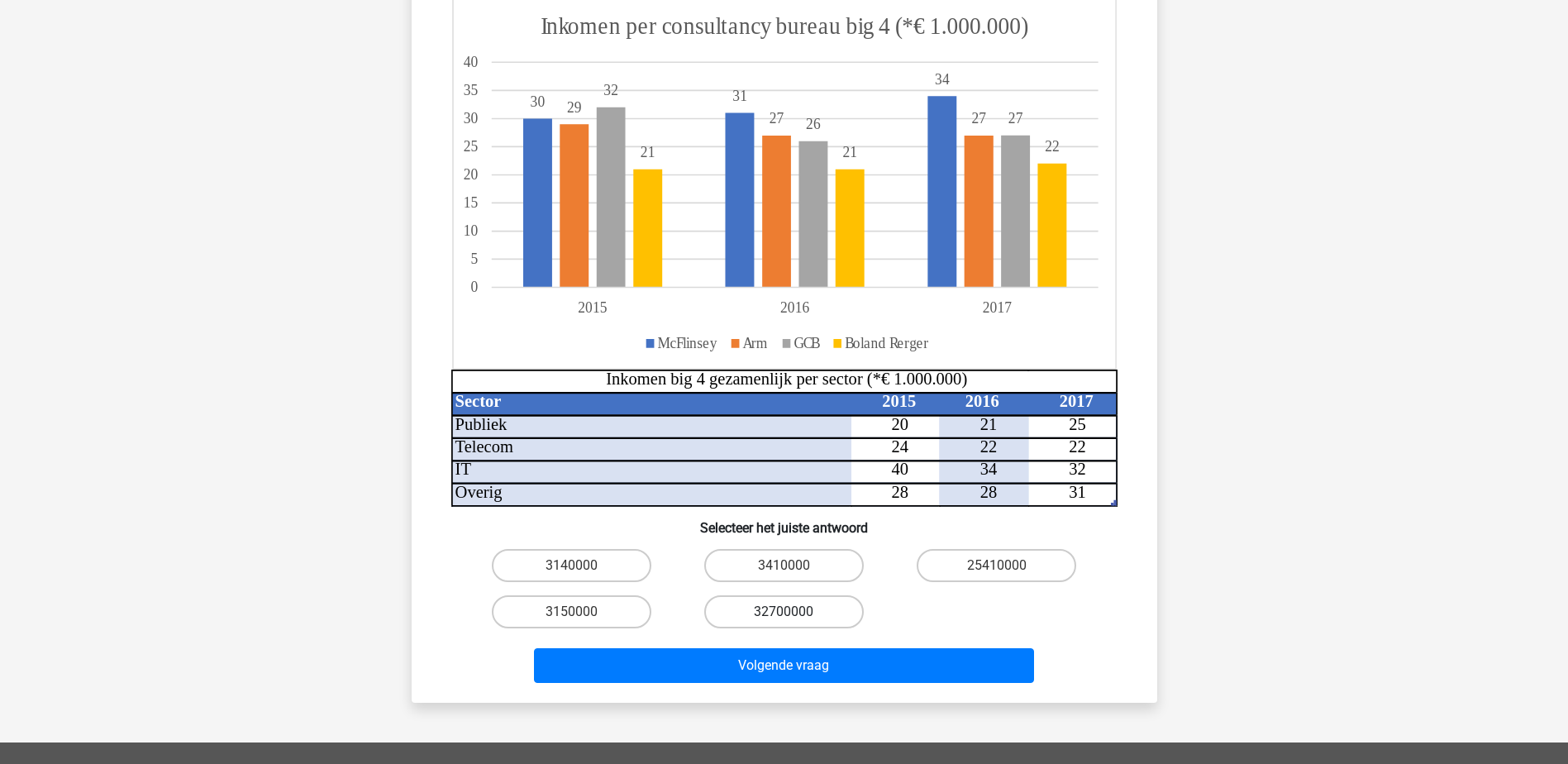
click at [795, 604] on label "32700000" at bounding box center [784, 612] width 160 height 33
click at [794, 612] on input "32700000" at bounding box center [790, 617] width 11 height 11
radio input "true"
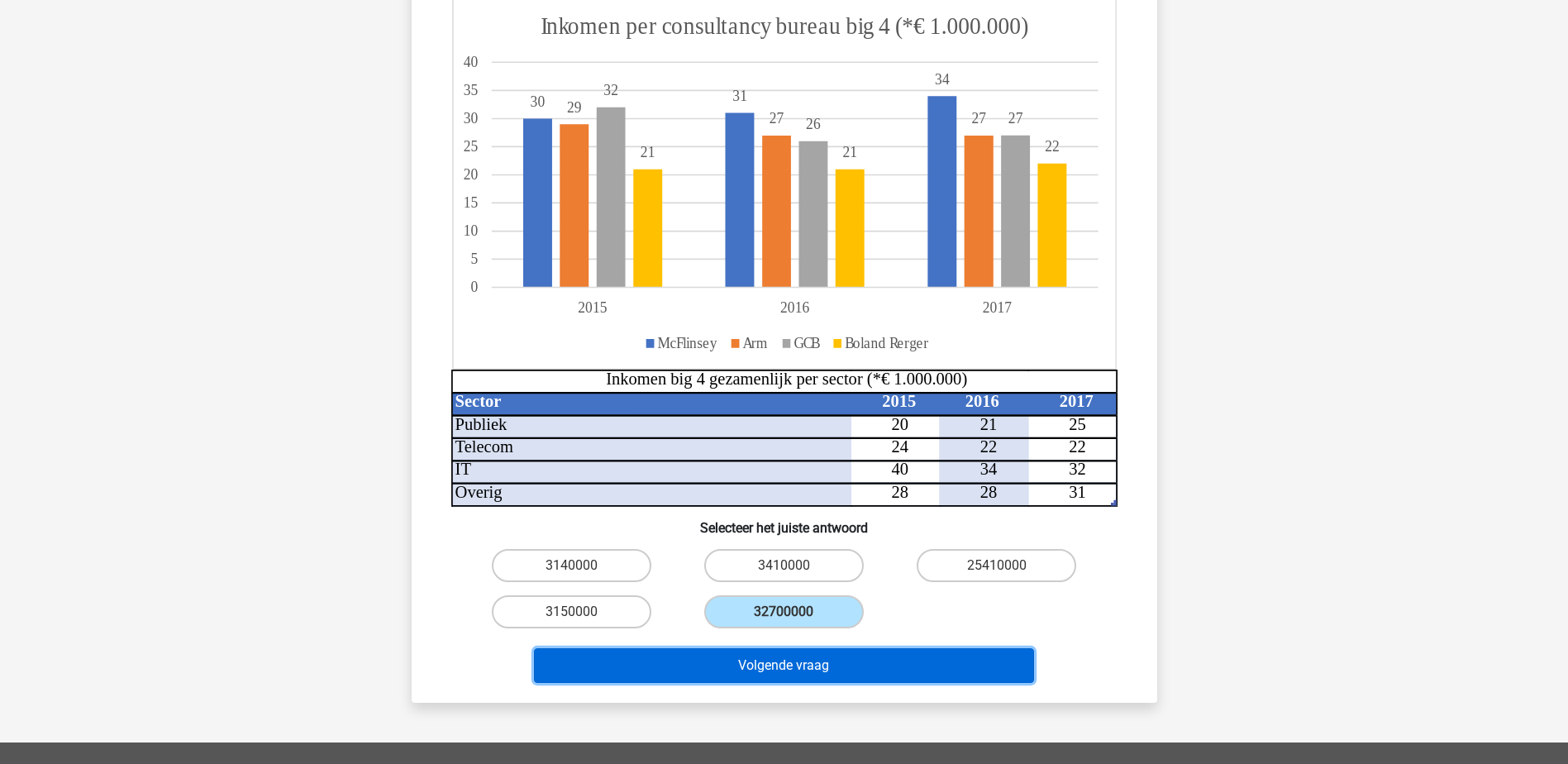
click at [846, 653] on button "Volgende vraag" at bounding box center [783, 666] width 500 height 35
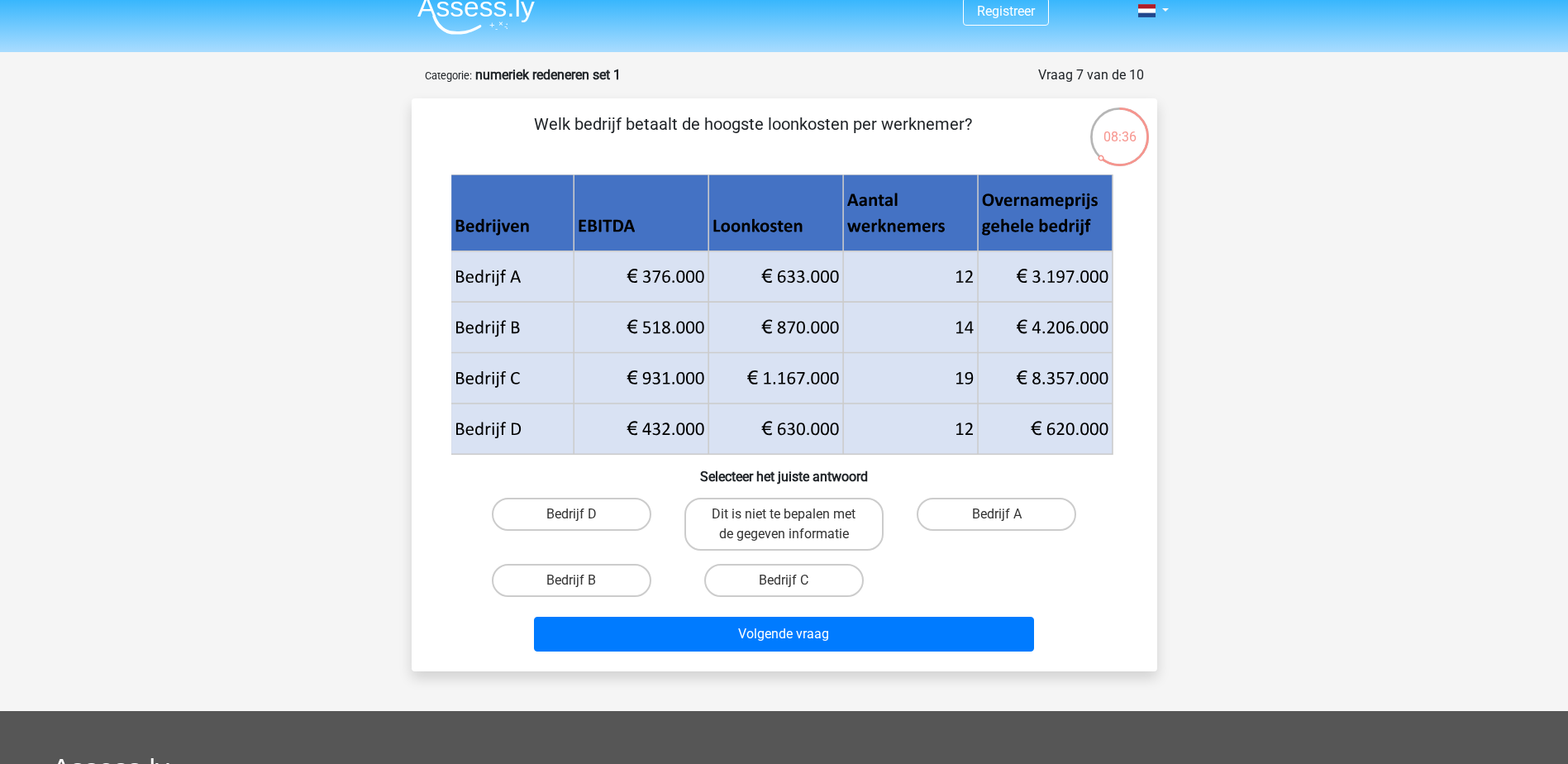
scroll to position [0, 0]
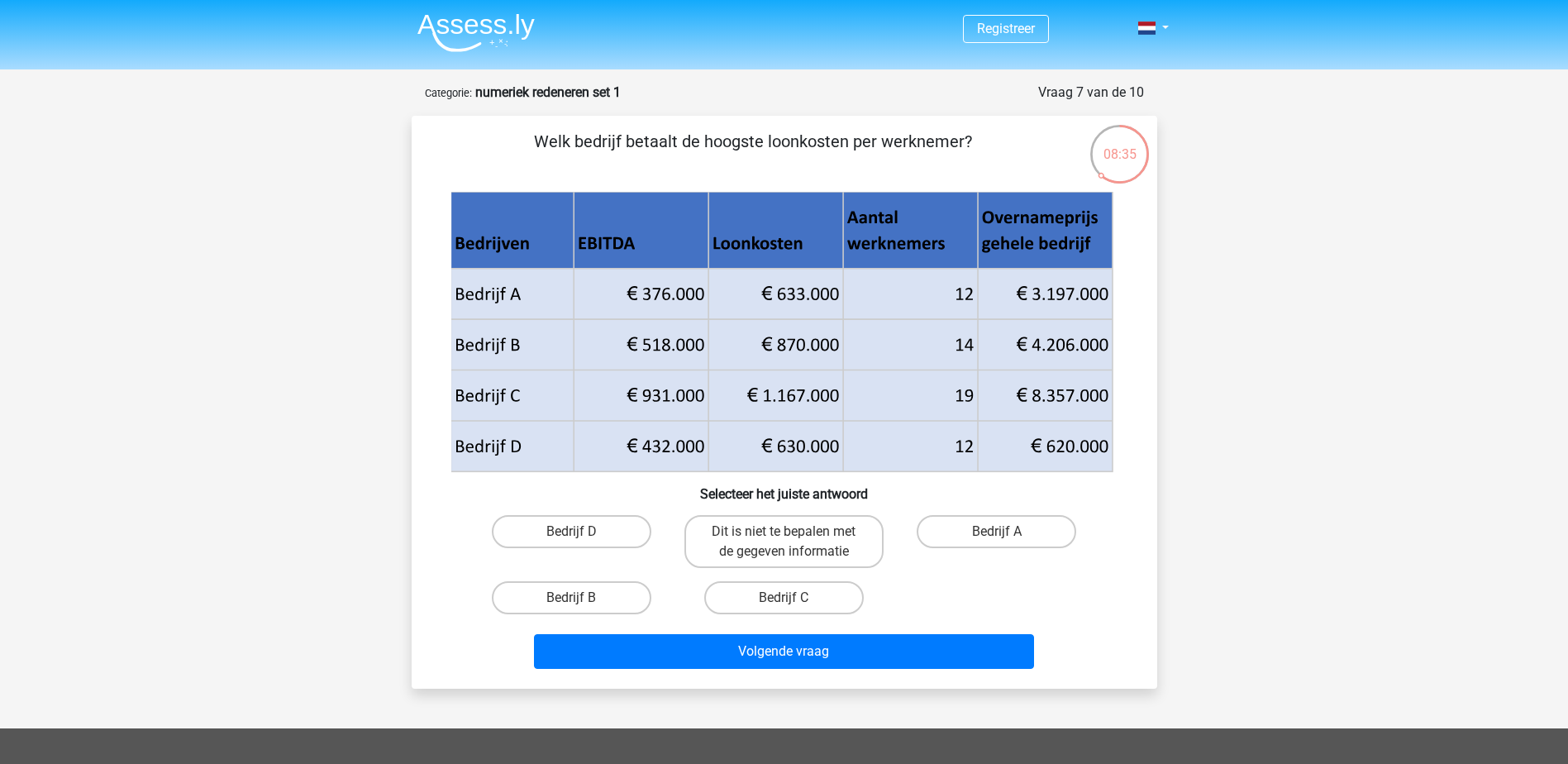
click at [592, 140] on p "Welk bedrijf betaalt de hoogste loonkosten per werknemer?" at bounding box center [754, 154] width 631 height 50
drag, startPoint x: 592, startPoint y: 140, endPoint x: 859, endPoint y: 139, distance: 267.0
click at [859, 139] on p "Welk bedrijf betaalt de hoogste loonkosten per werknemer?" at bounding box center [754, 154] width 631 height 50
drag, startPoint x: 859, startPoint y: 139, endPoint x: 609, endPoint y: 142, distance: 250.0
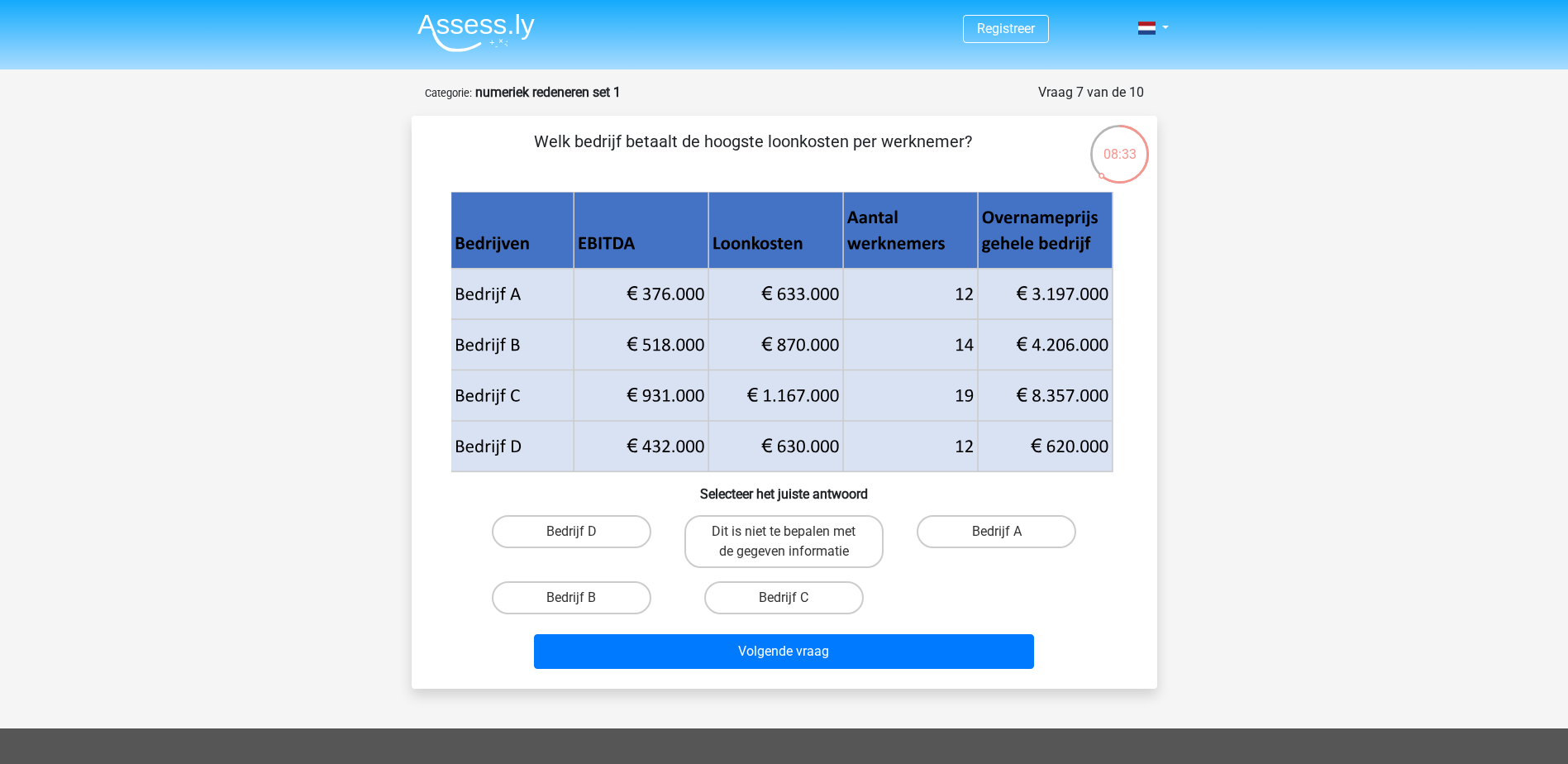
click at [609, 142] on p "Welk bedrijf betaalt de hoogste loonkosten per werknemer?" at bounding box center [754, 154] width 631 height 50
click at [1335, 202] on div "Registreer Nederlands English" at bounding box center [784, 582] width 1568 height 1165
